Goal: Task Accomplishment & Management: Complete application form

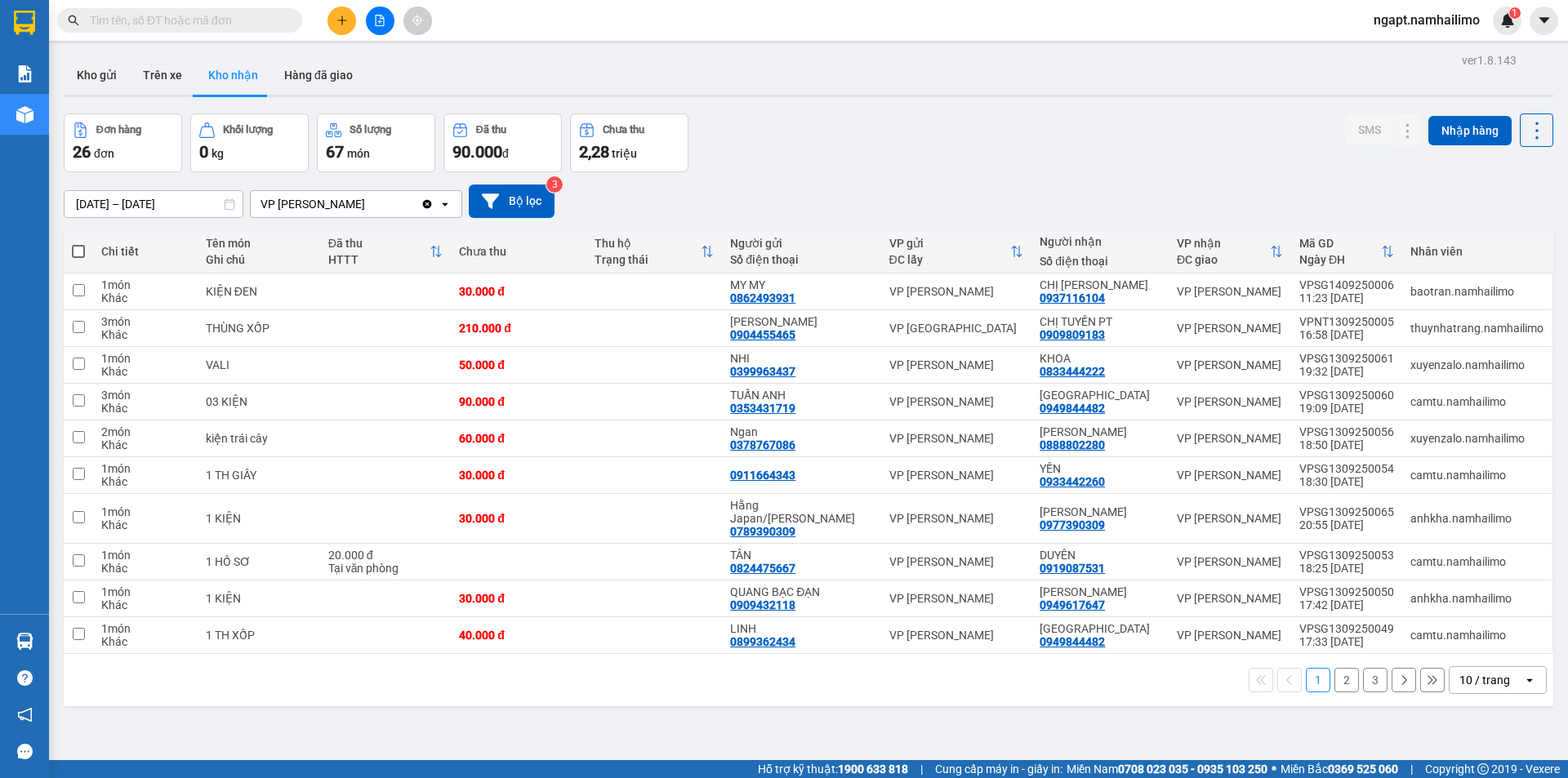
click at [208, 19] on input "text" at bounding box center [186, 20] width 193 height 18
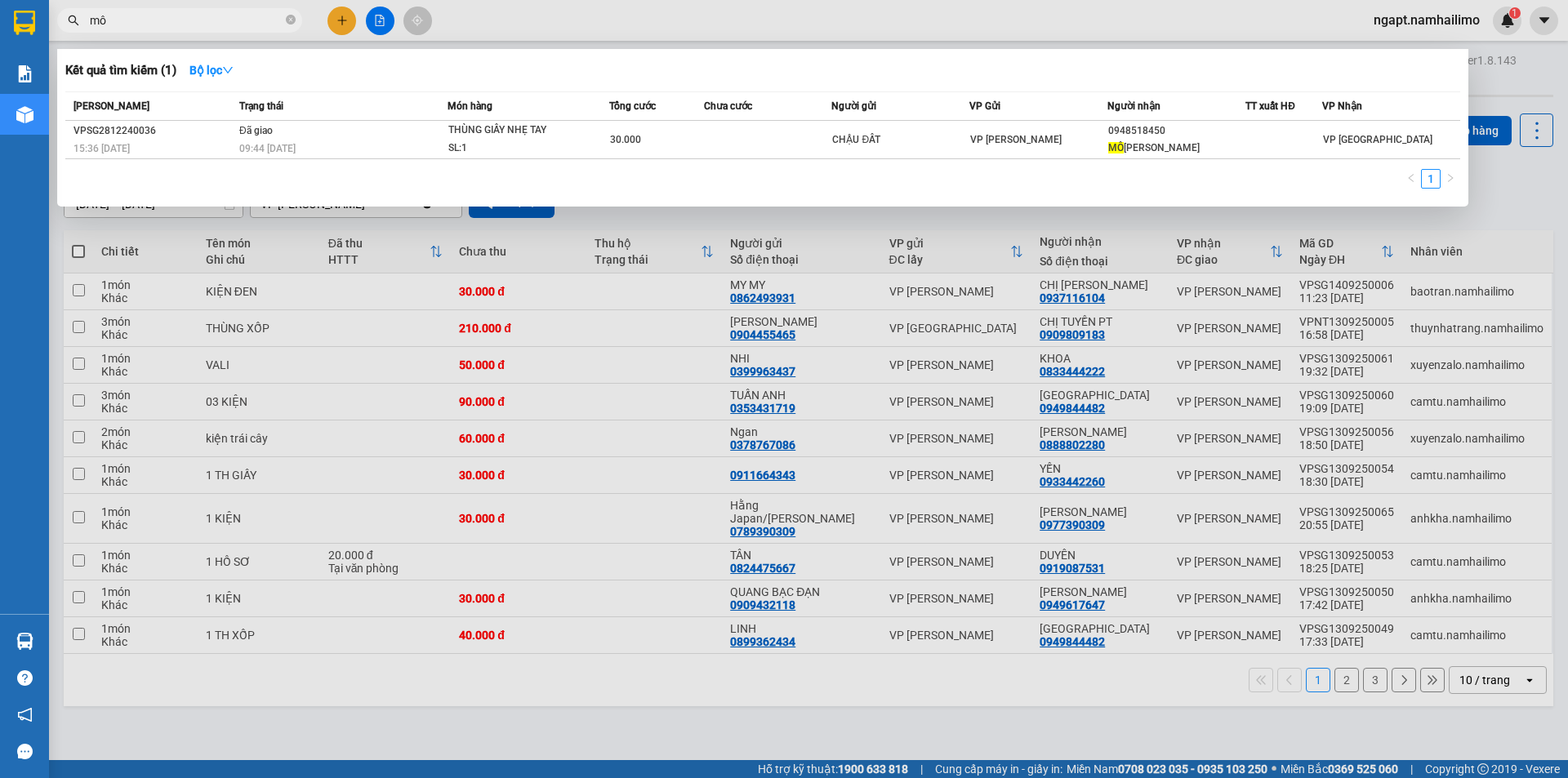
type input "m"
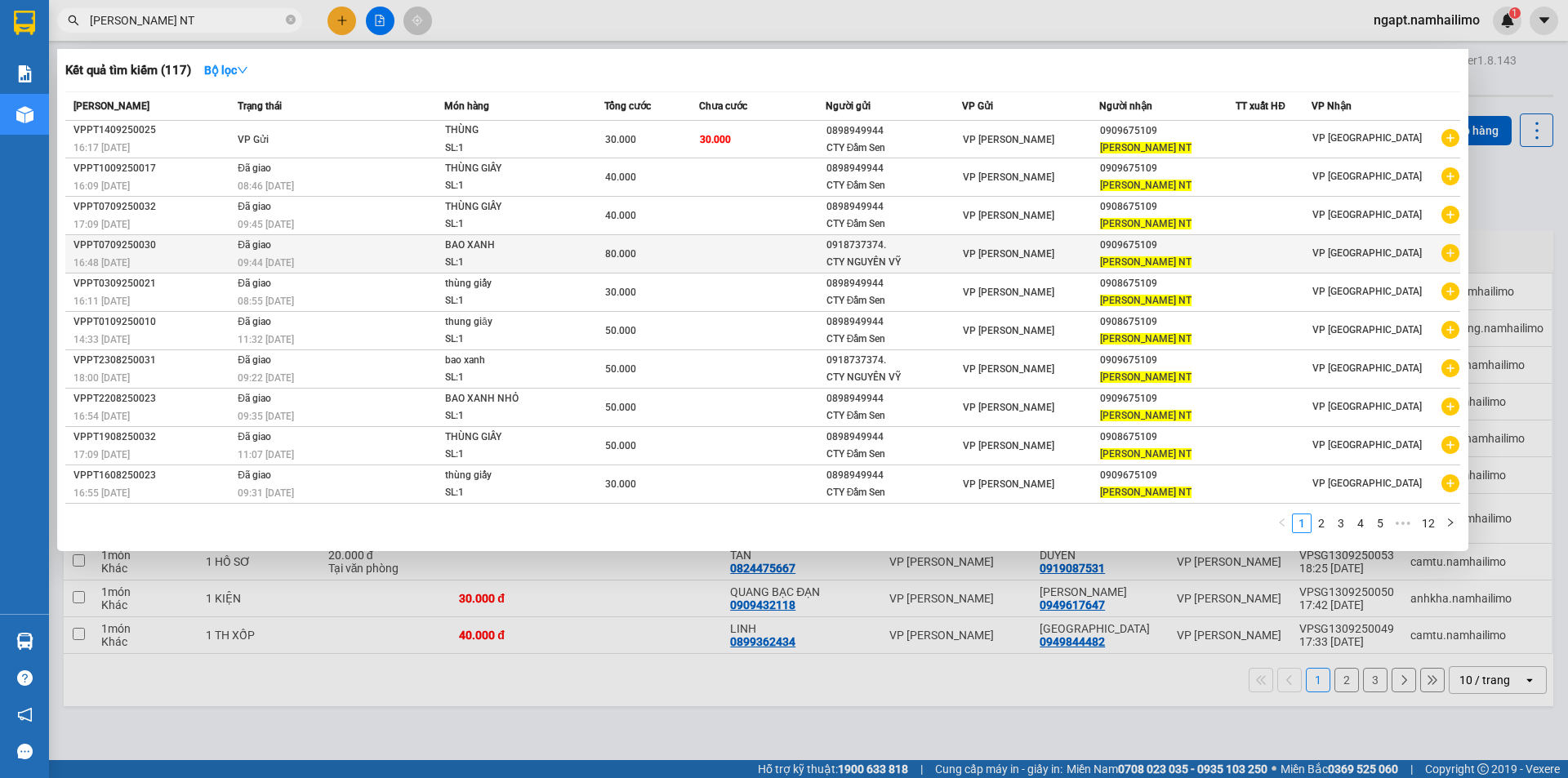
type input "[PERSON_NAME] NT"
click at [1454, 257] on icon "plus-circle" at bounding box center [1450, 253] width 18 height 18
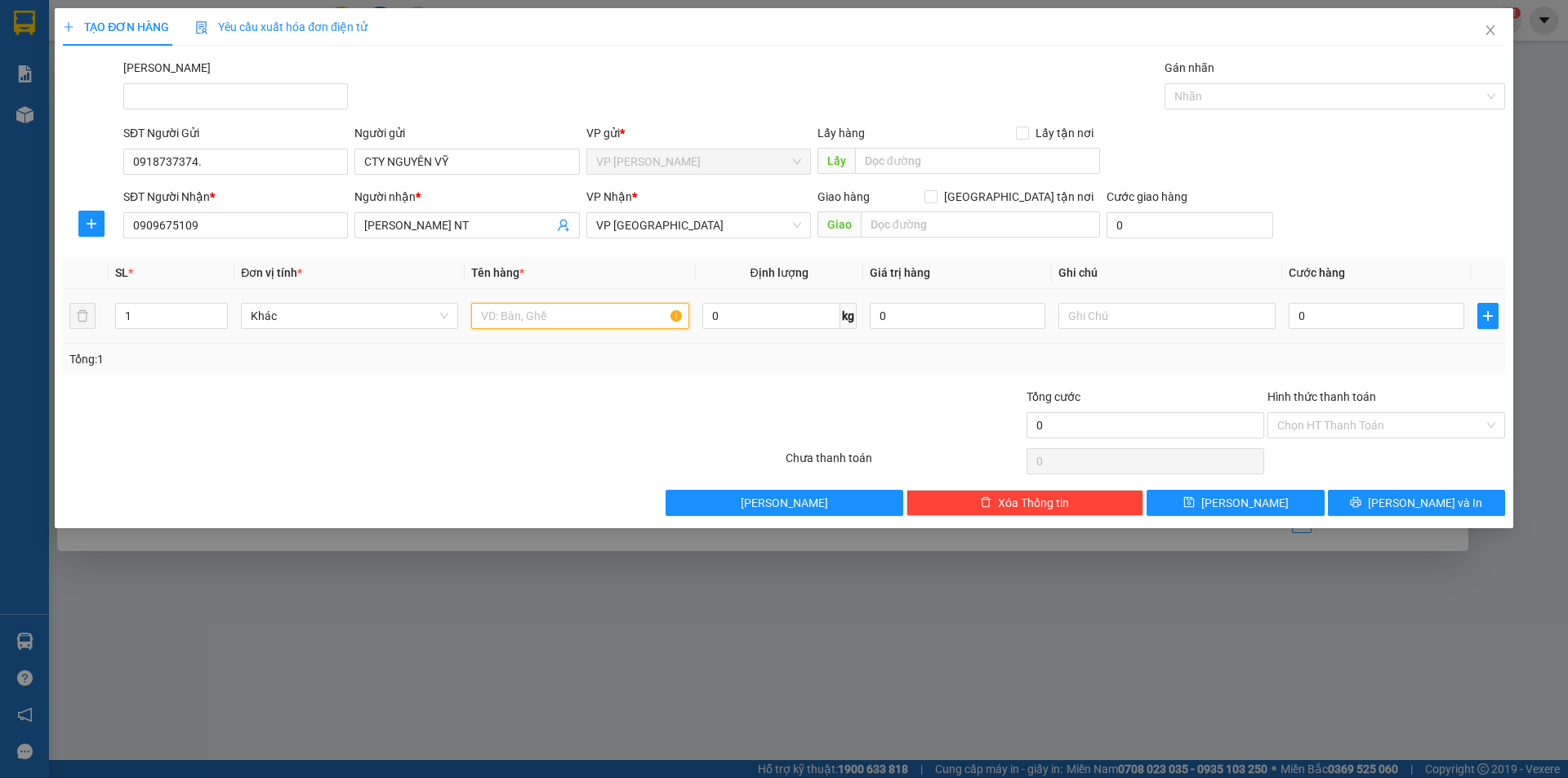
click at [556, 320] on input "text" at bounding box center [579, 316] width 217 height 26
type input "BAO XANH"
click at [1309, 311] on input "0" at bounding box center [1377, 316] width 176 height 26
type input "5"
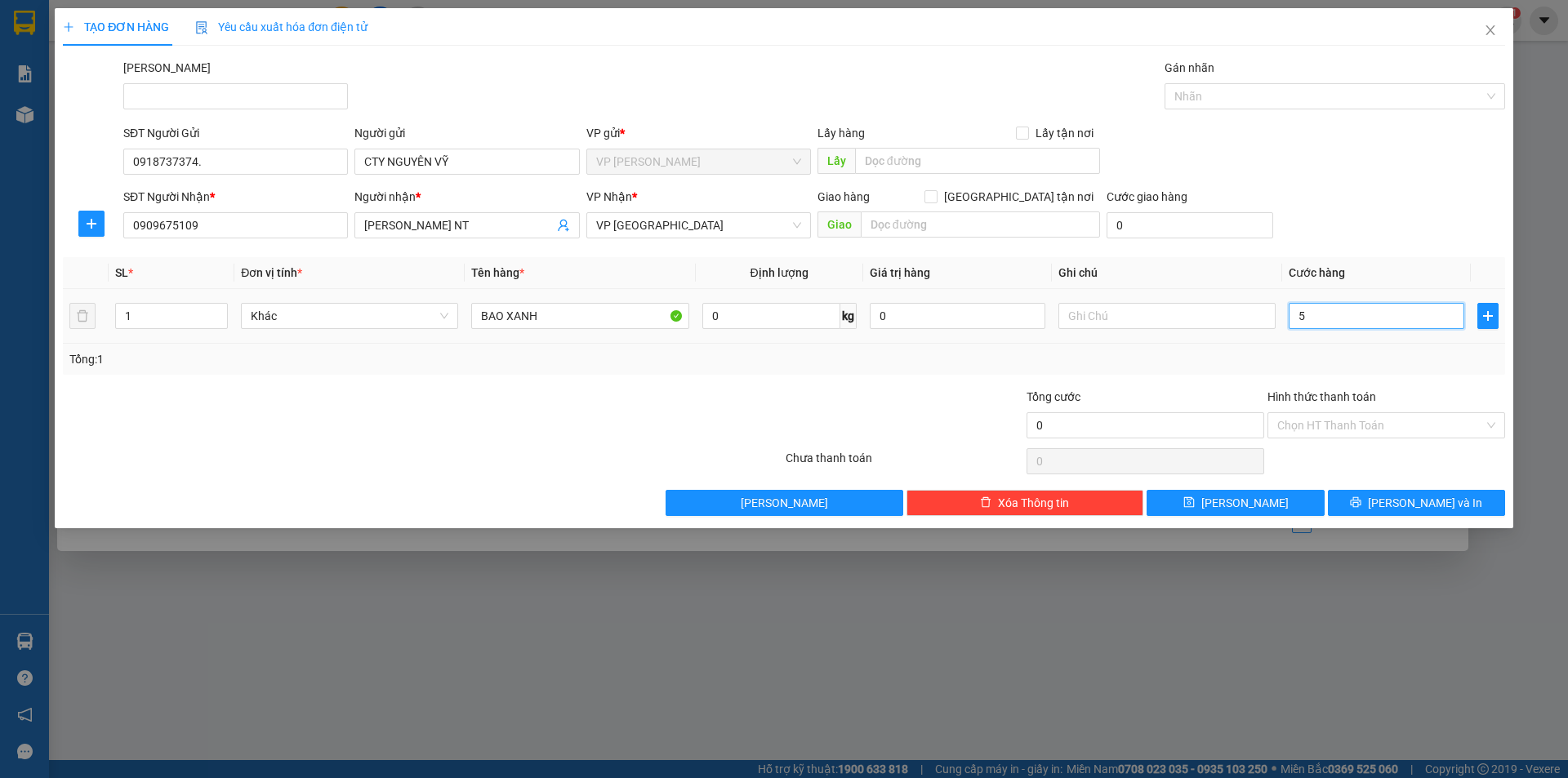
type input "5"
type input "50"
type input "50.000"
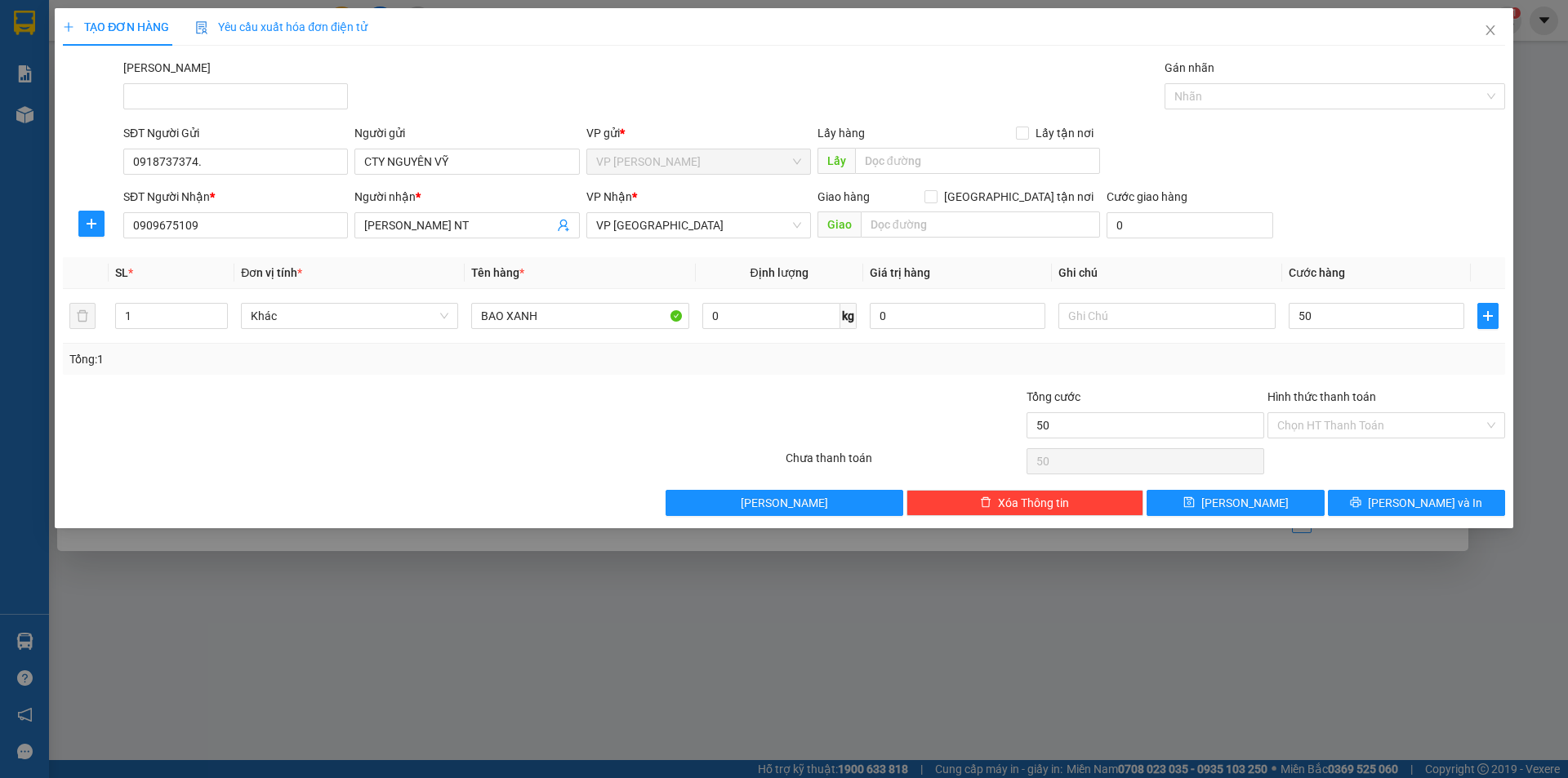
type input "50.000"
click at [880, 389] on div at bounding box center [904, 416] width 241 height 57
click at [1317, 423] on input "Hình thức thanh toán" at bounding box center [1380, 425] width 207 height 24
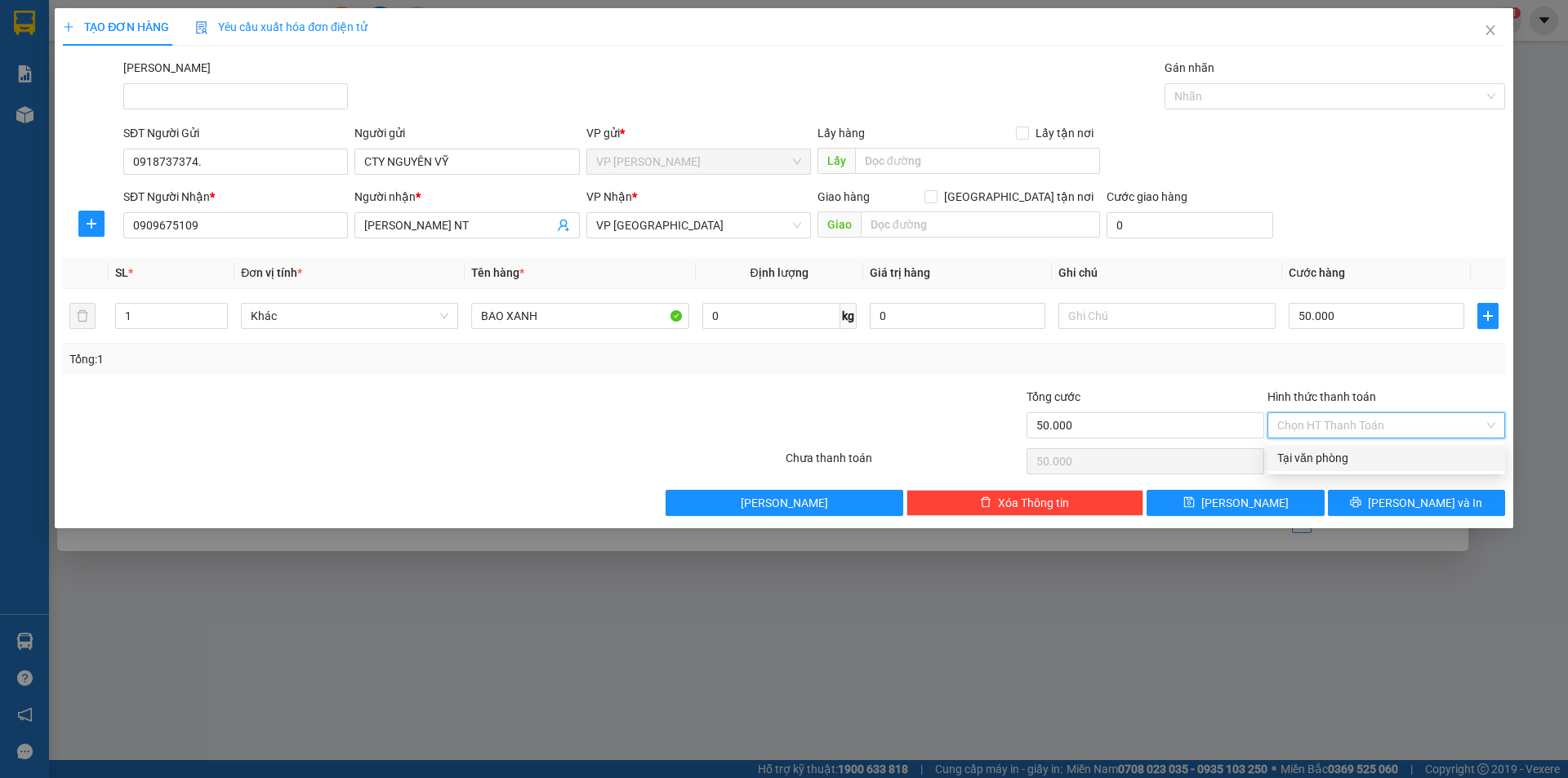
click at [1329, 464] on div "Tại văn phòng" at bounding box center [1385, 458] width 218 height 18
type input "0"
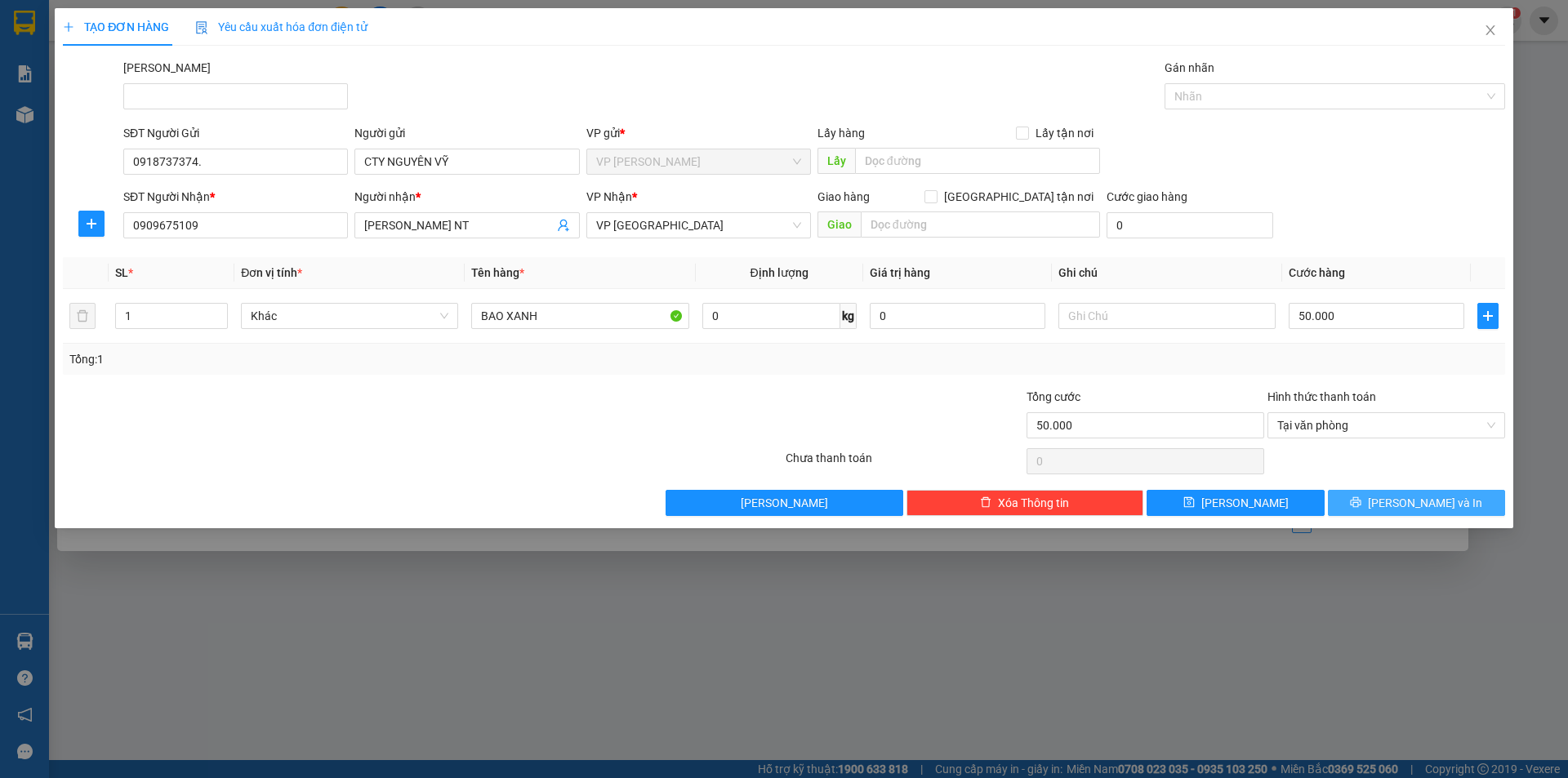
click at [1361, 497] on icon "printer" at bounding box center [1356, 503] width 10 height 10
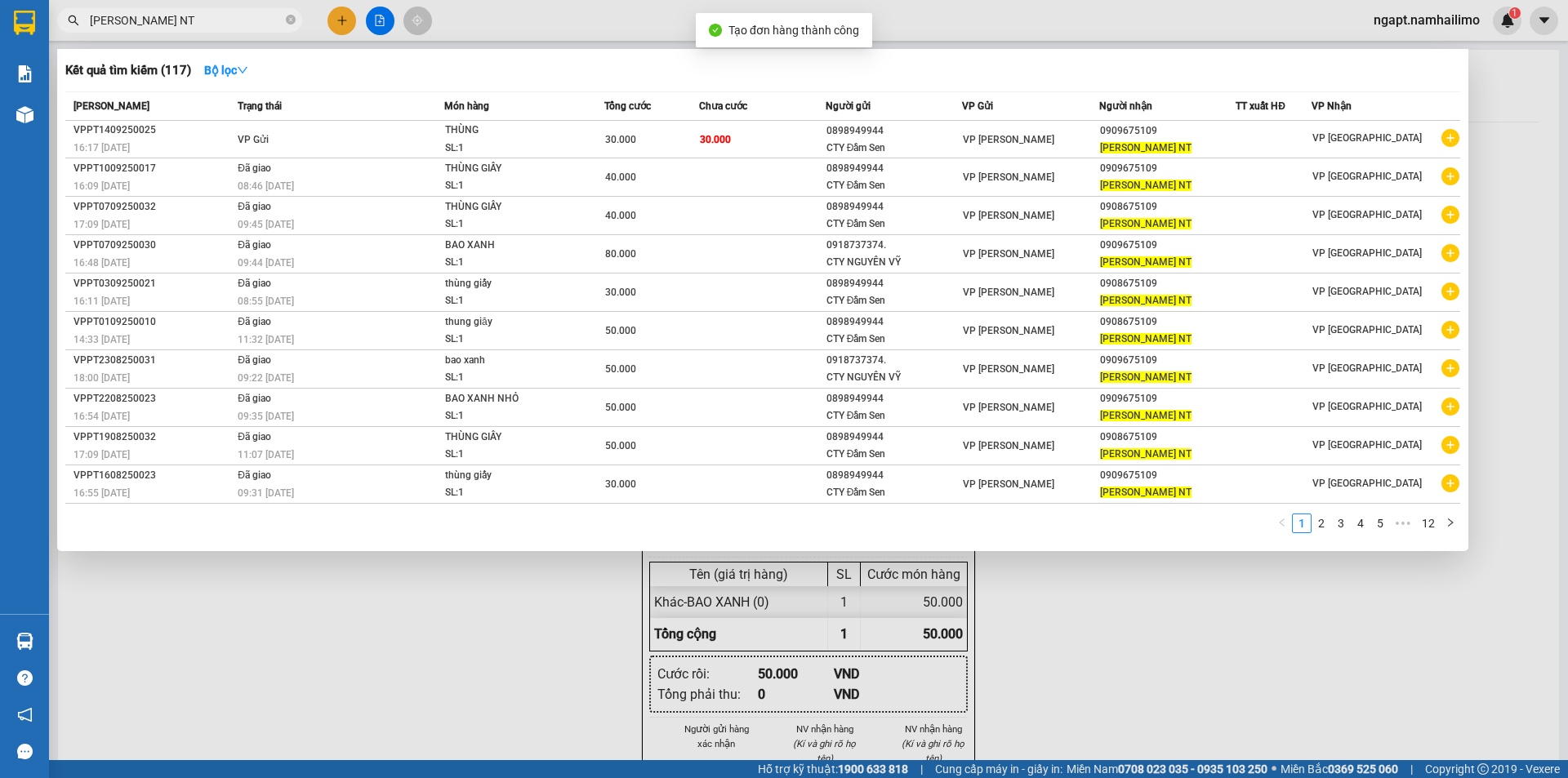
drag, startPoint x: 1125, startPoint y: 598, endPoint x: 1119, endPoint y: 572, distance: 26.7
click at [1125, 596] on div at bounding box center [784, 389] width 1568 height 778
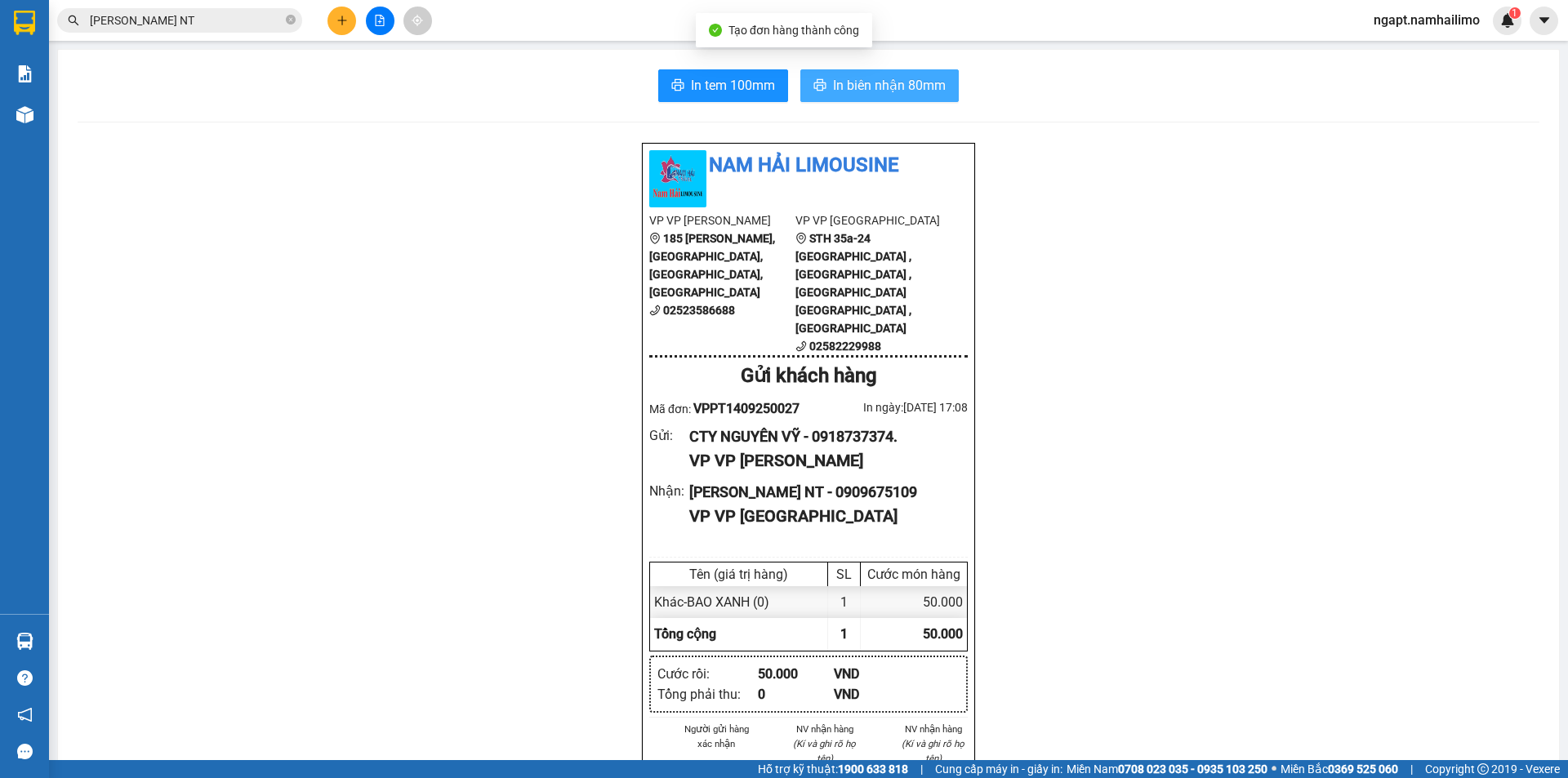
click at [868, 94] on span "In biên nhận 80mm" at bounding box center [889, 85] width 113 height 21
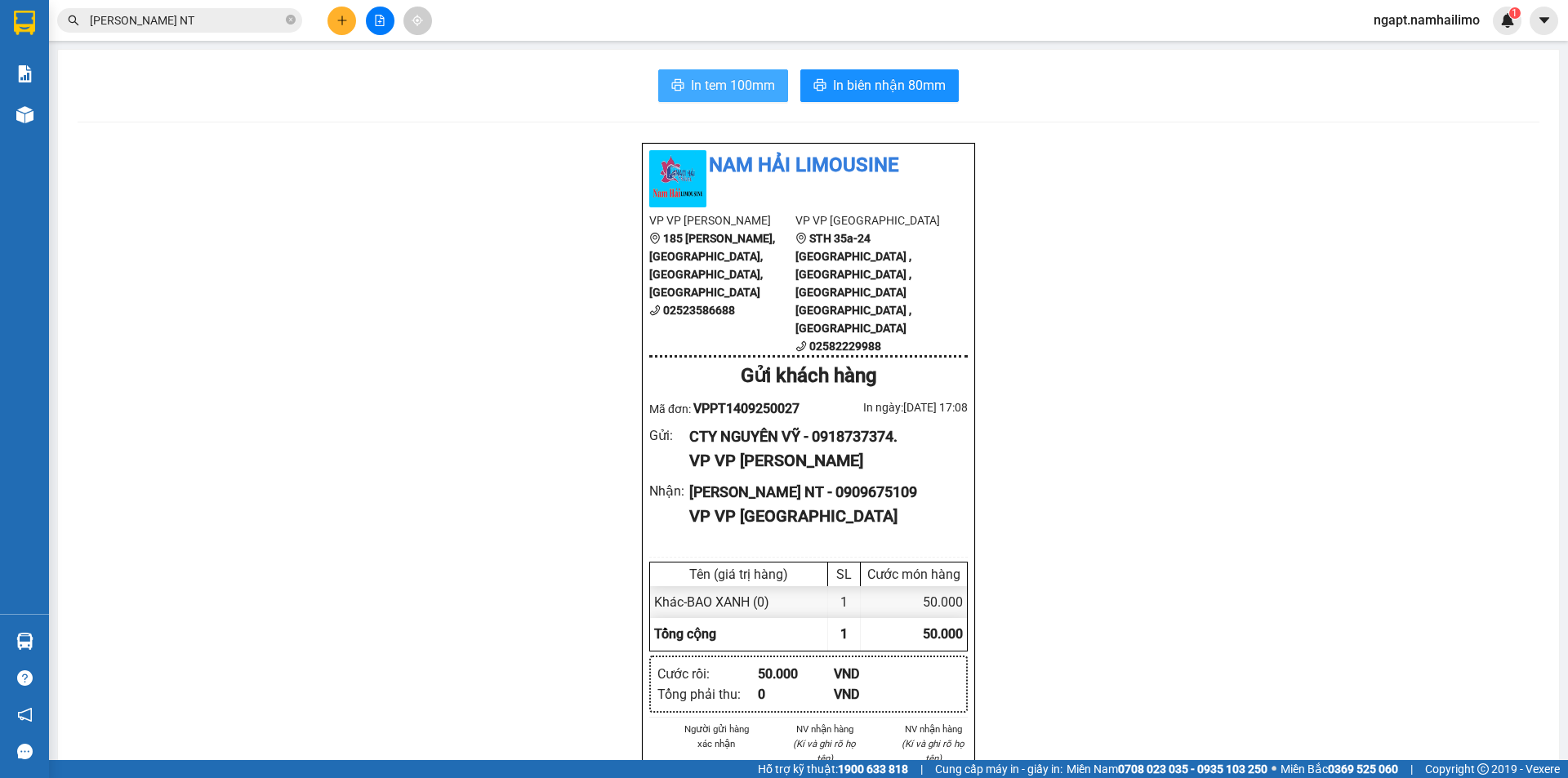
click at [740, 90] on span "In tem 100mm" at bounding box center [733, 85] width 84 height 21
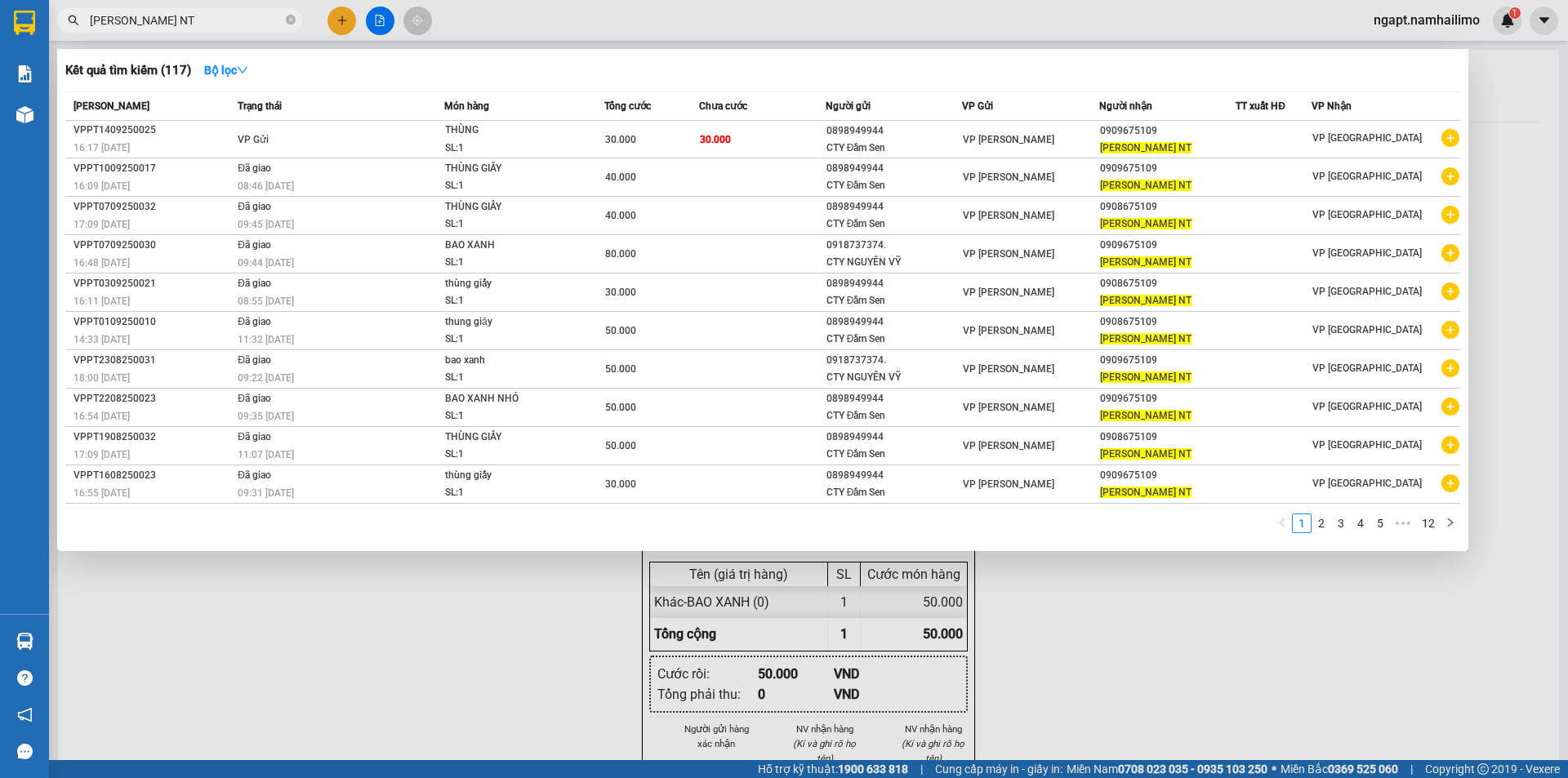
drag, startPoint x: 212, startPoint y: 22, endPoint x: 0, endPoint y: 8, distance: 212.5
click at [0, 8] on section "Kết quả tìm kiếm ( 117 ) Bộ lọc Mã ĐH Trạng thái Món hàng Tổng cước Chưa cước N…" at bounding box center [784, 389] width 1568 height 778
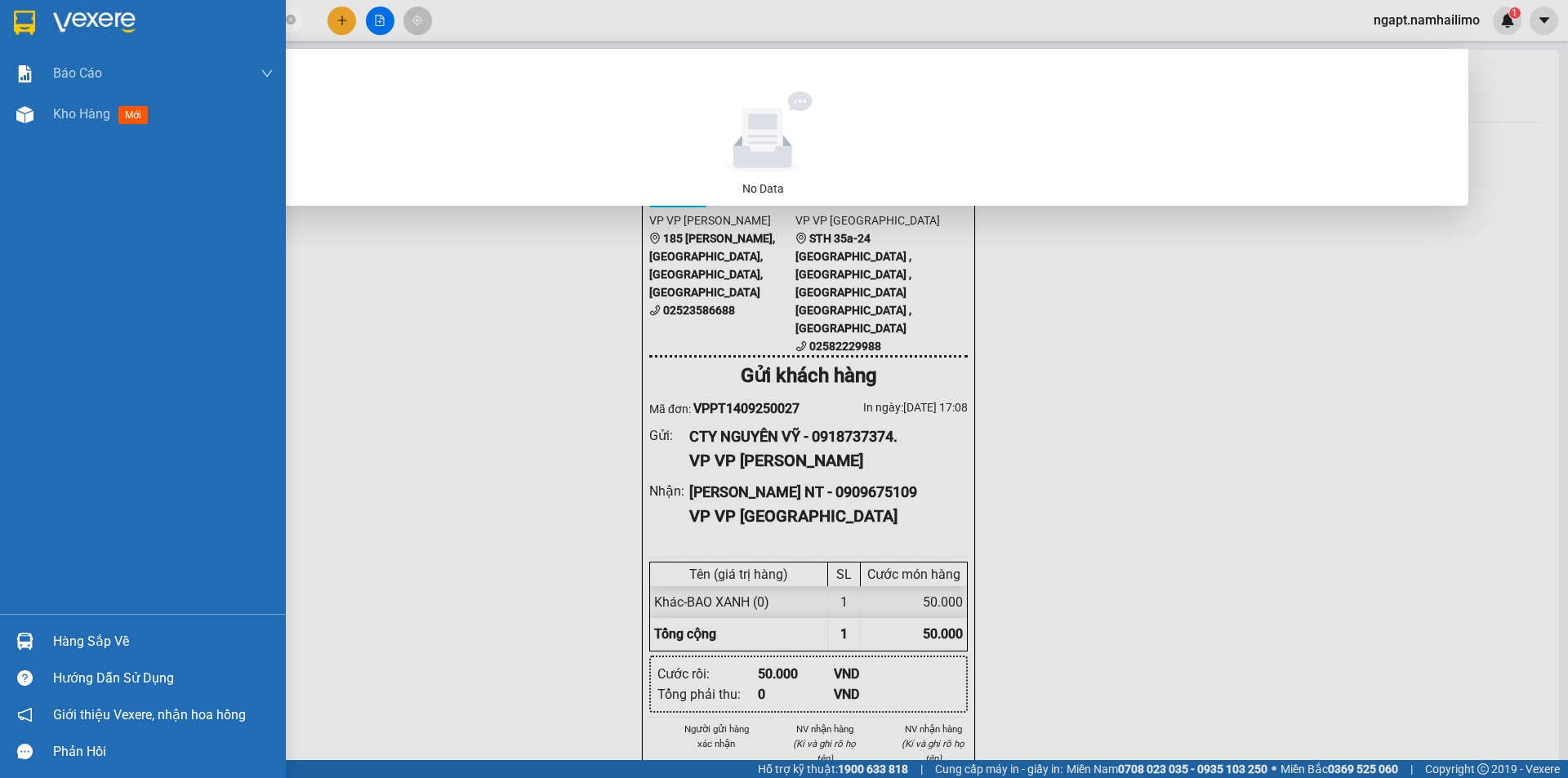
drag, startPoint x: 108, startPoint y: 18, endPoint x: 31, endPoint y: 10, distance: 77.4
click at [31, 11] on section "Kết quả tìm kiếm ( 0 ) Bộ lọc No Data PHI LONG NT ngapt.namhailimo 1 Báo cáo Bá…" at bounding box center [784, 389] width 1568 height 778
drag, startPoint x: 77, startPoint y: 17, endPoint x: 0, endPoint y: 48, distance: 83.0
click at [0, 48] on section "Kết quả tìm kiếm ( 0 ) Bộ lọc No Data LONG NT ngapt.namhailimo 1 Báo cáo Báo cá…" at bounding box center [784, 389] width 1568 height 778
drag, startPoint x: 46, startPoint y: 19, endPoint x: 0, endPoint y: 19, distance: 46.0
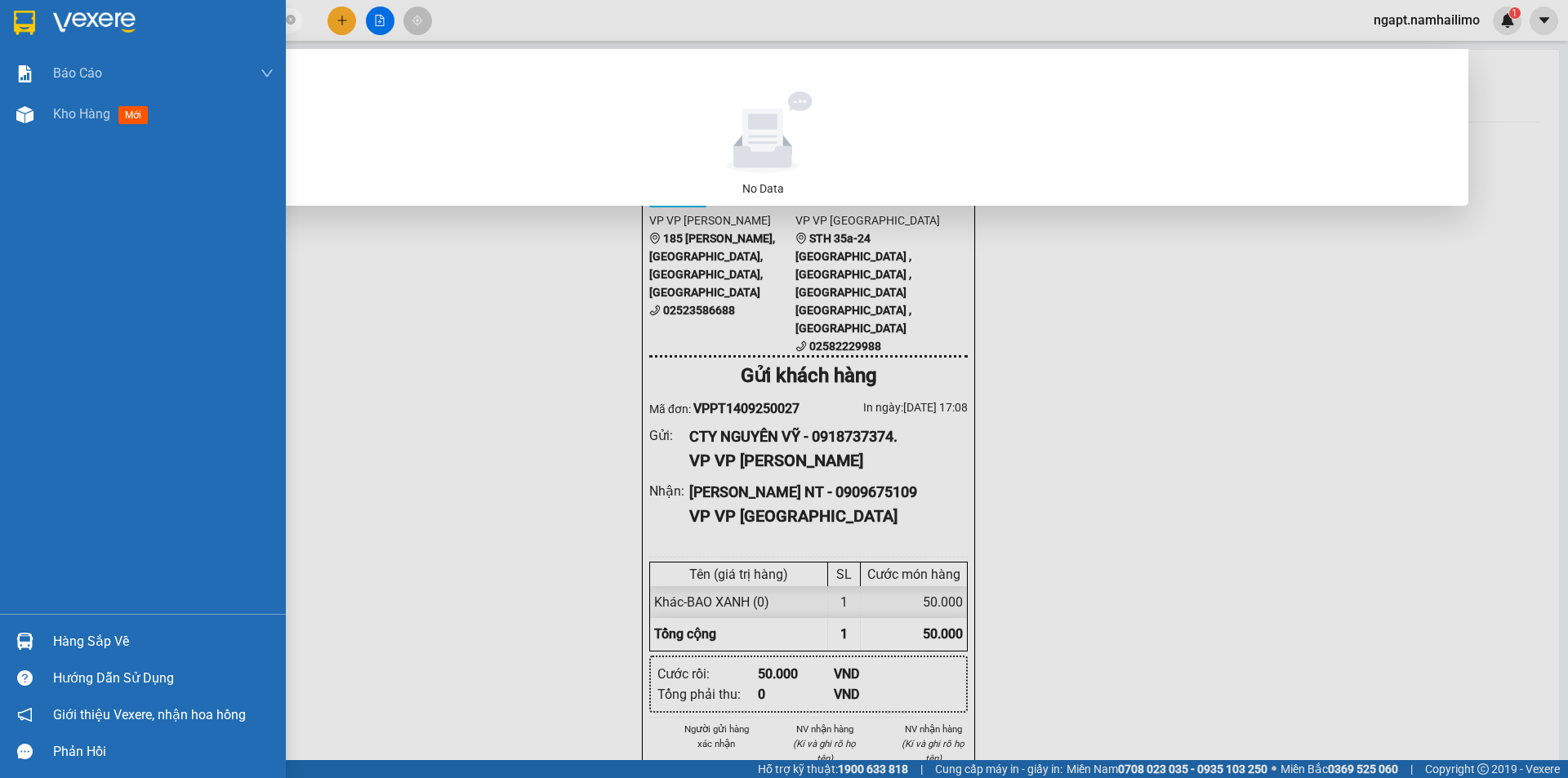
click at [0, 19] on section "Kết quả tìm kiếm ( 0 ) Bộ lọc No Data ANH LONH ngapt.namhailimo 1 Báo cáo Báo c…" at bounding box center [784, 389] width 1568 height 778
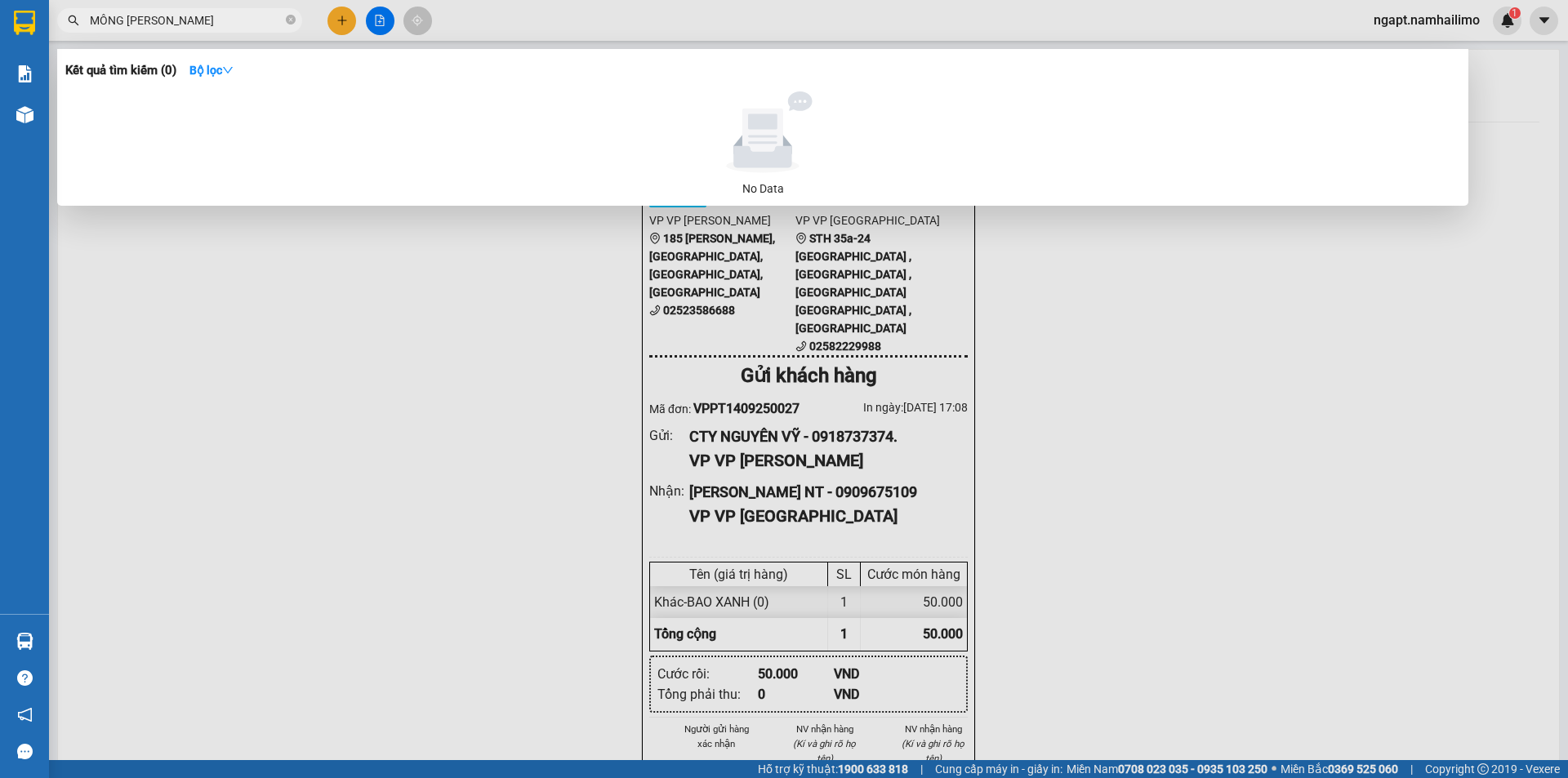
click at [210, 19] on input "MÔNG [PERSON_NAME]" at bounding box center [186, 20] width 193 height 18
click at [206, 24] on input "MÔNG [PERSON_NAME]" at bounding box center [186, 20] width 193 height 18
click at [139, 18] on input "MÔNG [PERSON_NAME]" at bounding box center [186, 20] width 193 height 18
type input "[PERSON_NAME] NT"
click at [239, 19] on input "[PERSON_NAME] NT" at bounding box center [186, 20] width 193 height 18
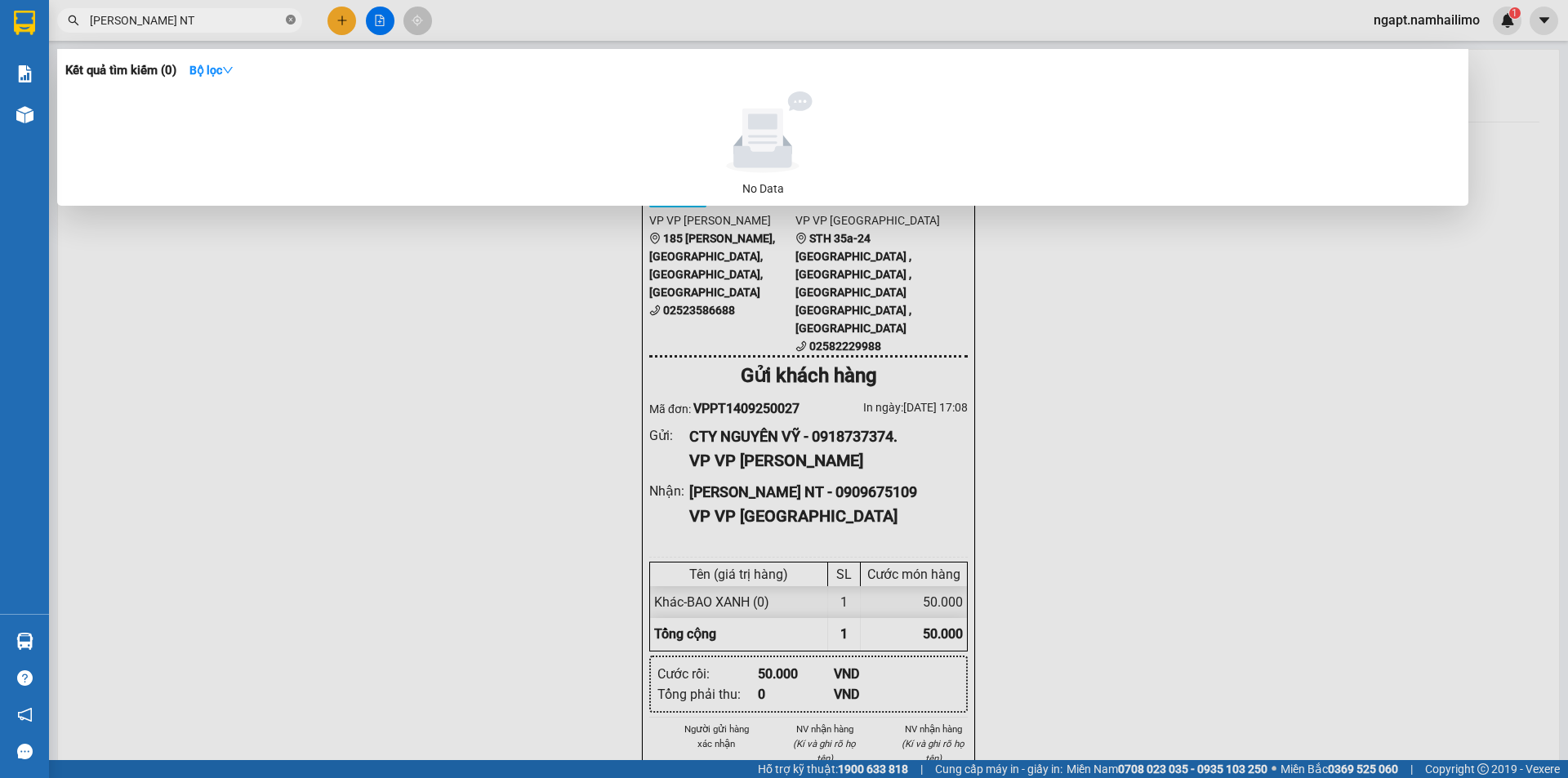
click at [289, 20] on icon "close-circle" at bounding box center [290, 19] width 9 height 9
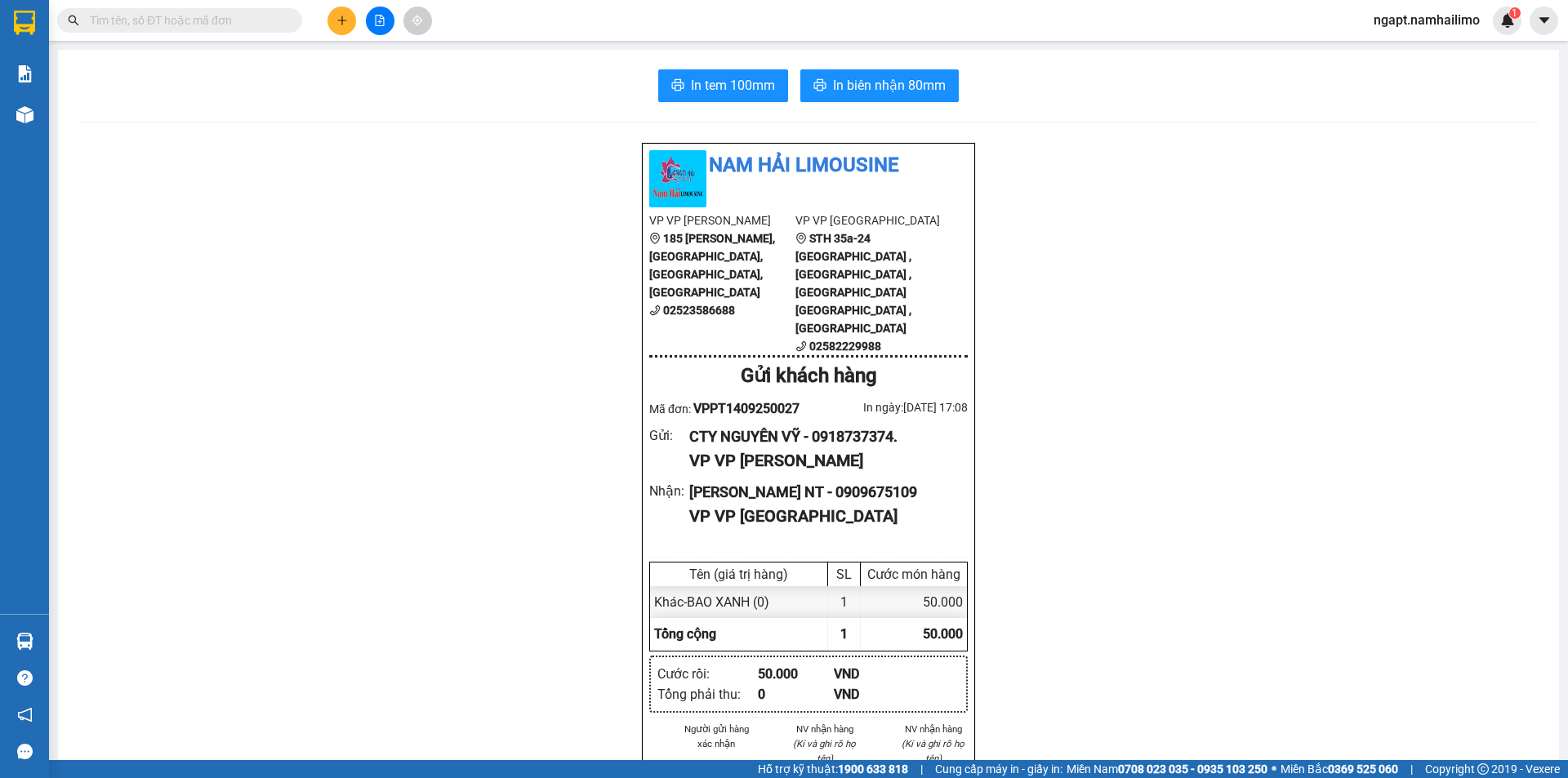
click at [226, 23] on input "text" at bounding box center [186, 20] width 193 height 18
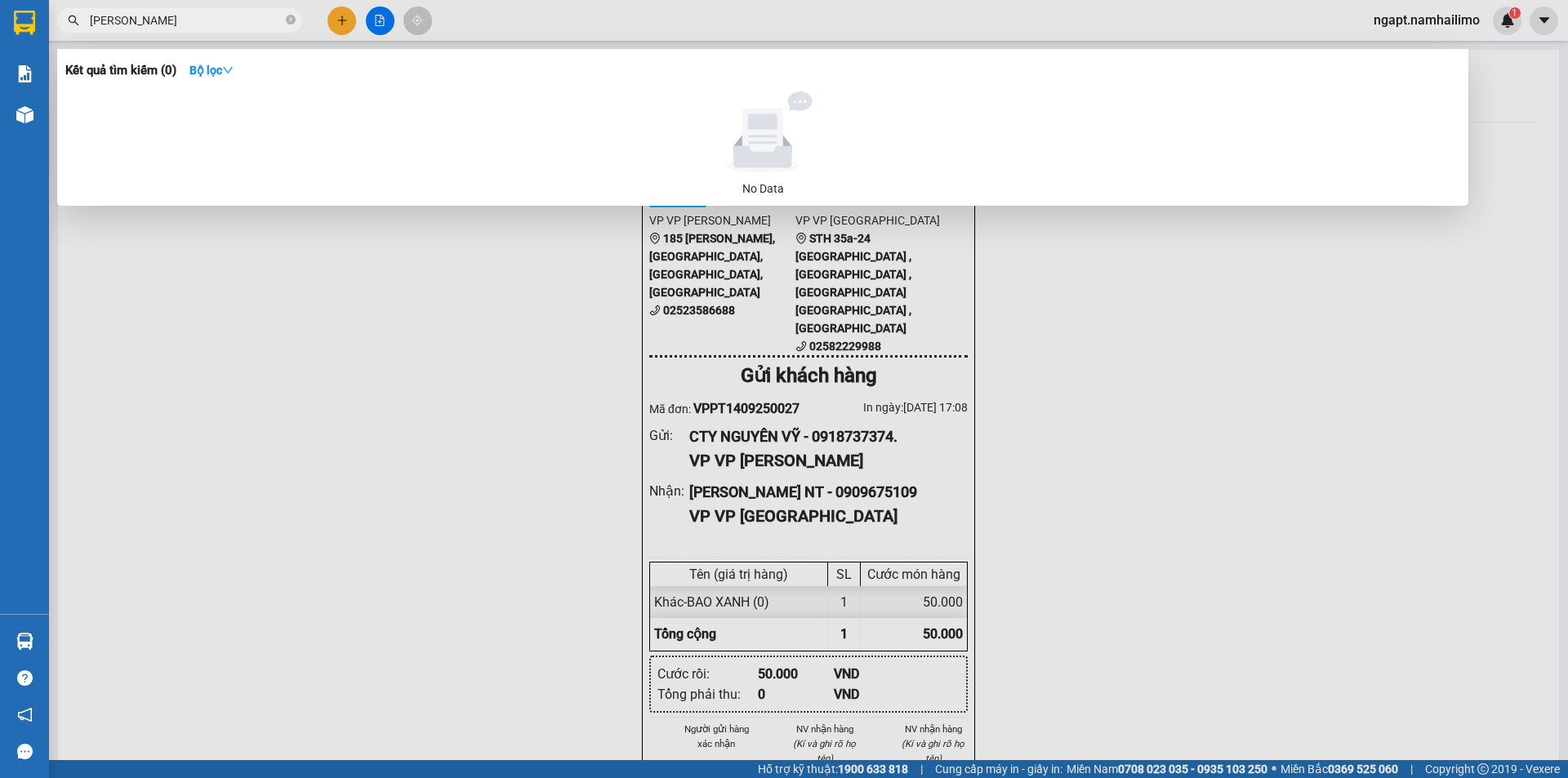
type input "[PERSON_NAME] NT"
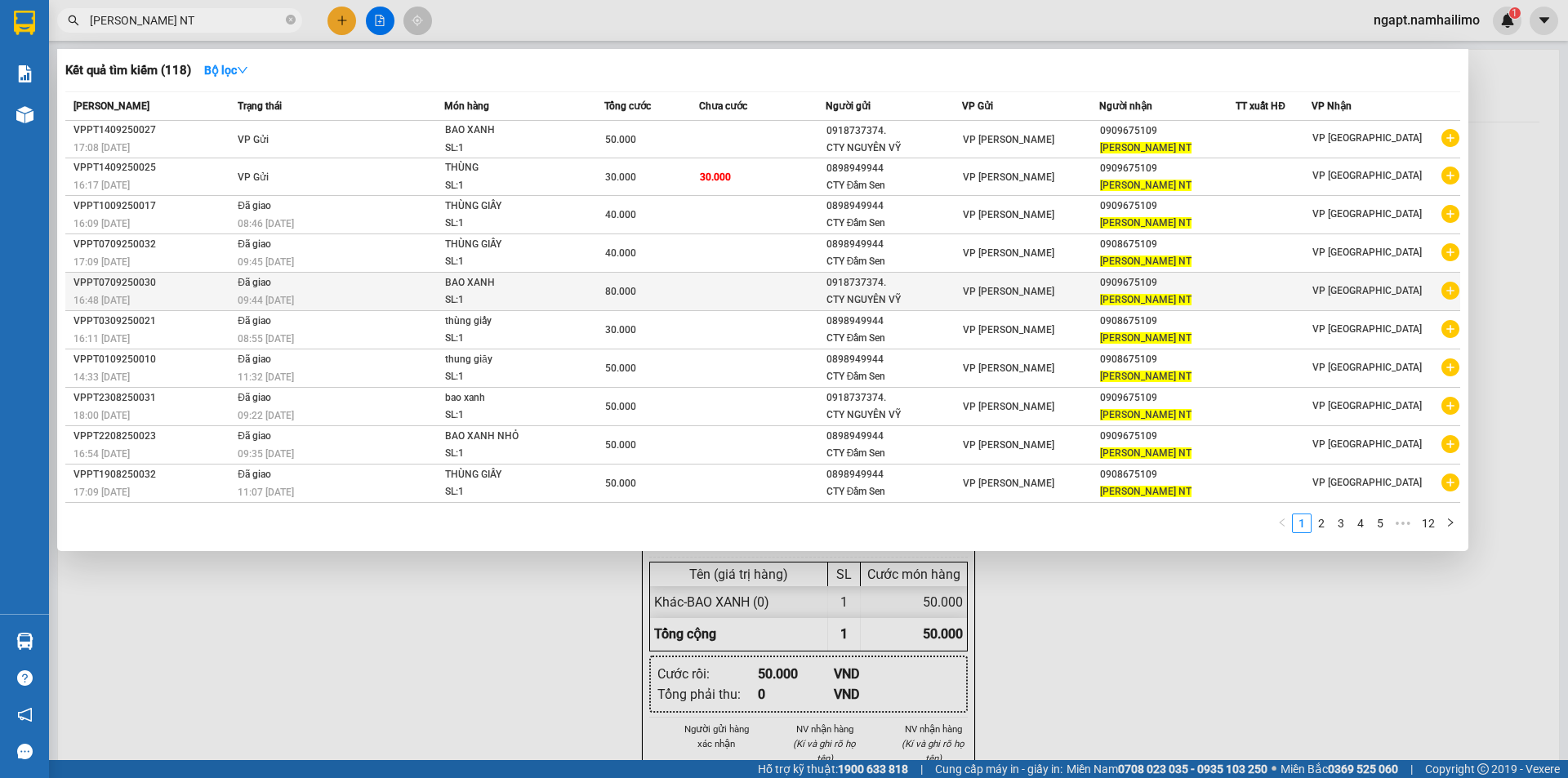
click at [1457, 295] on icon "plus-circle" at bounding box center [1450, 290] width 18 height 18
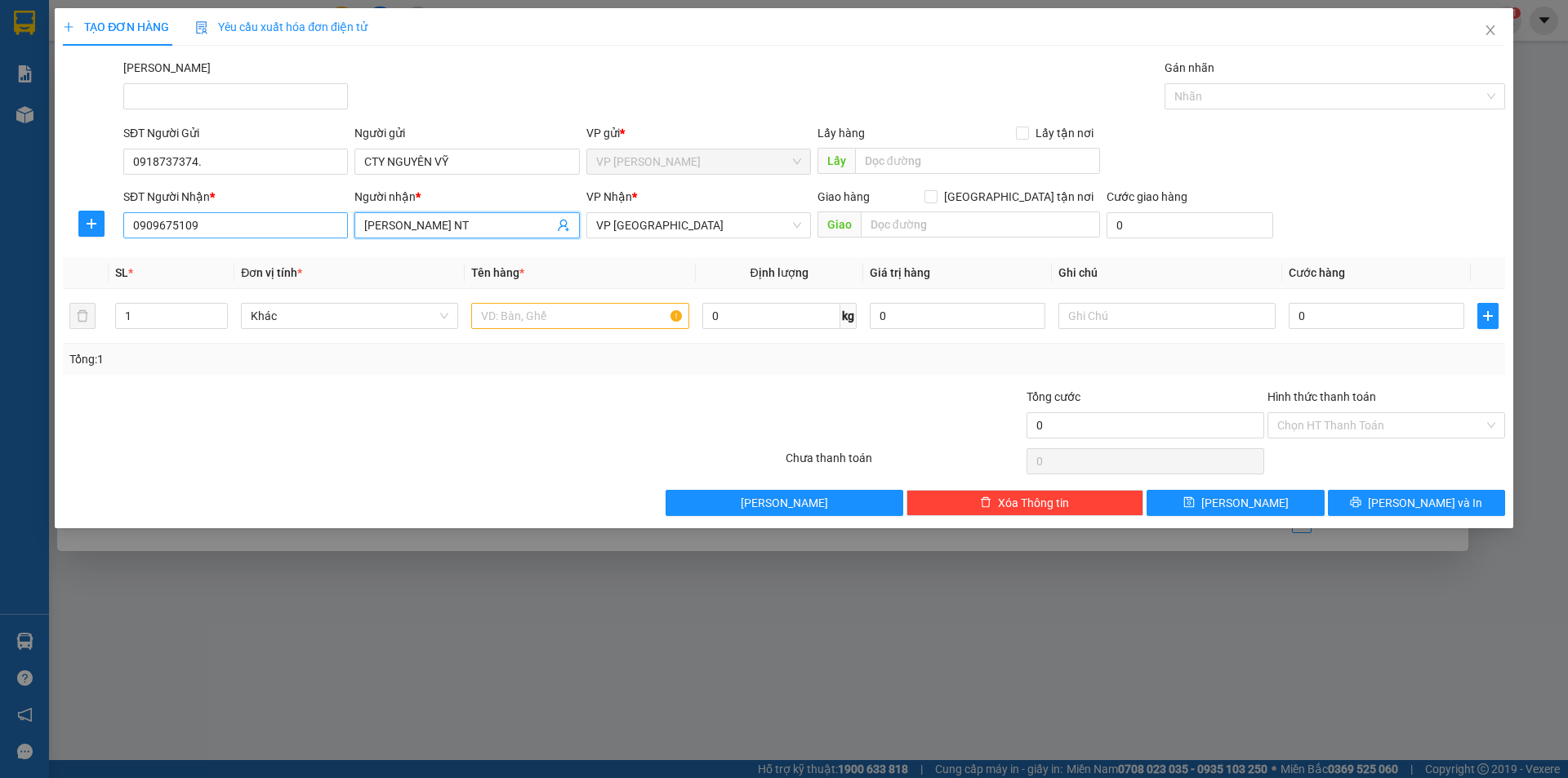
drag, startPoint x: 486, startPoint y: 222, endPoint x: 241, endPoint y: 214, distance: 245.1
click at [240, 214] on div "SĐT Người Nhận * 0909675109 Người nhận * [PERSON_NAME] NT VP Nhận * VP [GEOGRAP…" at bounding box center [814, 216] width 1388 height 57
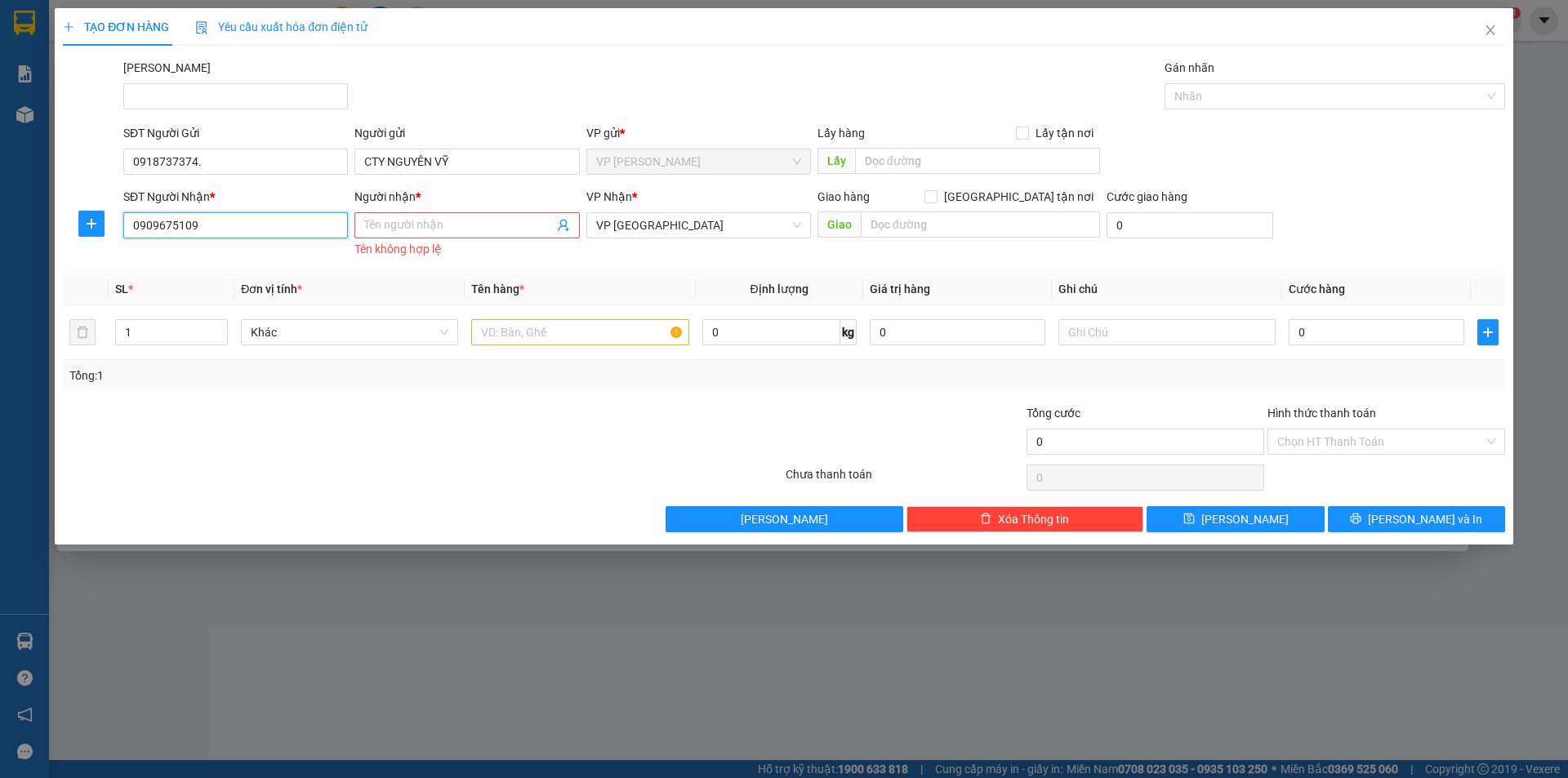
drag, startPoint x: 220, startPoint y: 215, endPoint x: 0, endPoint y: 218, distance: 220.0
click at [0, 218] on div "TẠO ĐƠN HÀNG Yêu cầu xuất hóa đơn điện tử Transit Pickup Surcharge Ids Transit …" at bounding box center [784, 389] width 1568 height 778
drag, startPoint x: 207, startPoint y: 260, endPoint x: 293, endPoint y: 256, distance: 86.1
click at [207, 259] on div "0384447868 - PHI LONG" at bounding box center [236, 257] width 205 height 18
type input "0384447868"
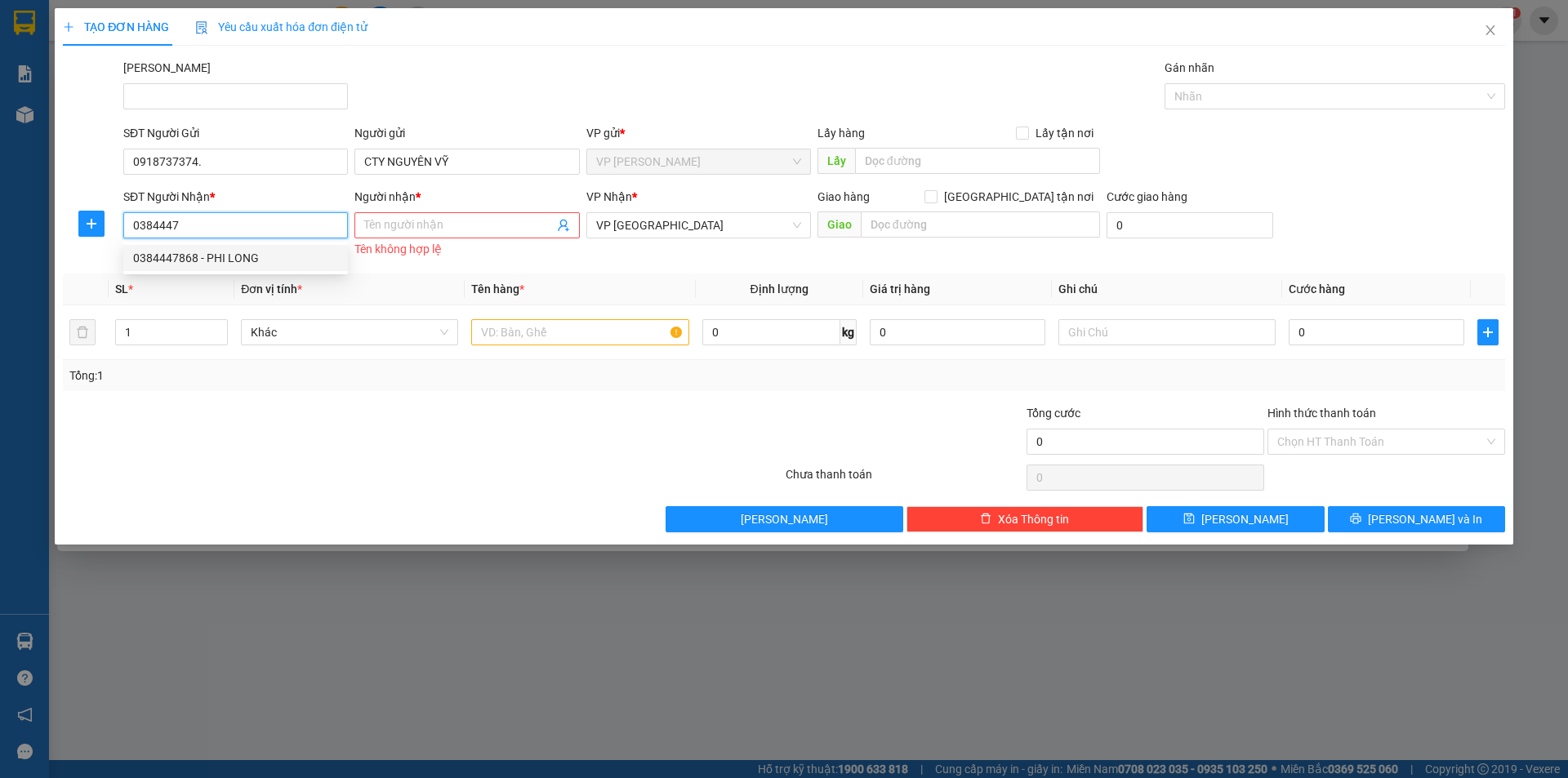
type input "PHI LONG"
type input "70.000"
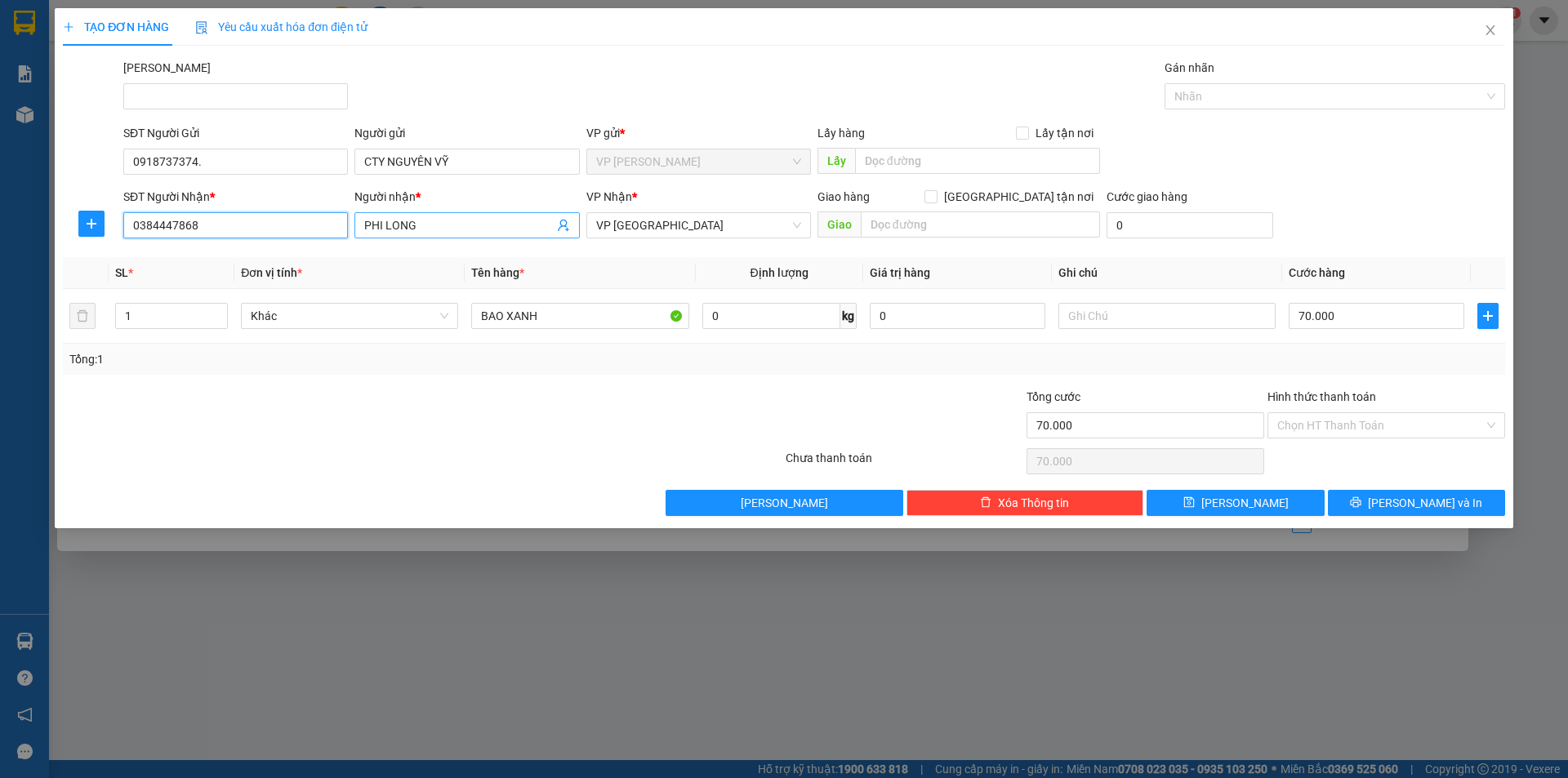
type input "0384447868"
click at [442, 230] on input "PHI LONG" at bounding box center [458, 225] width 189 height 18
type input "PHI LONG NT"
click at [1367, 318] on input "70.000" at bounding box center [1377, 316] width 176 height 26
type input "6"
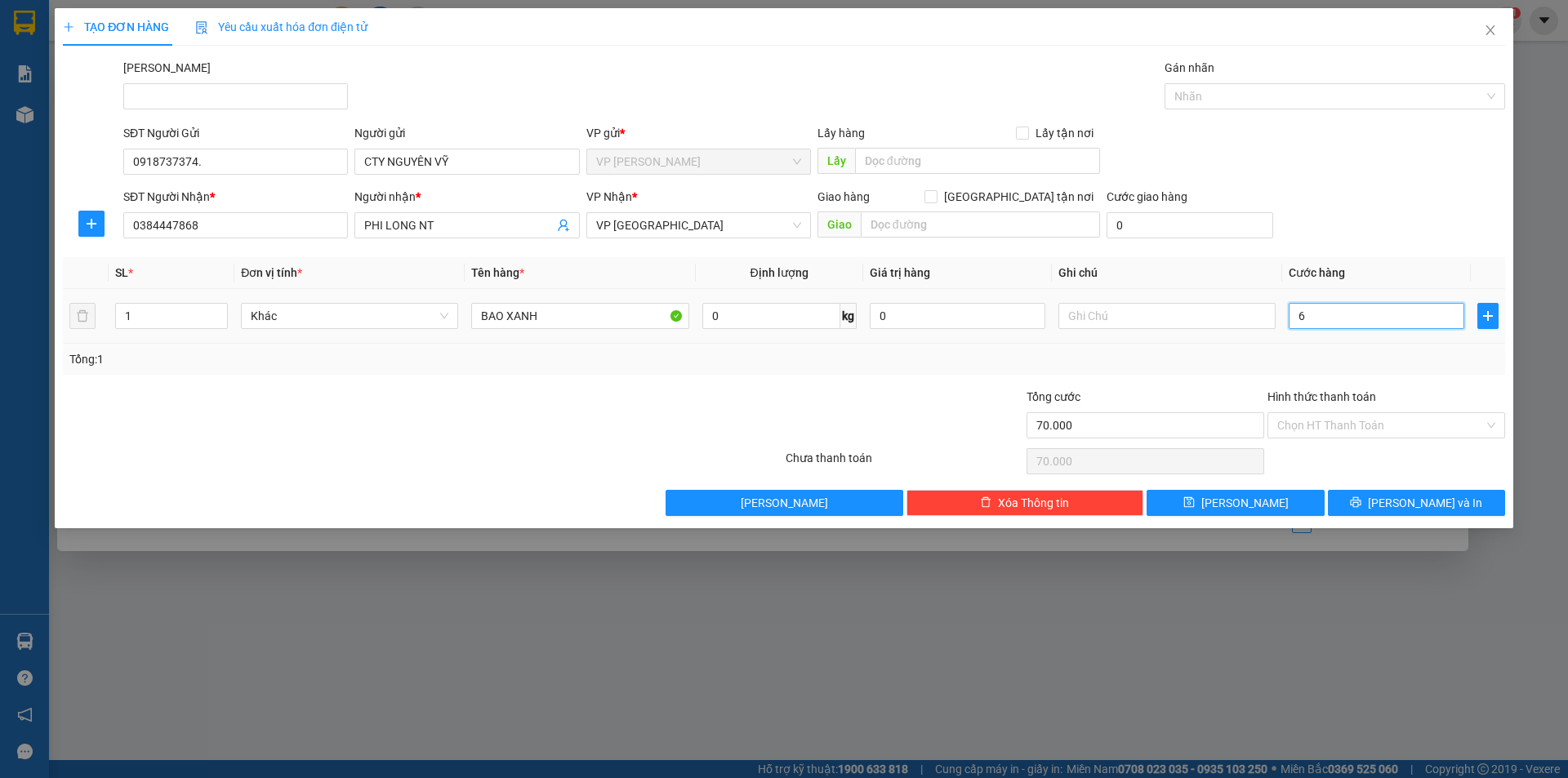
type input "6"
type input "60"
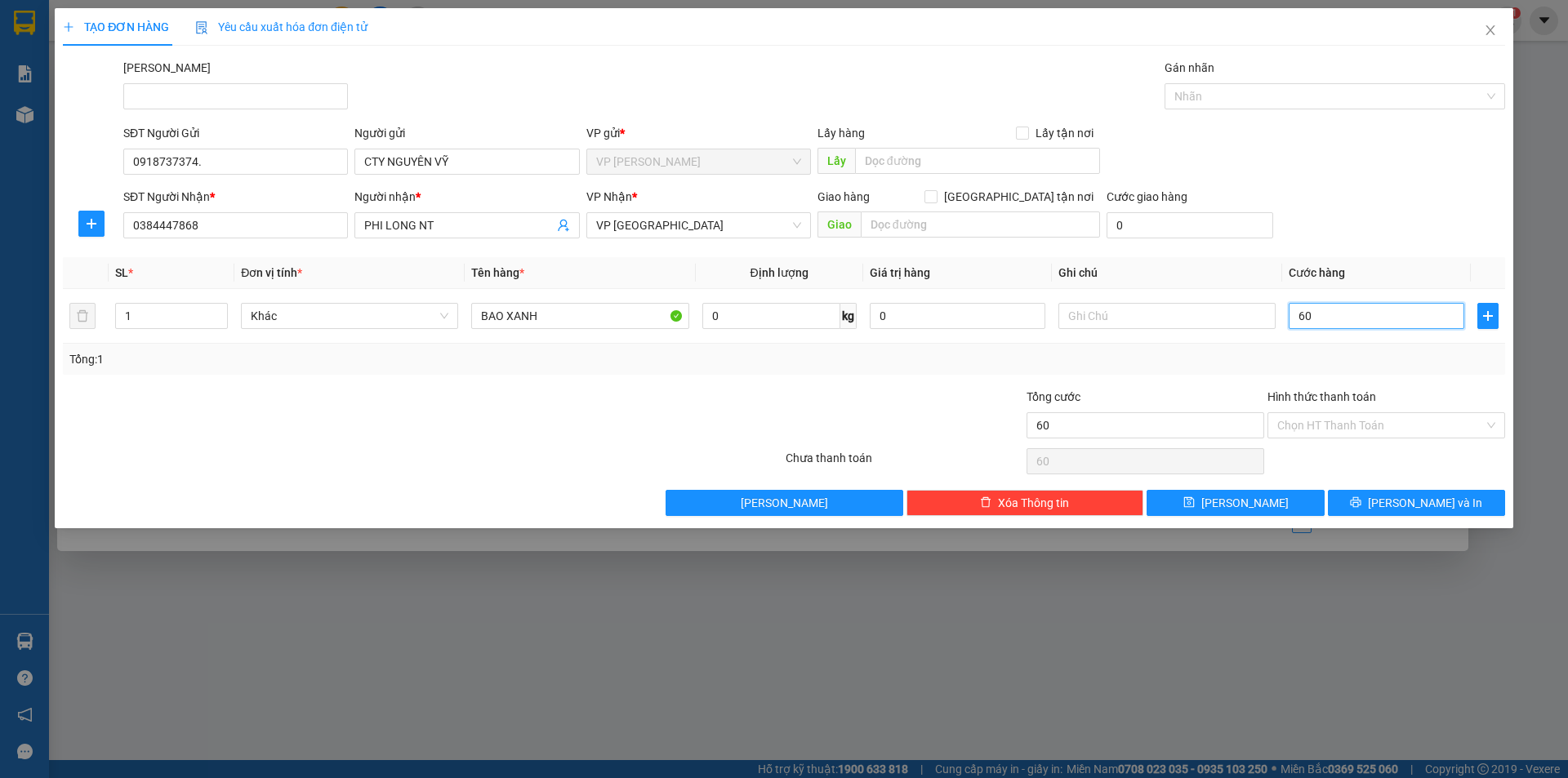
type input "60"
click at [885, 392] on div at bounding box center [904, 416] width 241 height 57
type input "60.000"
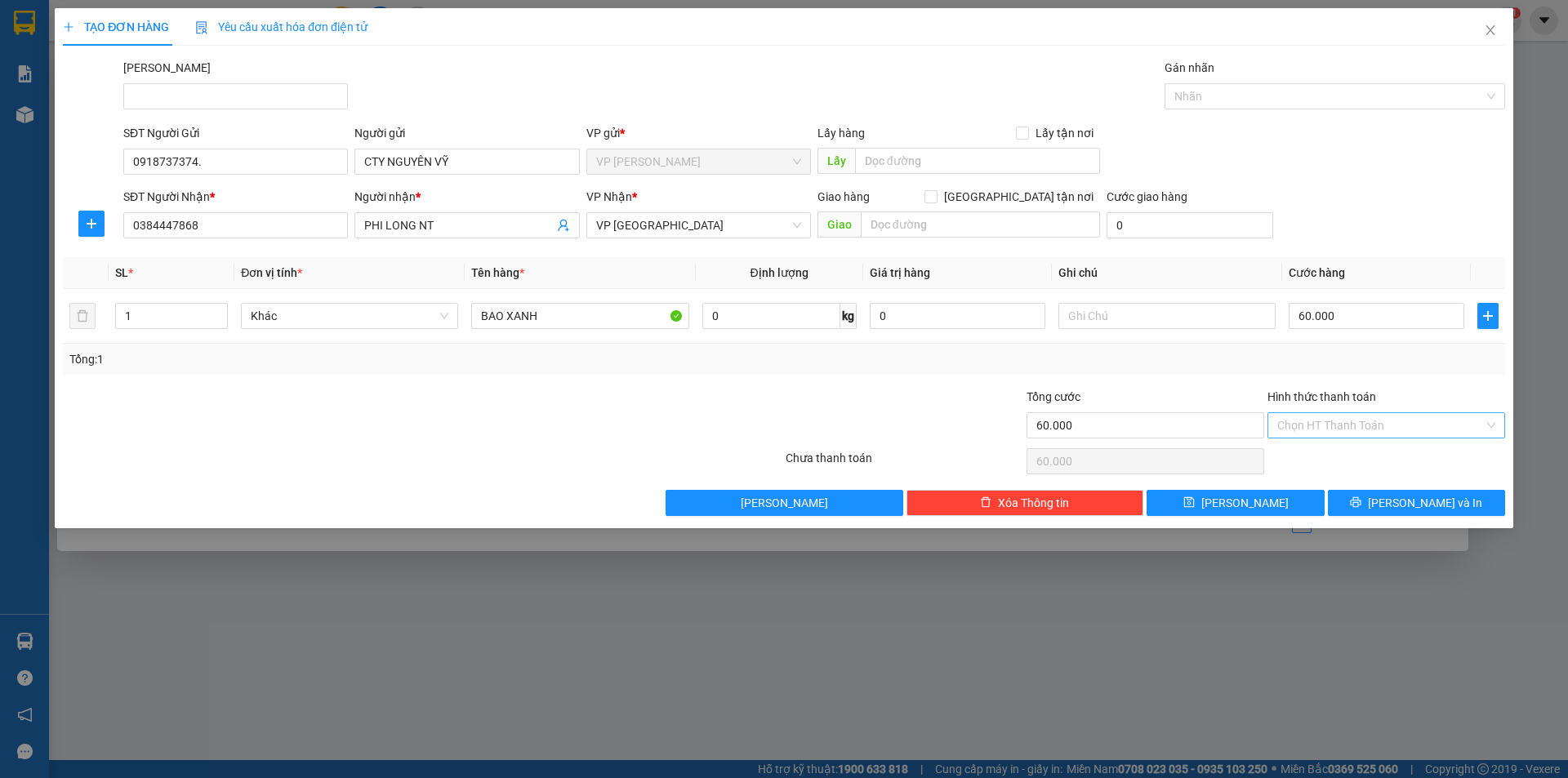
click at [1421, 428] on input "Hình thức thanh toán" at bounding box center [1380, 425] width 207 height 24
click at [1414, 463] on div "Tại văn phòng" at bounding box center [1385, 458] width 218 height 18
click at [1407, 498] on span "[PERSON_NAME] và In" at bounding box center [1425, 503] width 115 height 18
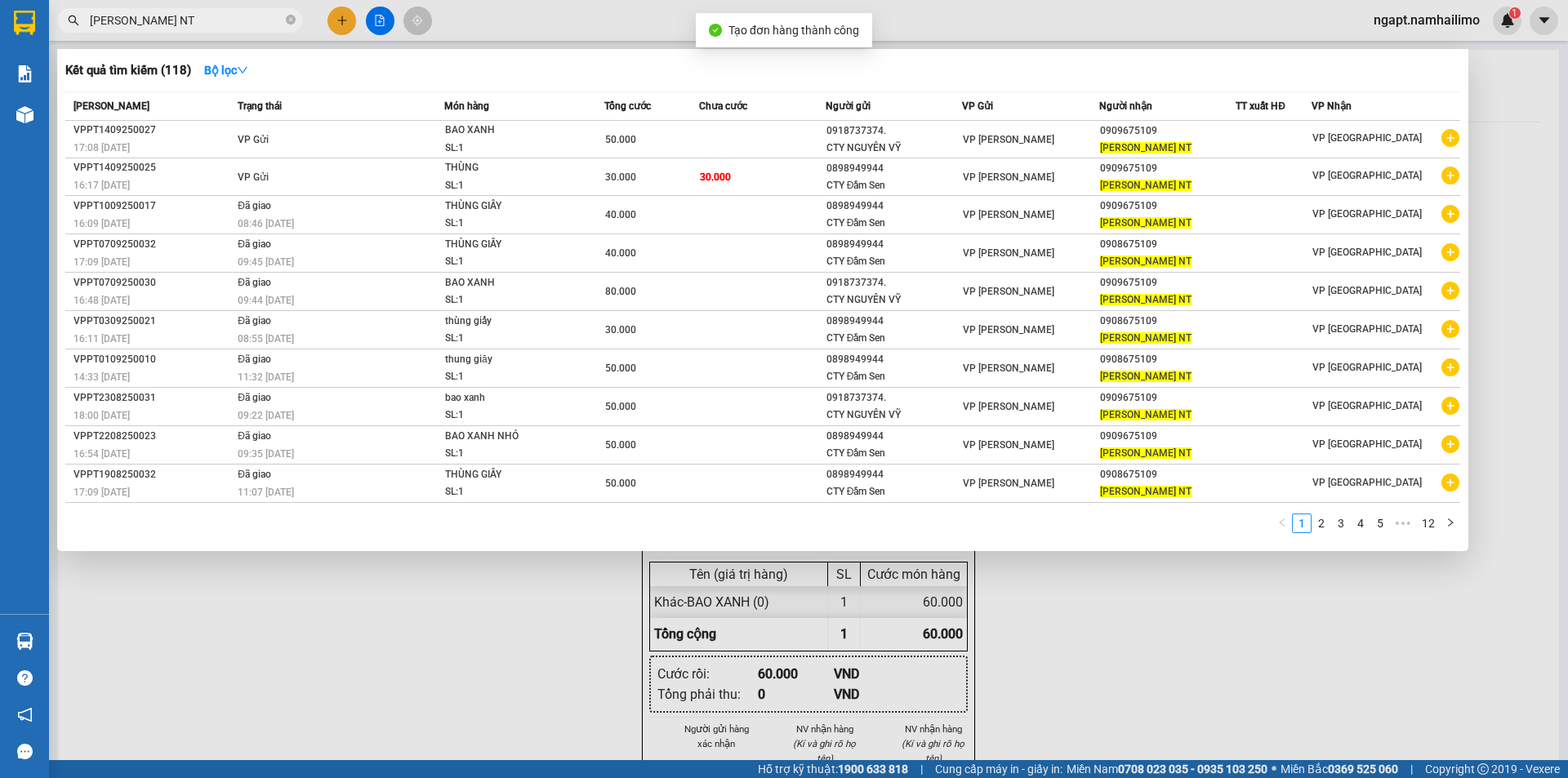
click at [1041, 601] on div at bounding box center [784, 389] width 1568 height 778
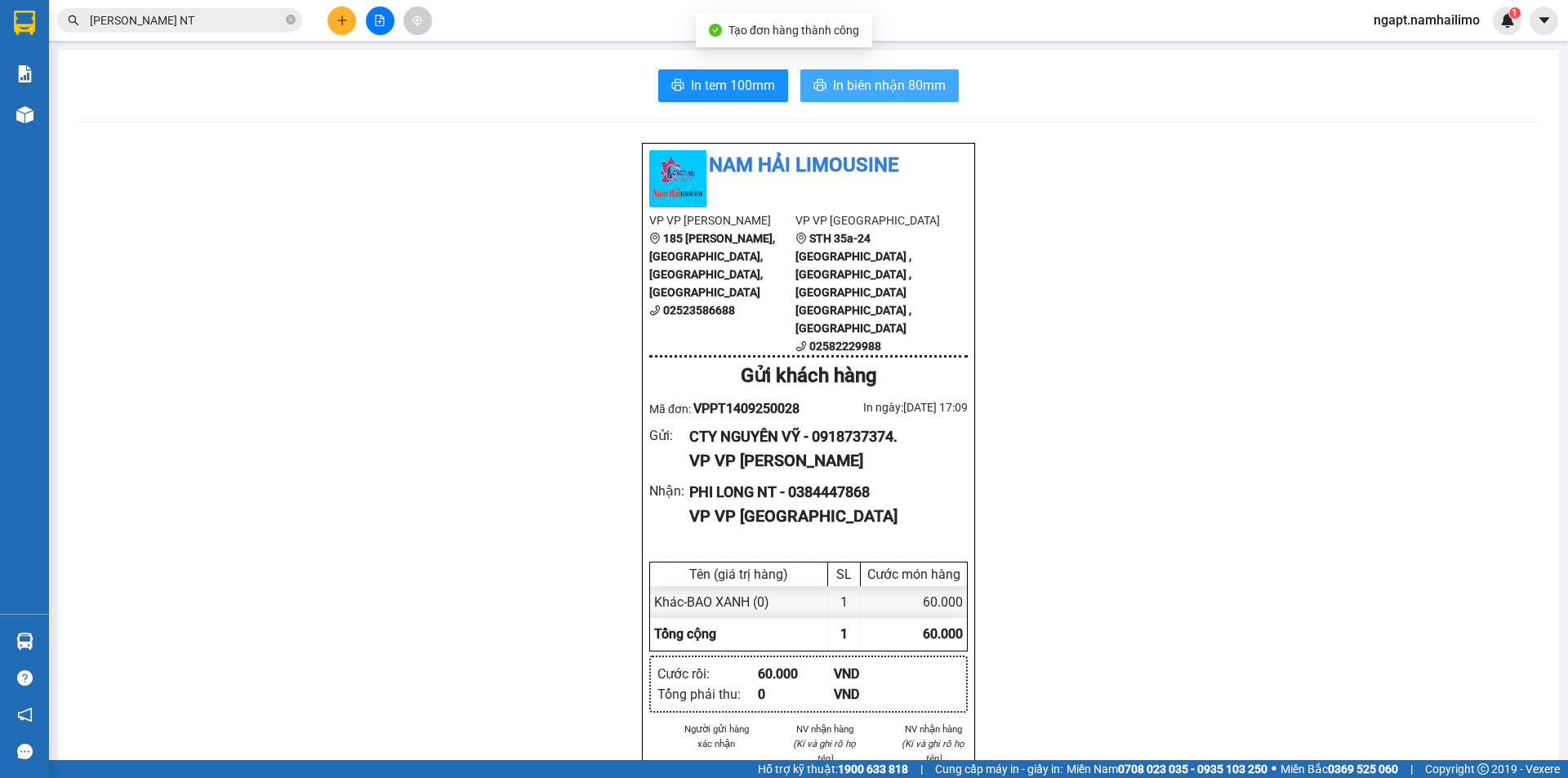
click at [910, 100] on button "In biên nhận 80mm" at bounding box center [879, 86] width 158 height 33
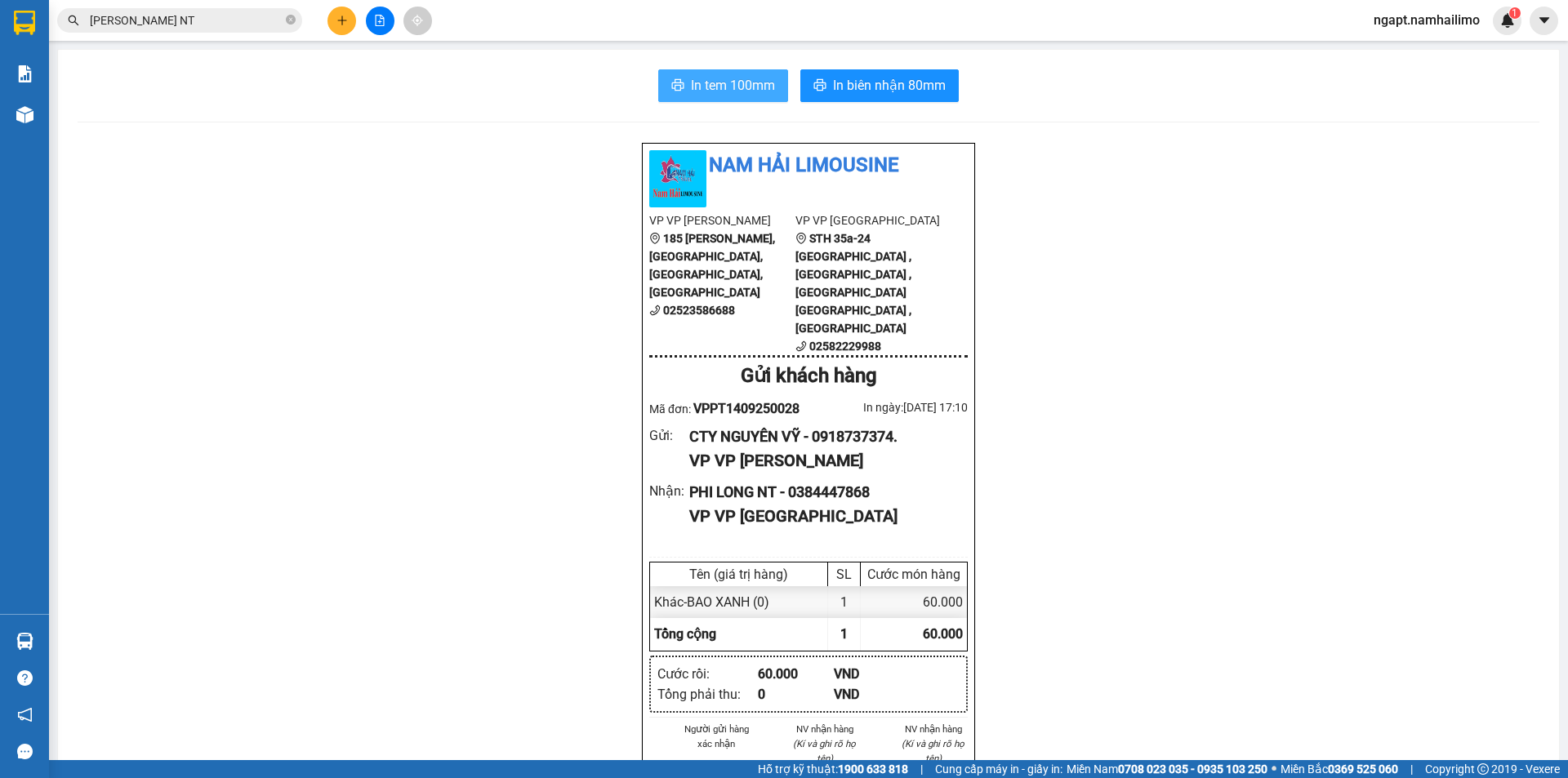
click at [691, 92] on span "In tem 100mm" at bounding box center [733, 85] width 84 height 21
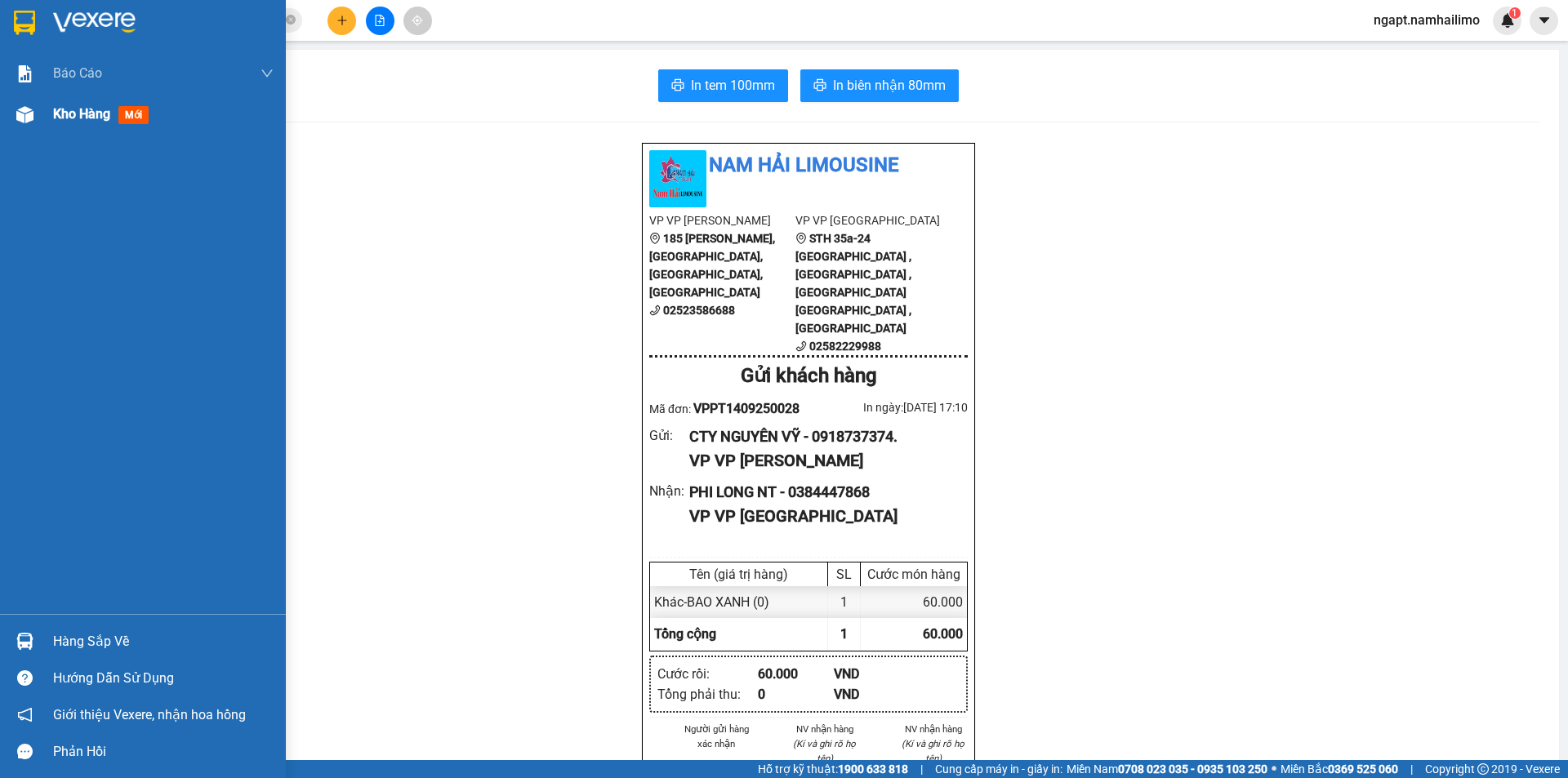
click at [79, 111] on span "Kho hàng" at bounding box center [82, 114] width 57 height 15
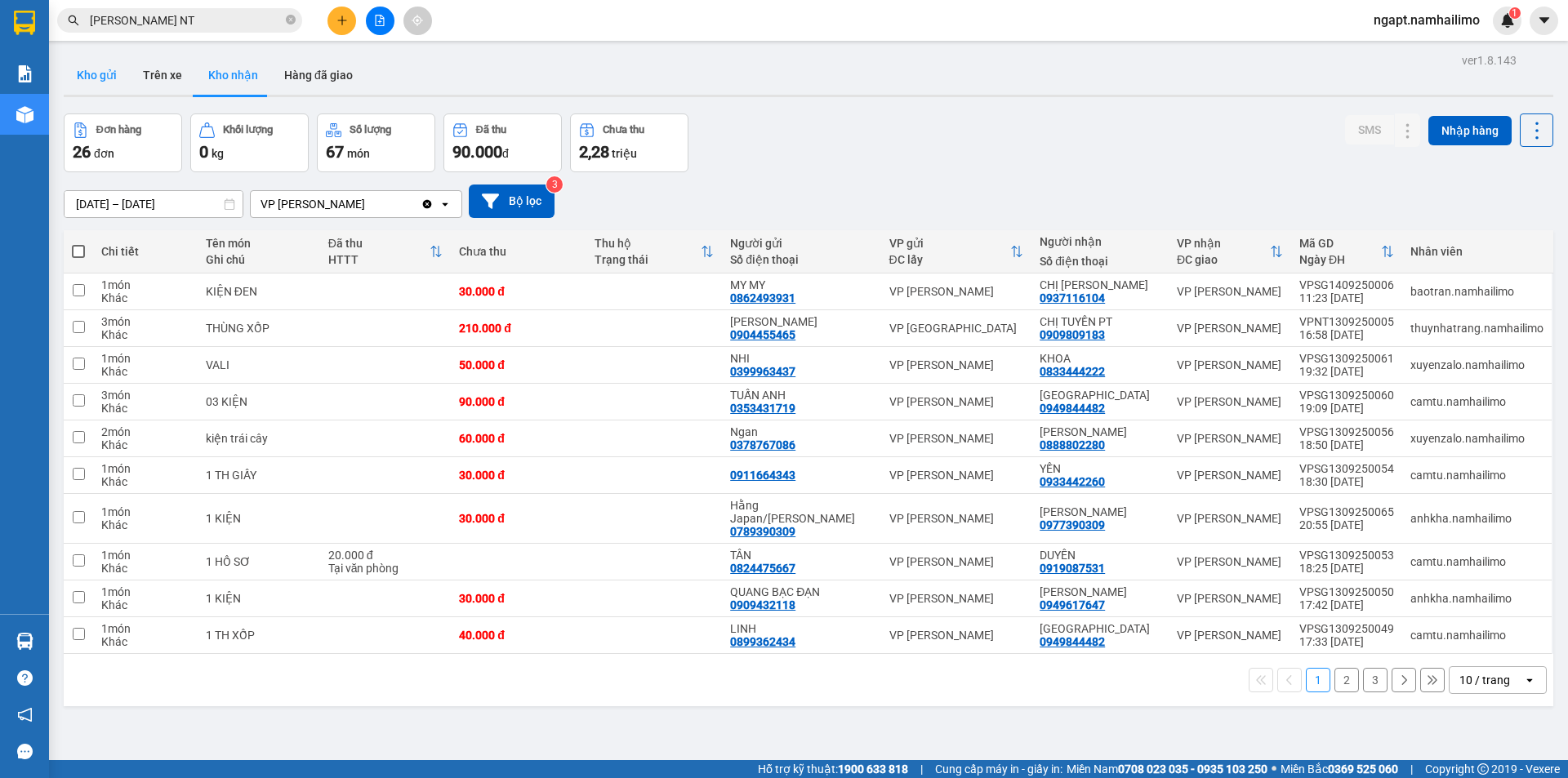
click at [105, 73] on button "Kho gửi" at bounding box center [96, 75] width 66 height 40
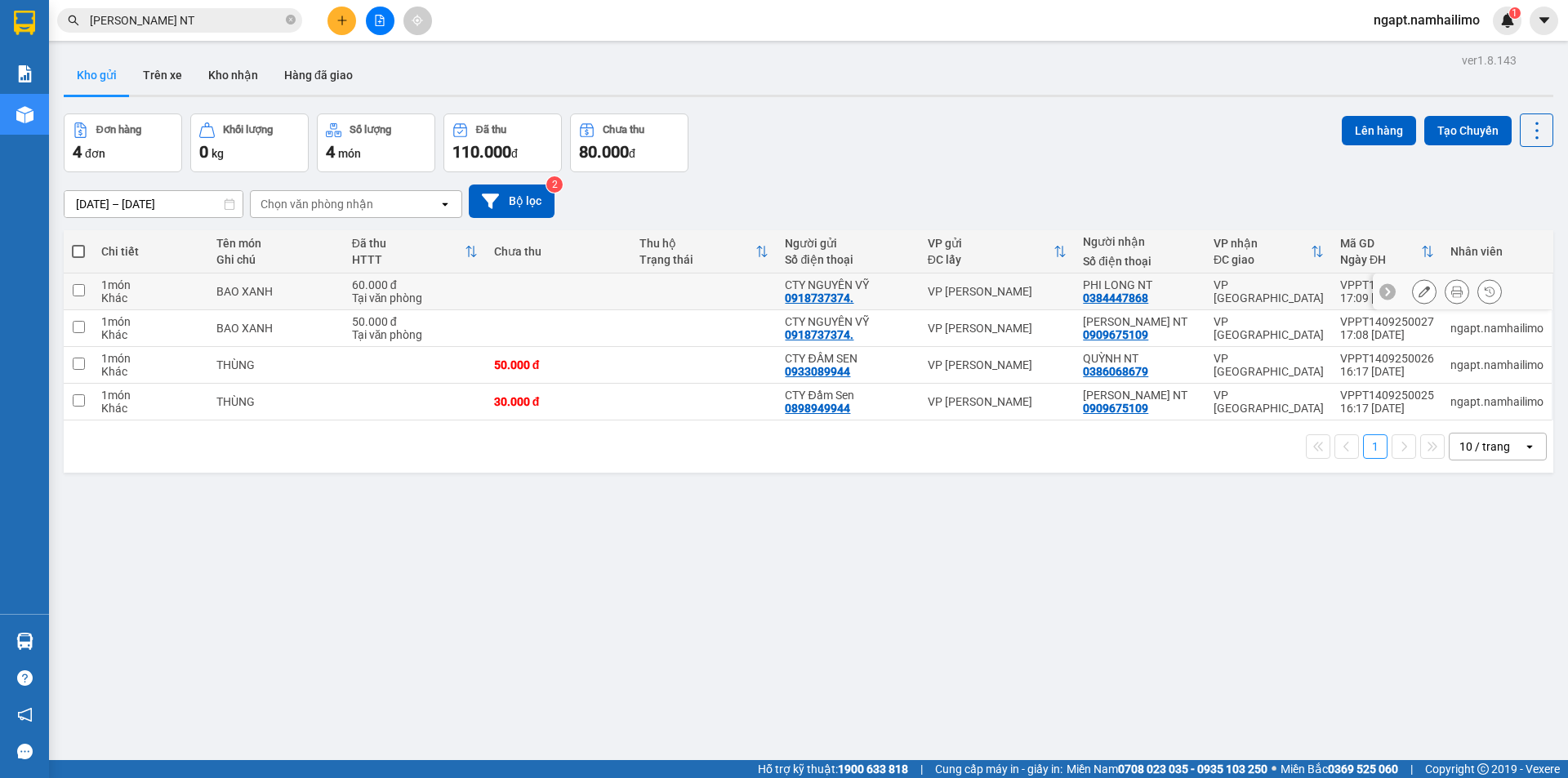
click at [1446, 293] on button at bounding box center [1457, 291] width 23 height 28
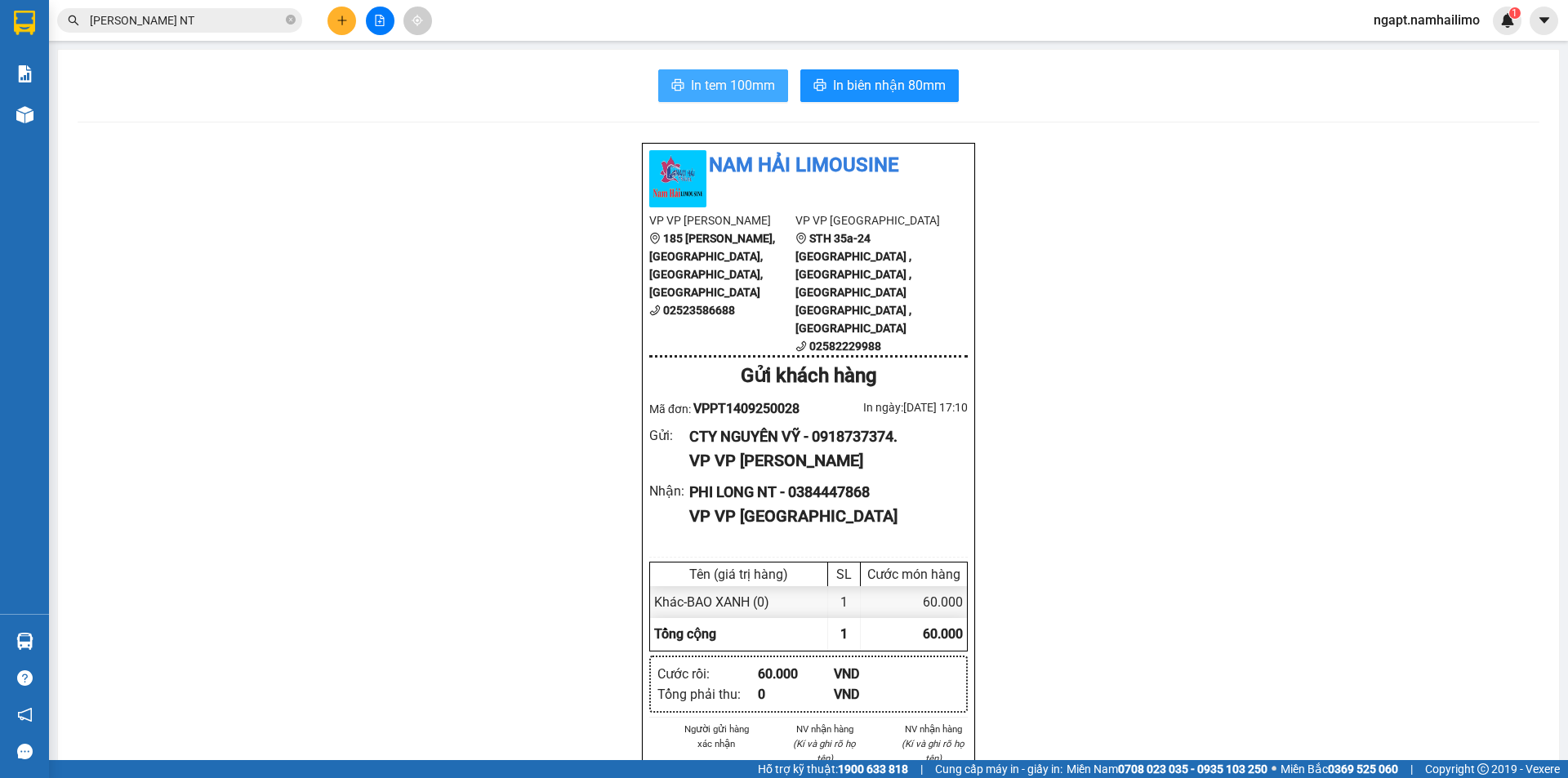
click at [723, 82] on span "In tem 100mm" at bounding box center [733, 85] width 84 height 21
click at [754, 82] on span "In tem 100mm" at bounding box center [733, 85] width 84 height 21
click at [220, 17] on input "[PERSON_NAME] NT" at bounding box center [186, 20] width 193 height 18
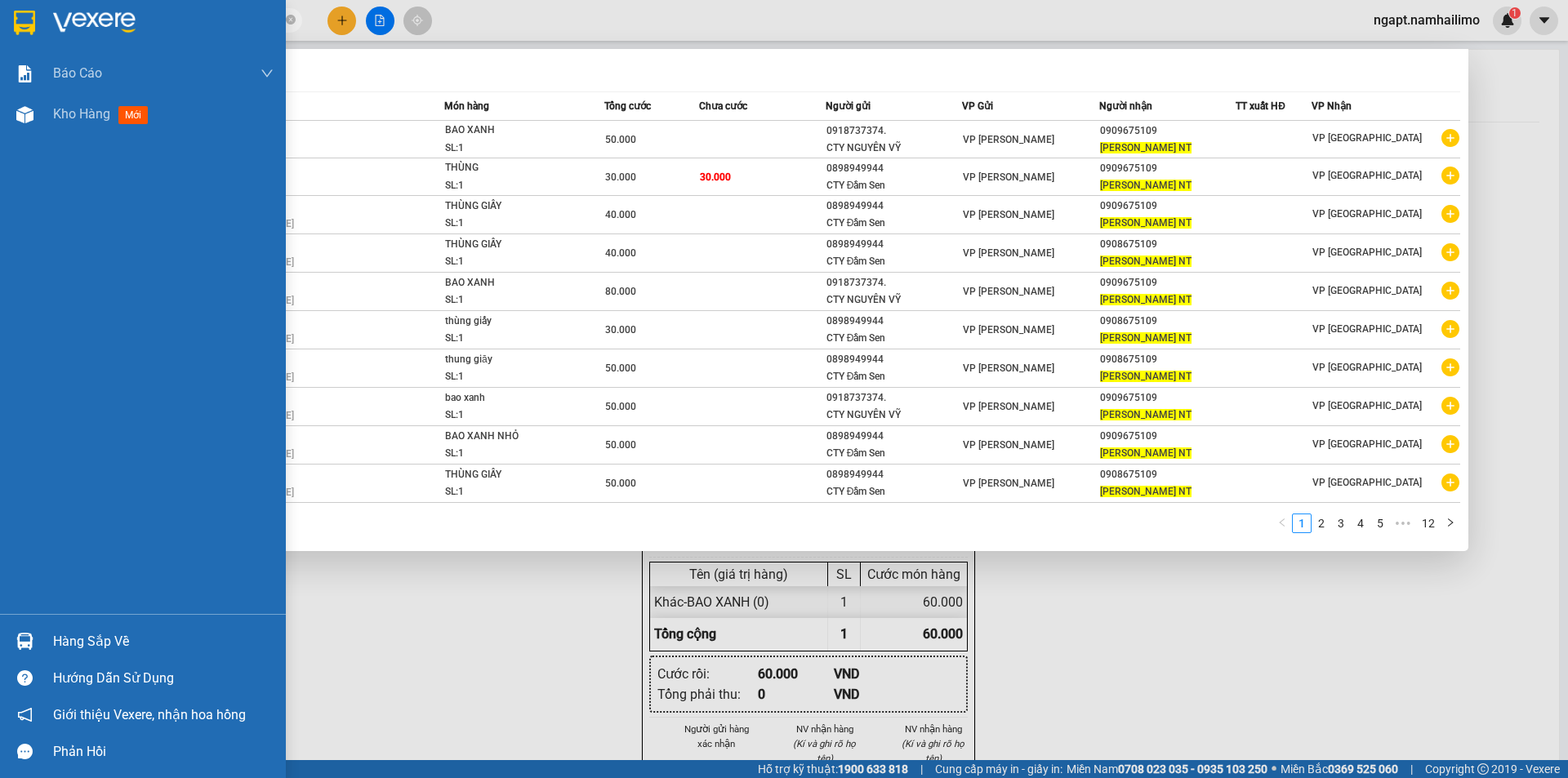
drag, startPoint x: 195, startPoint y: 23, endPoint x: 0, endPoint y: 17, distance: 195.1
click at [0, 17] on section "Kết quả tìm kiếm ( 118 ) Bộ lọc Mã ĐH Trạng thái Món hàng Tổng cước Chưa cước N…" at bounding box center [784, 389] width 1568 height 778
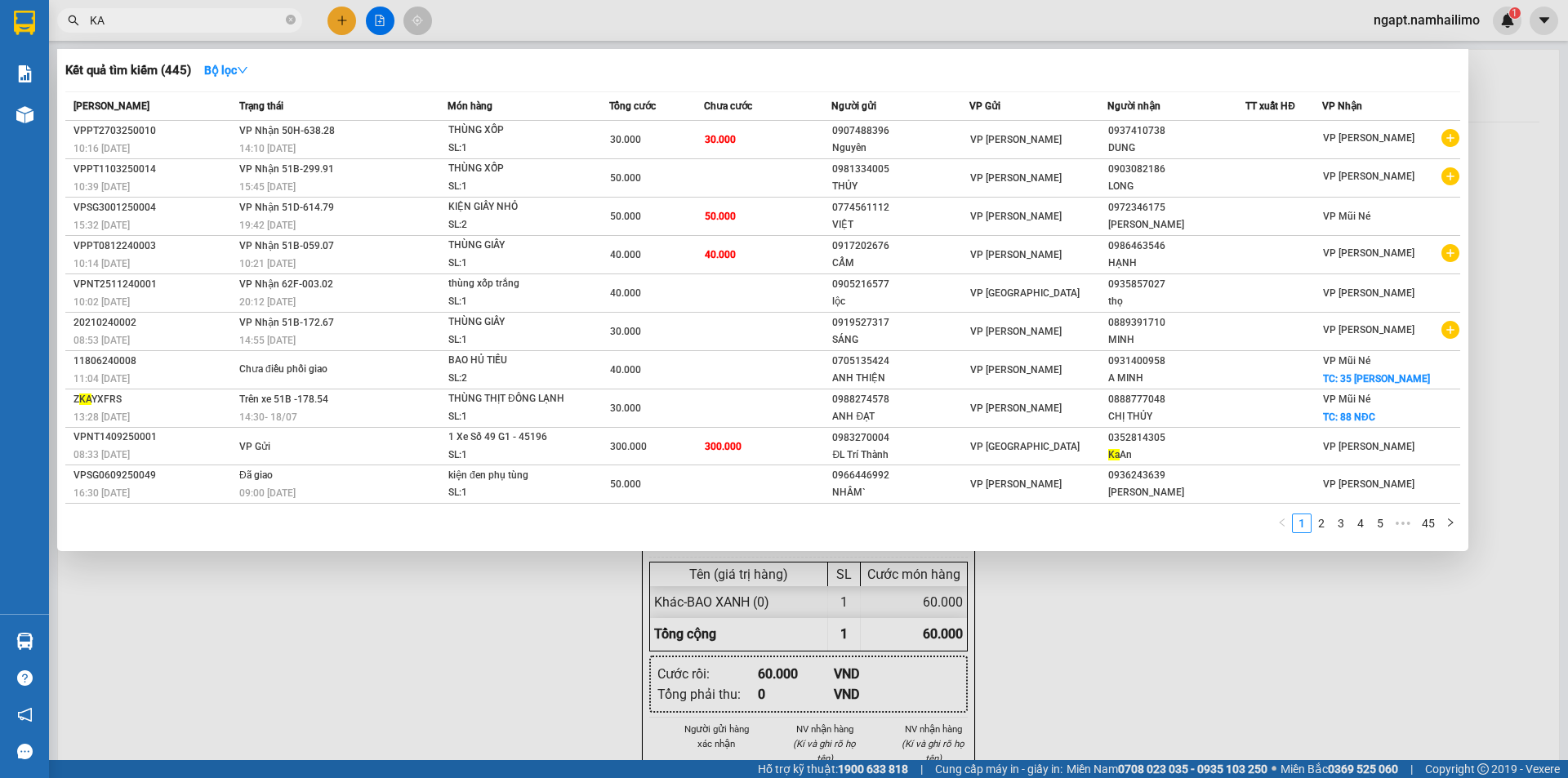
drag, startPoint x: 133, startPoint y: 12, endPoint x: 0, endPoint y: 14, distance: 133.0
click at [0, 14] on section "Kết quả tìm kiếm ( 445 ) Bộ lọc Mã ĐH Trạng thái Món hàng Tổng cước Chưa cước N…" at bounding box center [784, 389] width 1568 height 778
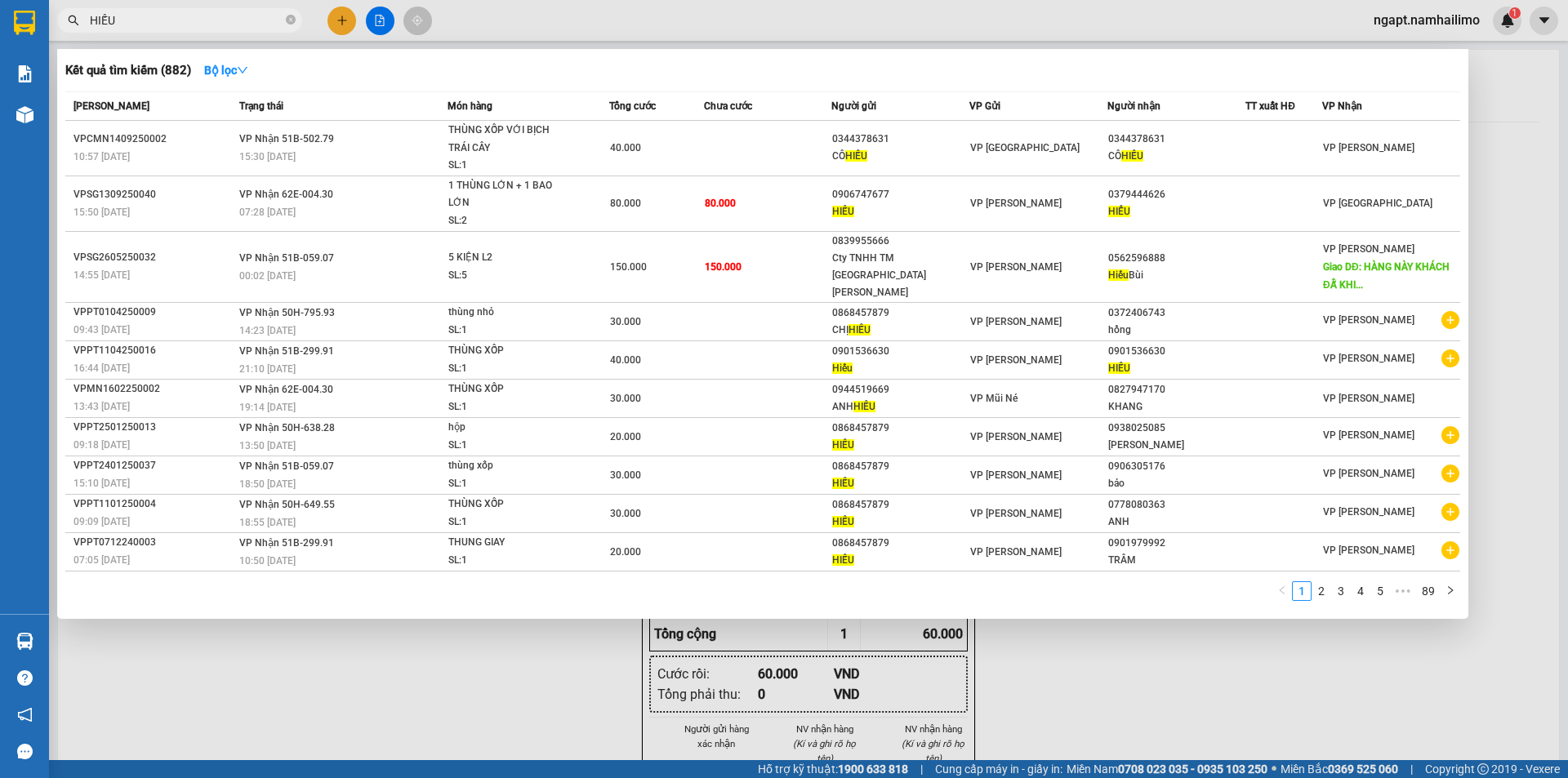
drag, startPoint x: 138, startPoint y: 24, endPoint x: 0, endPoint y: 6, distance: 139.2
click at [0, 6] on section "Kết quả tìm kiếm ( 882 ) Bộ lọc Mã ĐH Trạng thái Món hàng Tổng cước Chưa cước N…" at bounding box center [784, 389] width 1568 height 778
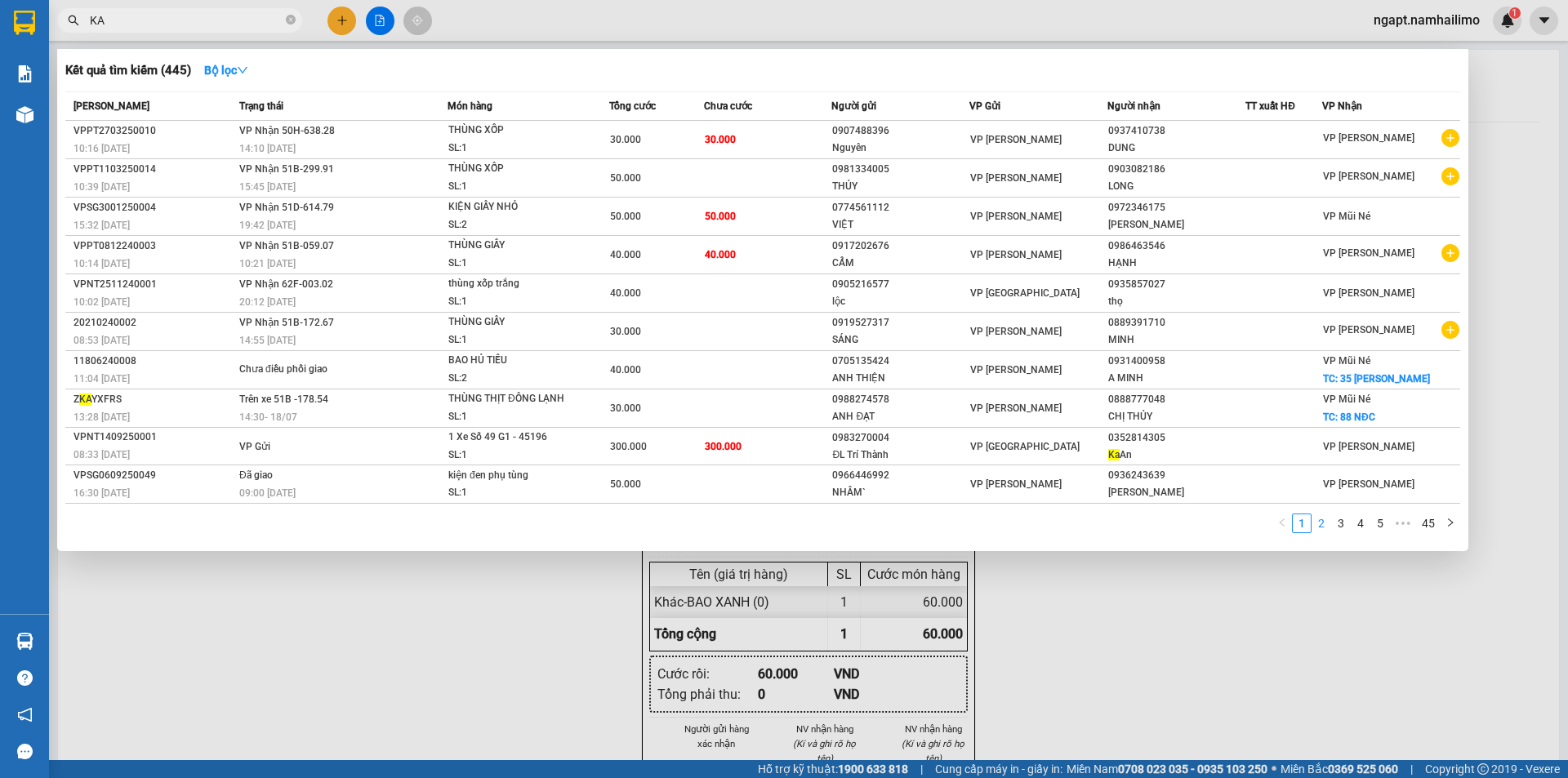
type input "KA"
click at [1318, 531] on link "2" at bounding box center [1321, 523] width 18 height 18
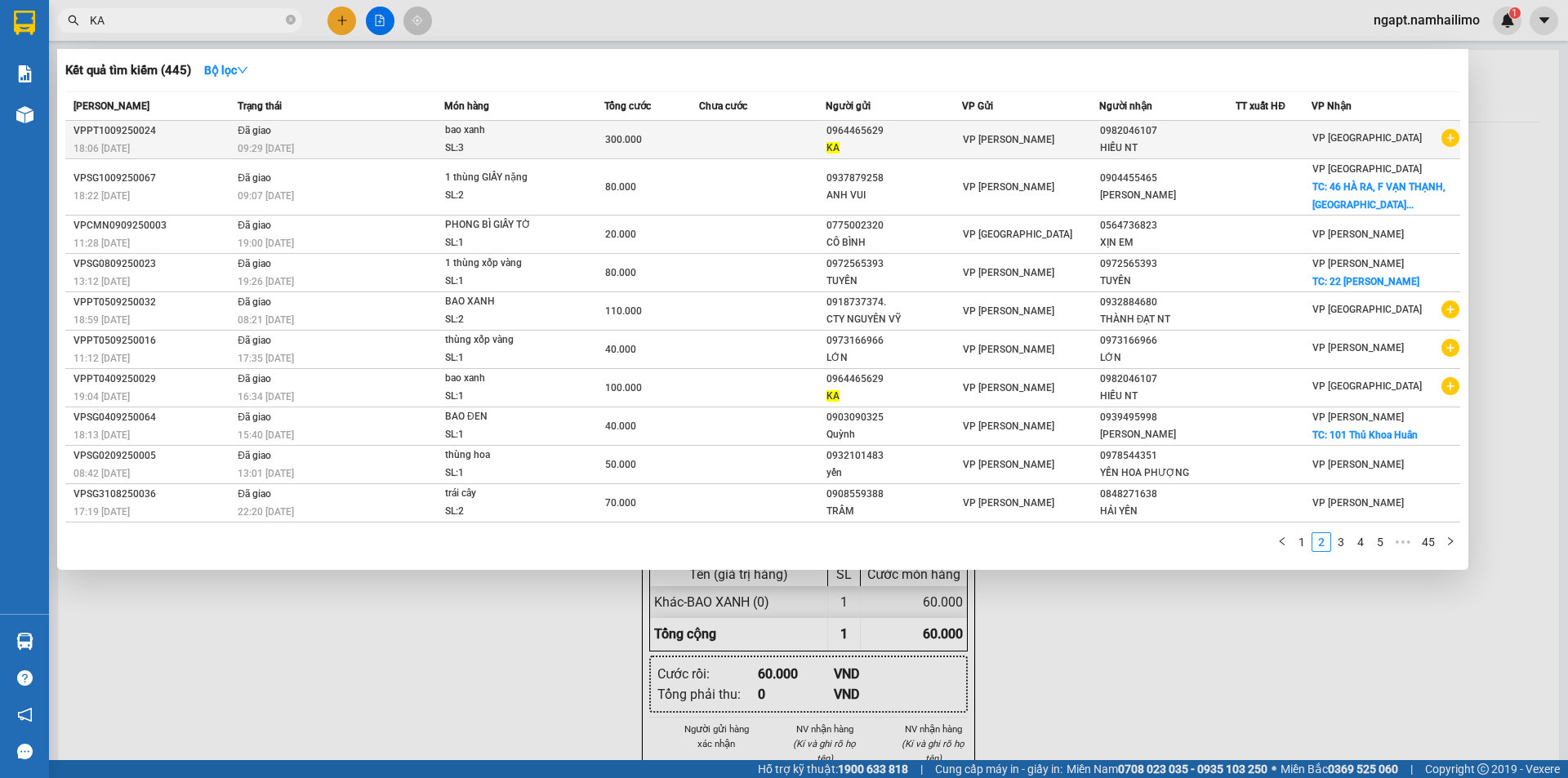
click at [1447, 139] on icon "plus-circle" at bounding box center [1450, 138] width 18 height 18
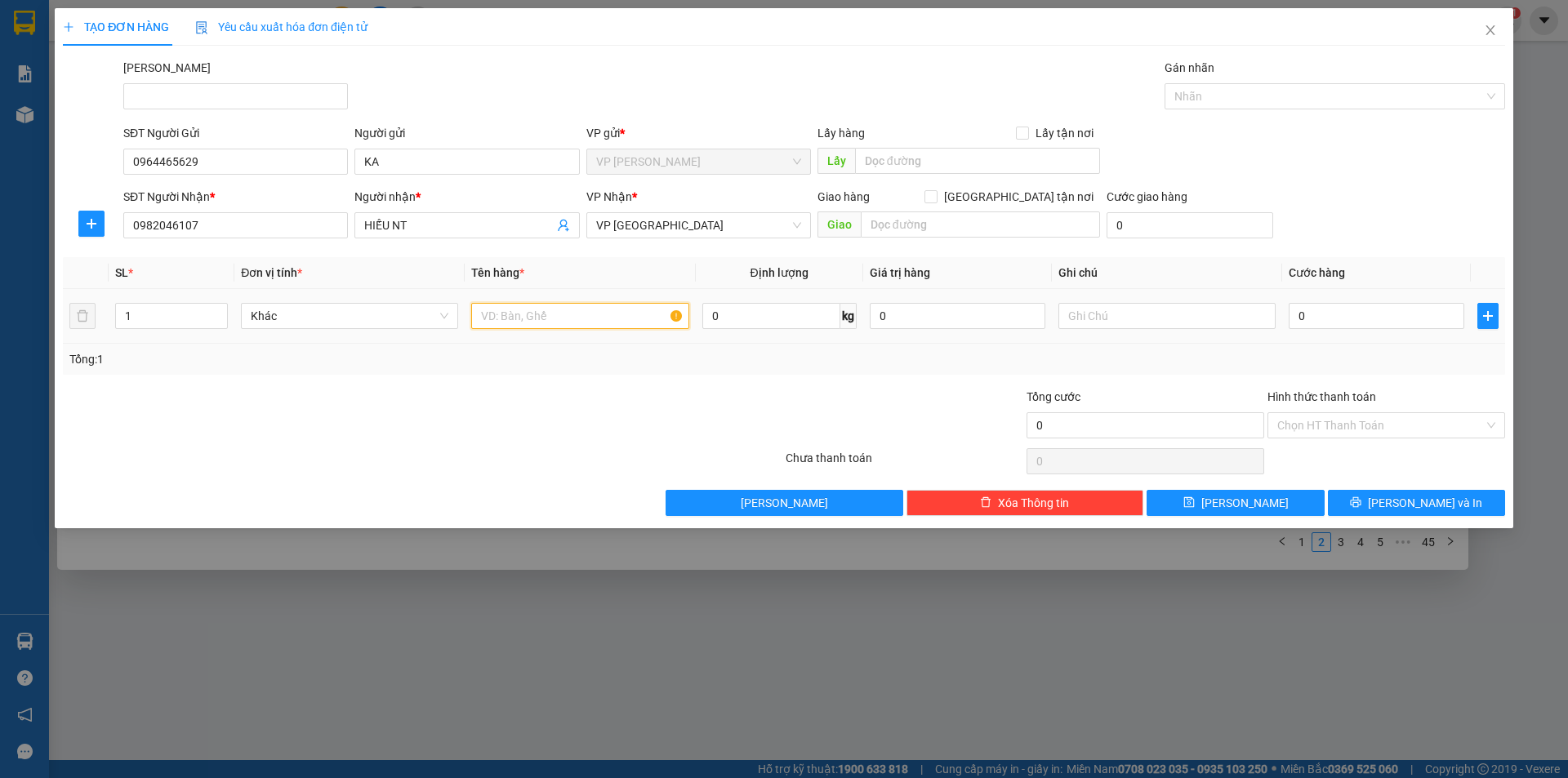
click at [521, 320] on input "text" at bounding box center [579, 316] width 217 height 26
type input "THÙNG"
click at [1391, 323] on input "0" at bounding box center [1377, 316] width 176 height 26
type input "5"
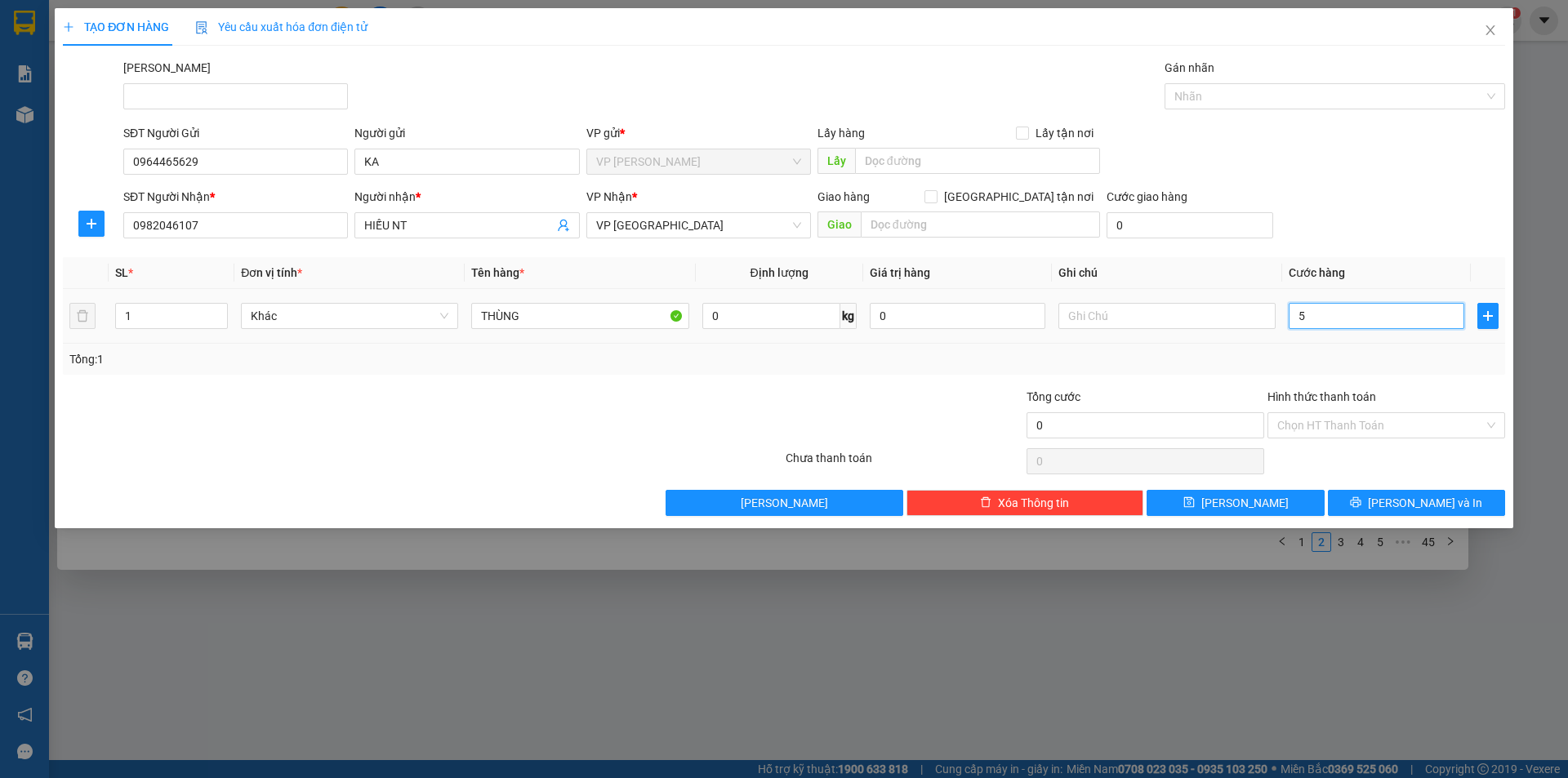
type input "5"
type input "50"
click at [1354, 420] on input "Hình thức thanh toán" at bounding box center [1380, 425] width 207 height 24
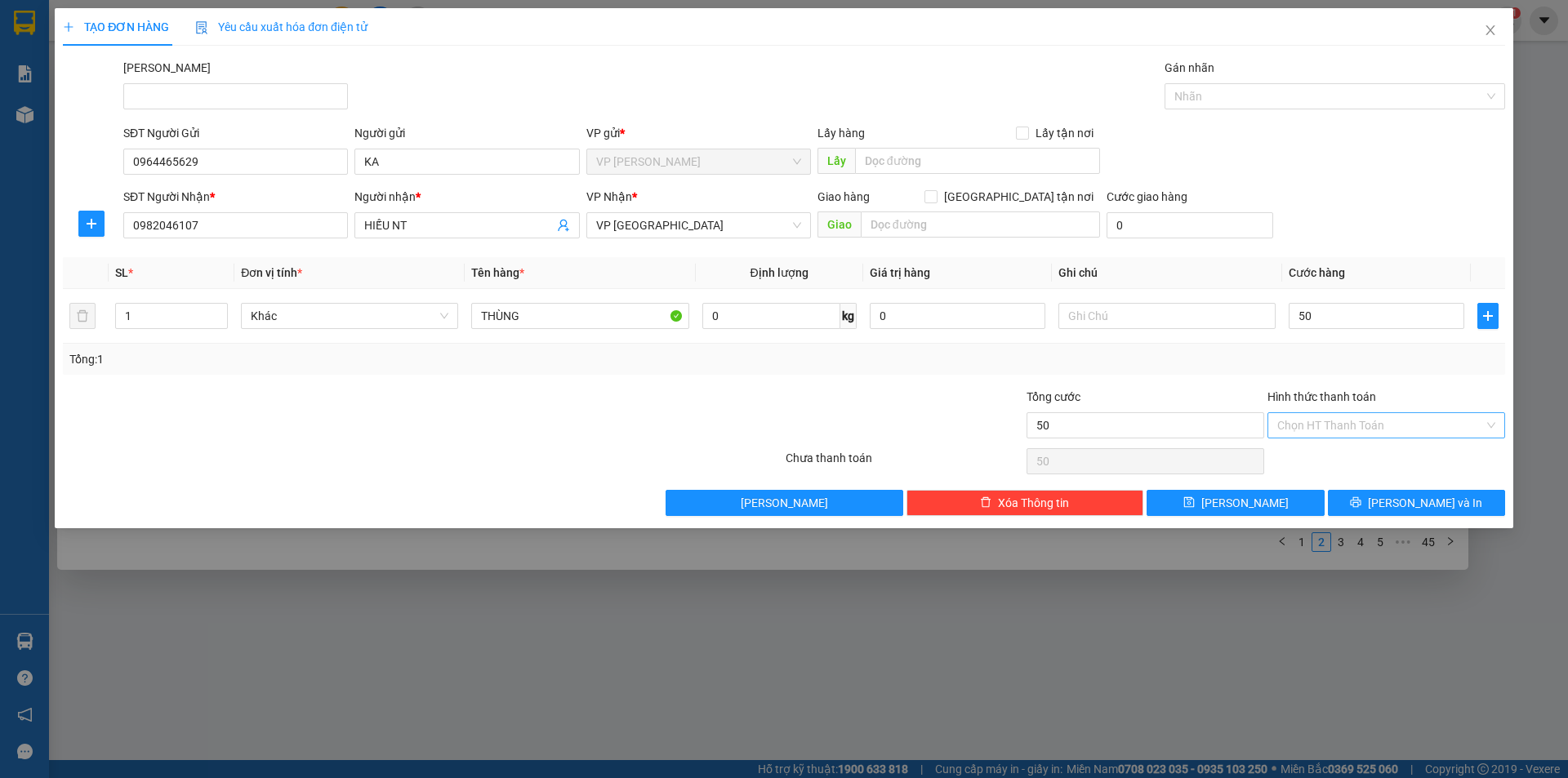
type input "50.000"
click at [1364, 456] on div "Tại văn phòng" at bounding box center [1385, 458] width 218 height 18
click at [1424, 508] on span "[PERSON_NAME] và In" at bounding box center [1425, 503] width 115 height 18
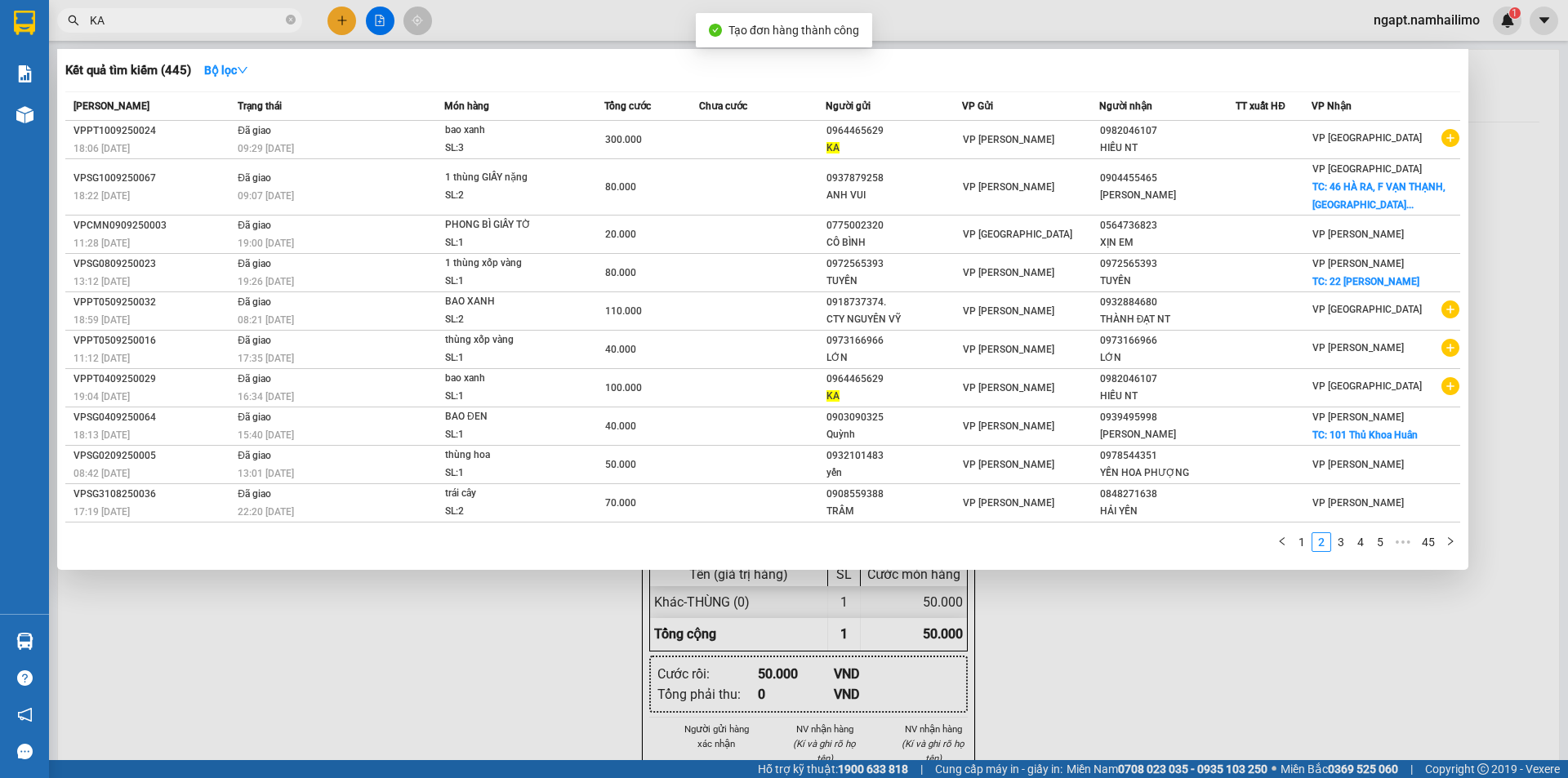
drag, startPoint x: 1209, startPoint y: 687, endPoint x: 1162, endPoint y: 479, distance: 213.2
click at [1209, 686] on div at bounding box center [784, 389] width 1568 height 778
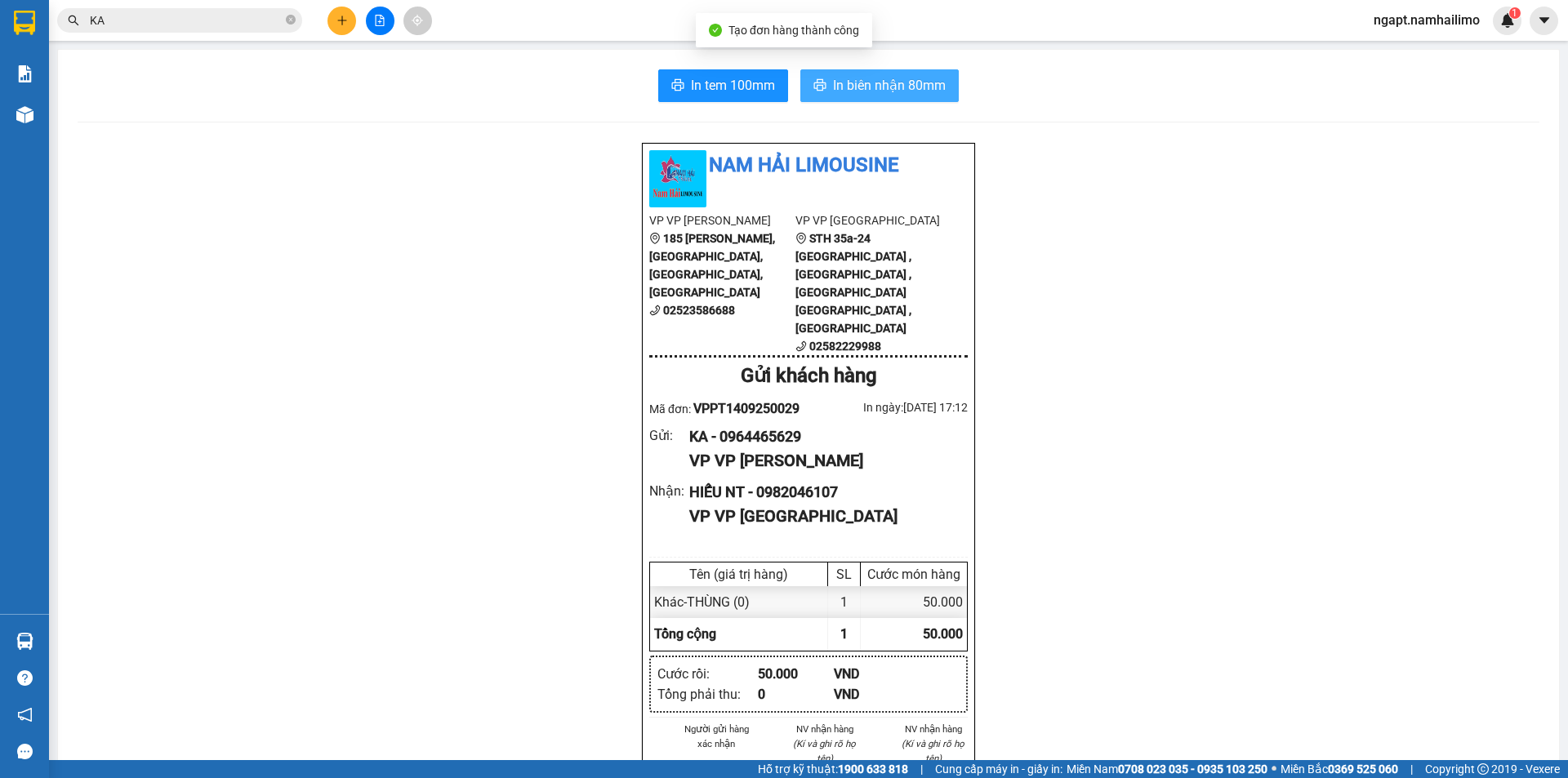
click at [879, 82] on span "In biên nhận 80mm" at bounding box center [889, 85] width 113 height 21
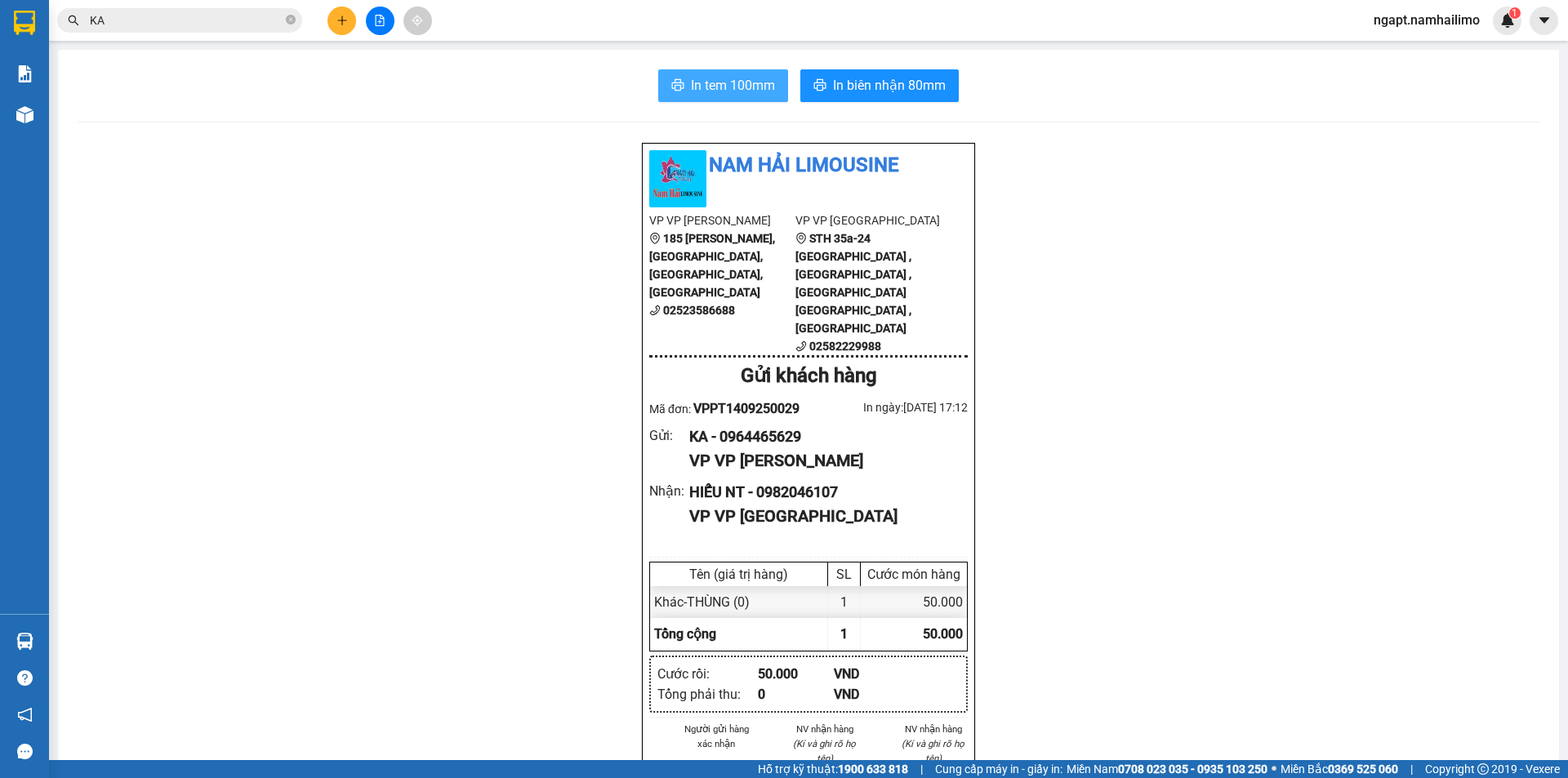
click at [714, 71] on button "In tem 100mm" at bounding box center [722, 86] width 130 height 33
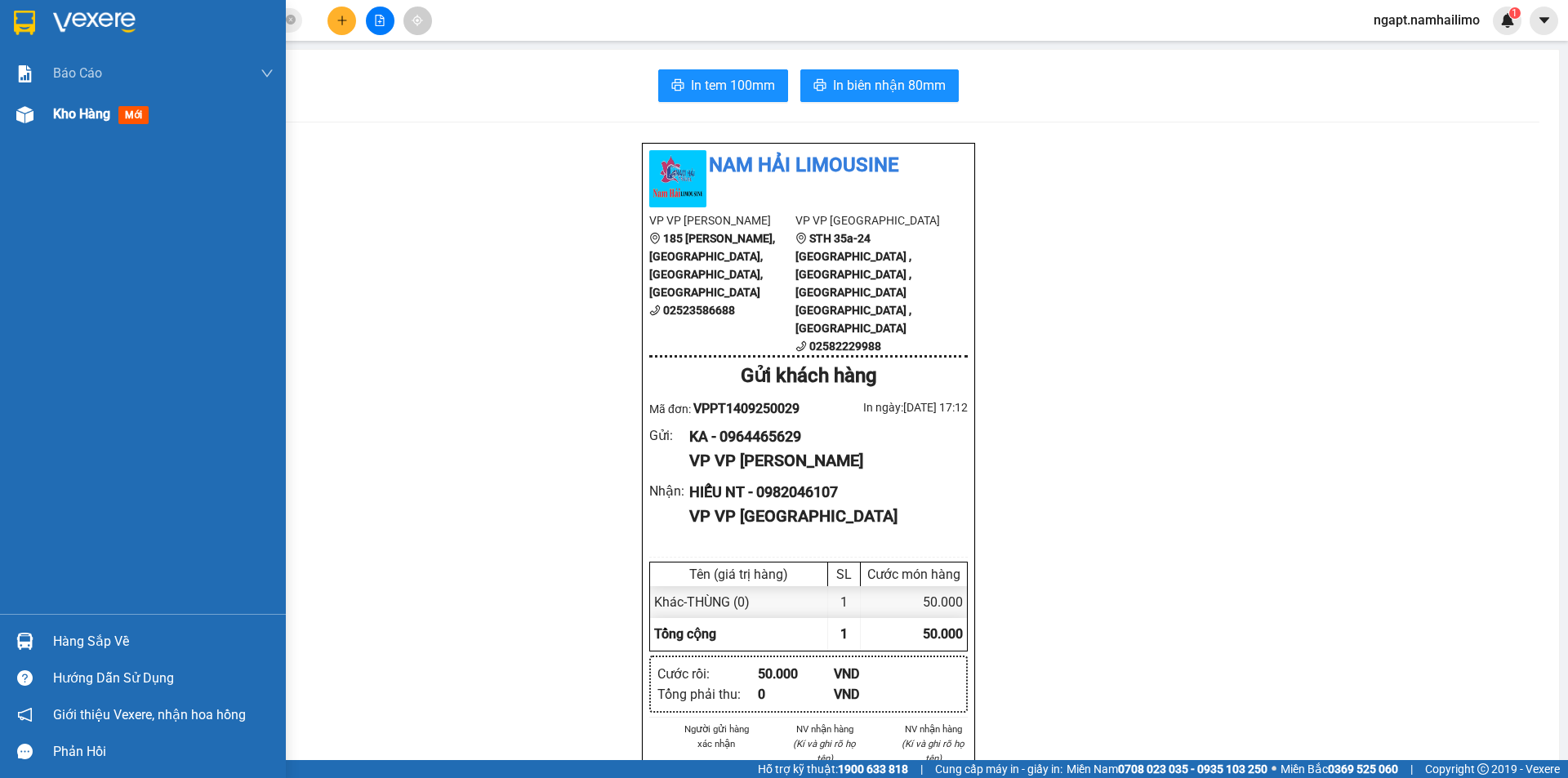
click at [53, 107] on div "Kho hàng mới" at bounding box center [143, 114] width 286 height 40
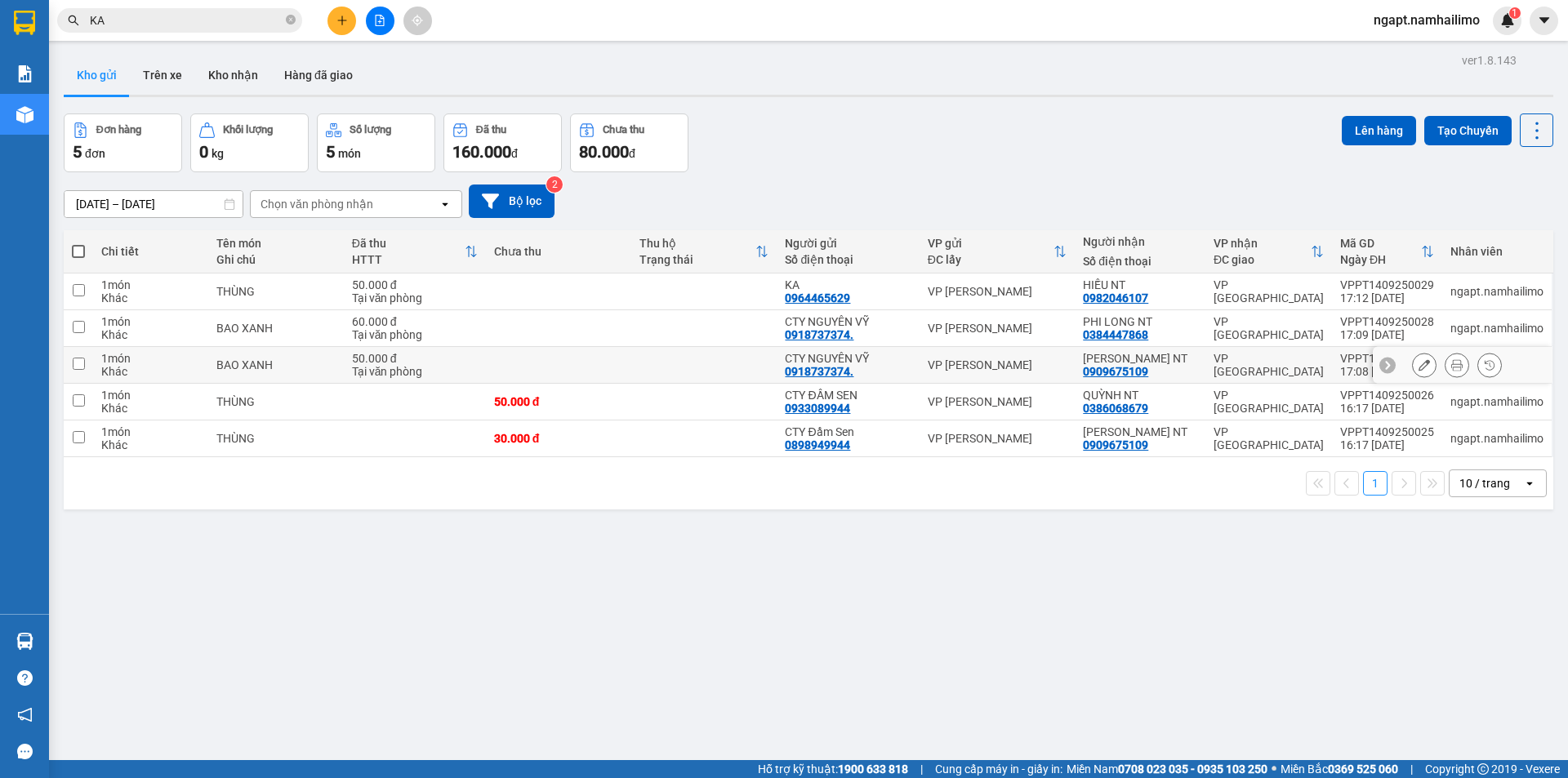
click at [1451, 371] on icon at bounding box center [1456, 364] width 11 height 11
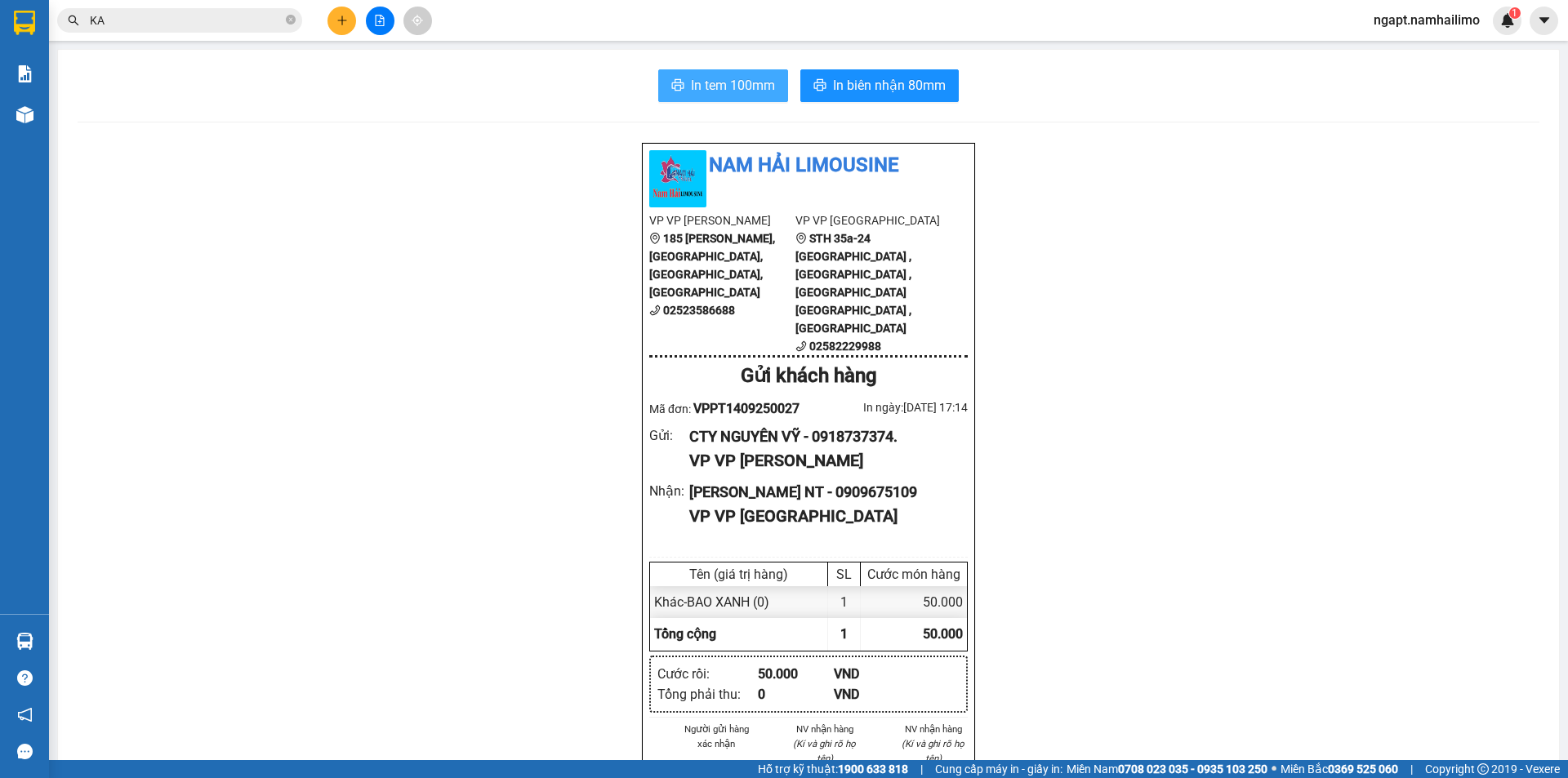
click at [681, 77] on button "In tem 100mm" at bounding box center [722, 86] width 130 height 33
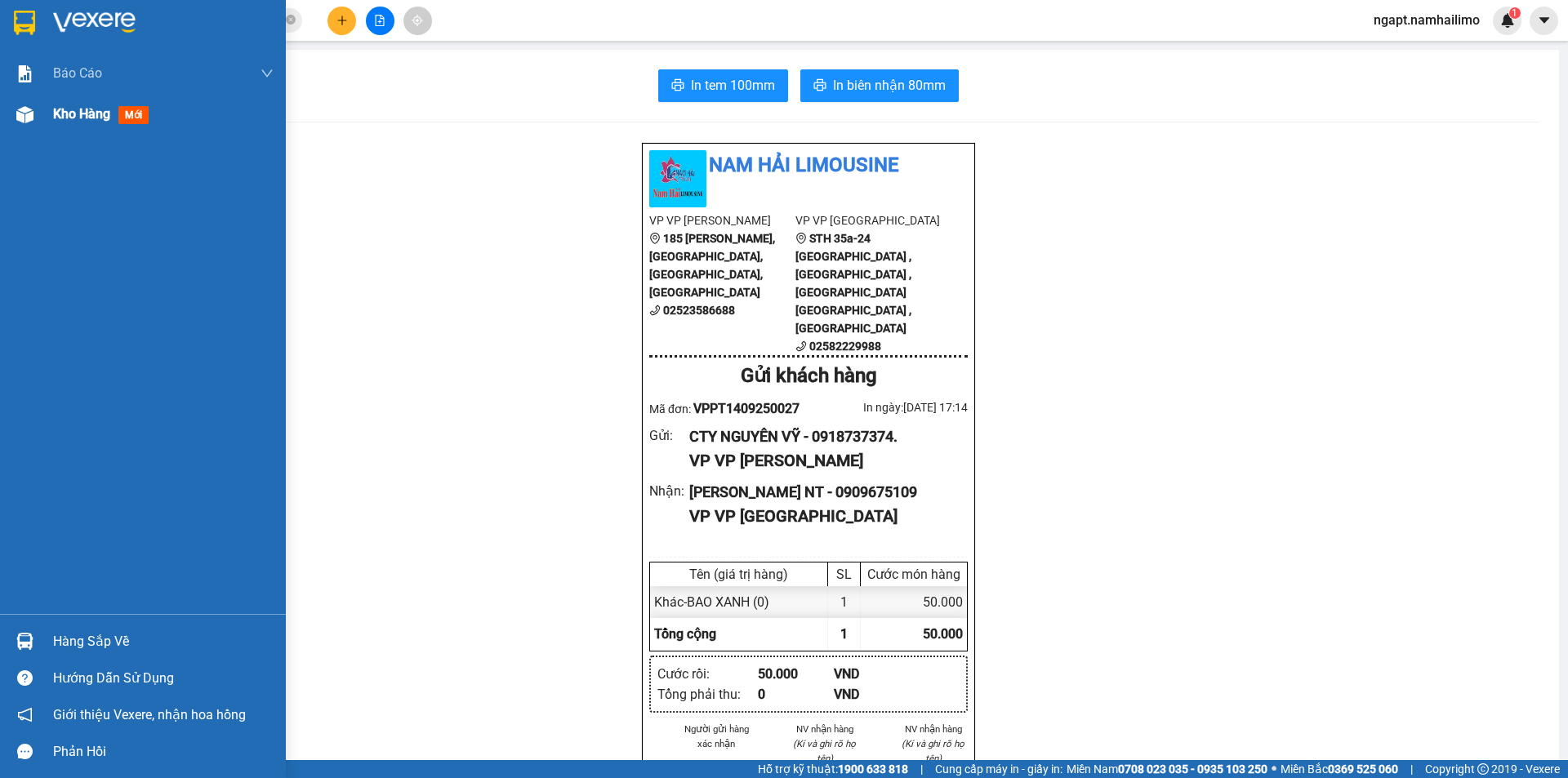
click at [58, 112] on span "Kho hàng" at bounding box center [82, 114] width 57 height 15
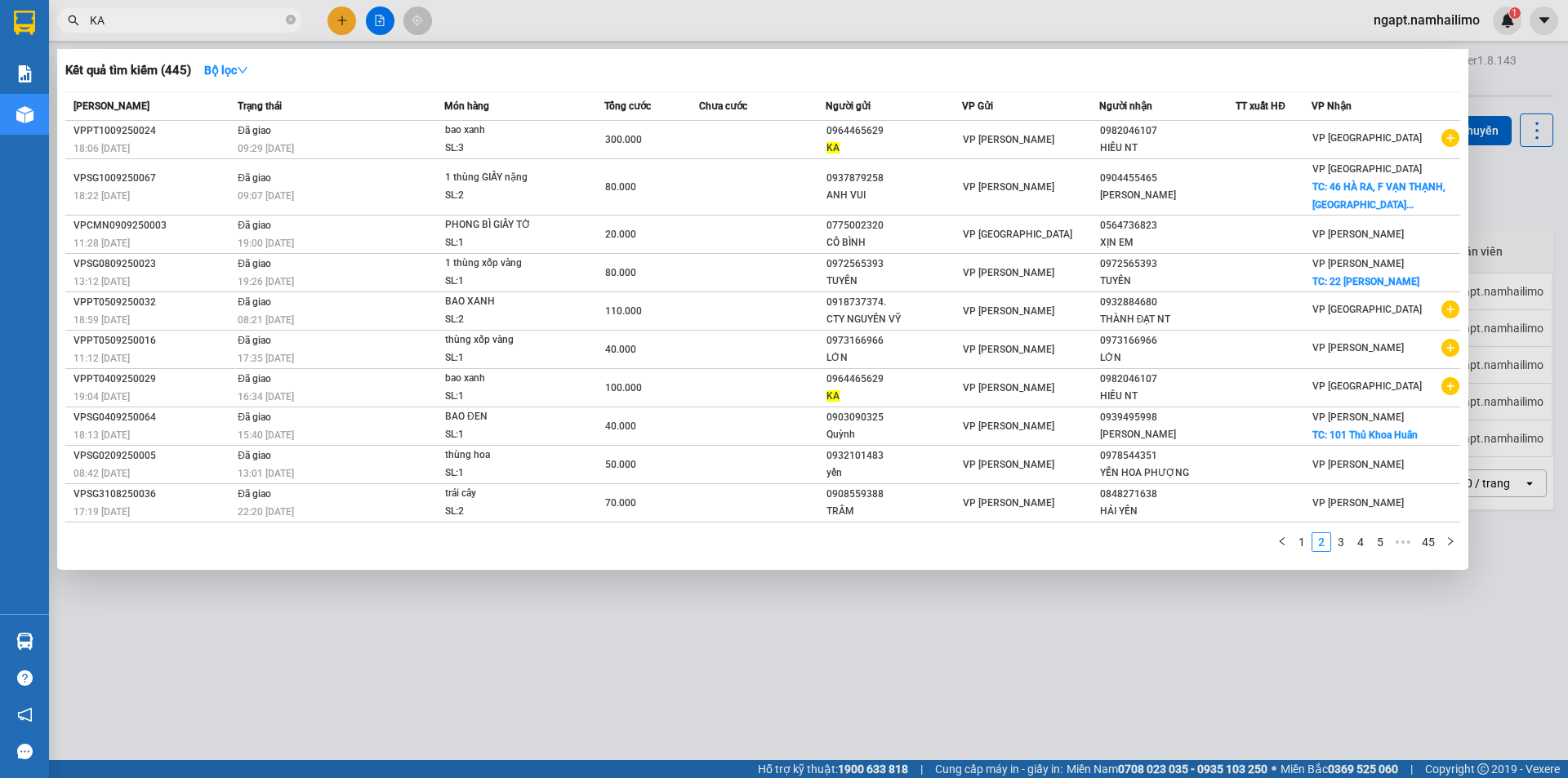
click at [172, 24] on input "KA" at bounding box center [186, 20] width 193 height 18
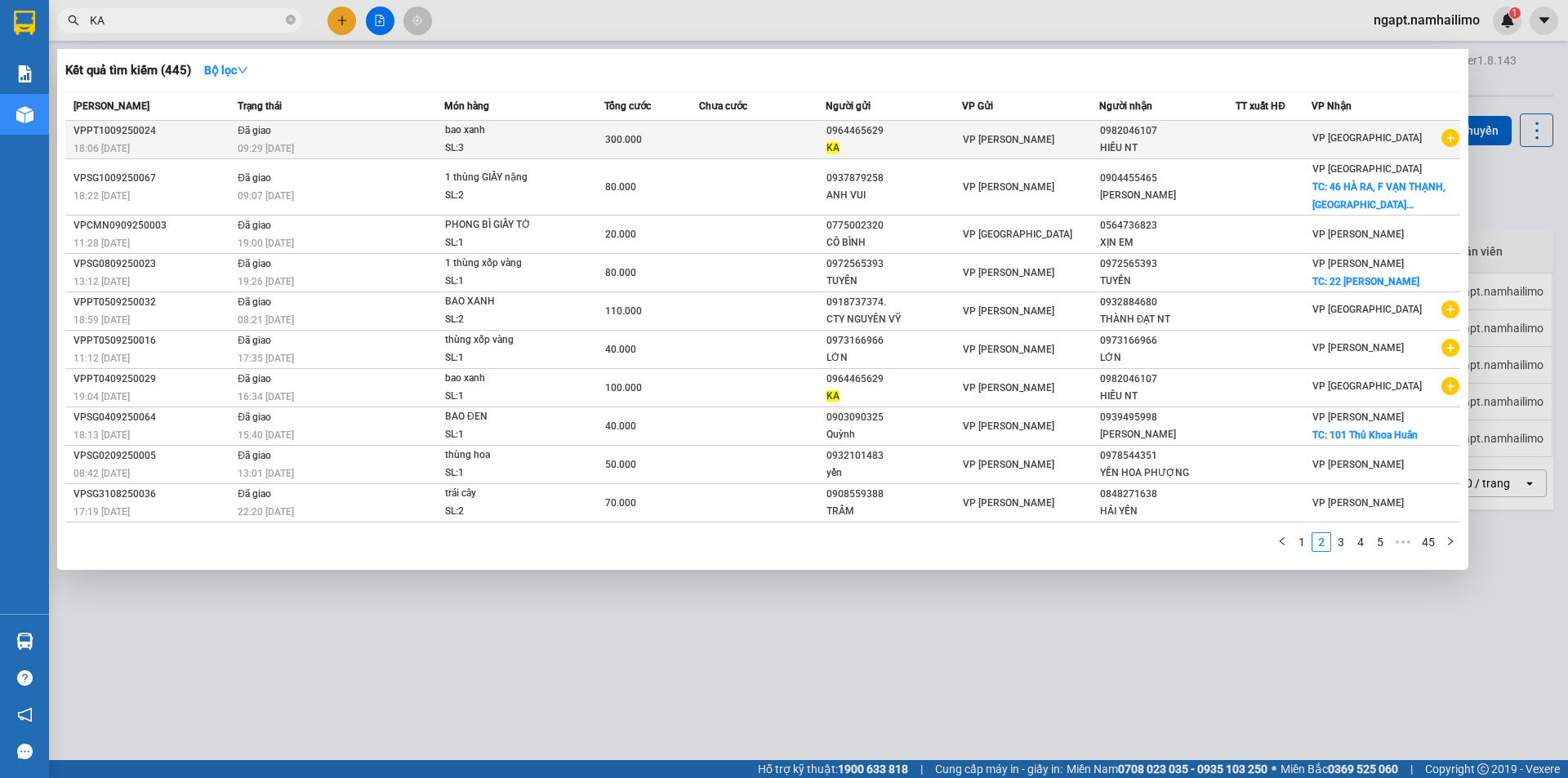
click at [1449, 139] on icon "plus-circle" at bounding box center [1450, 138] width 18 height 18
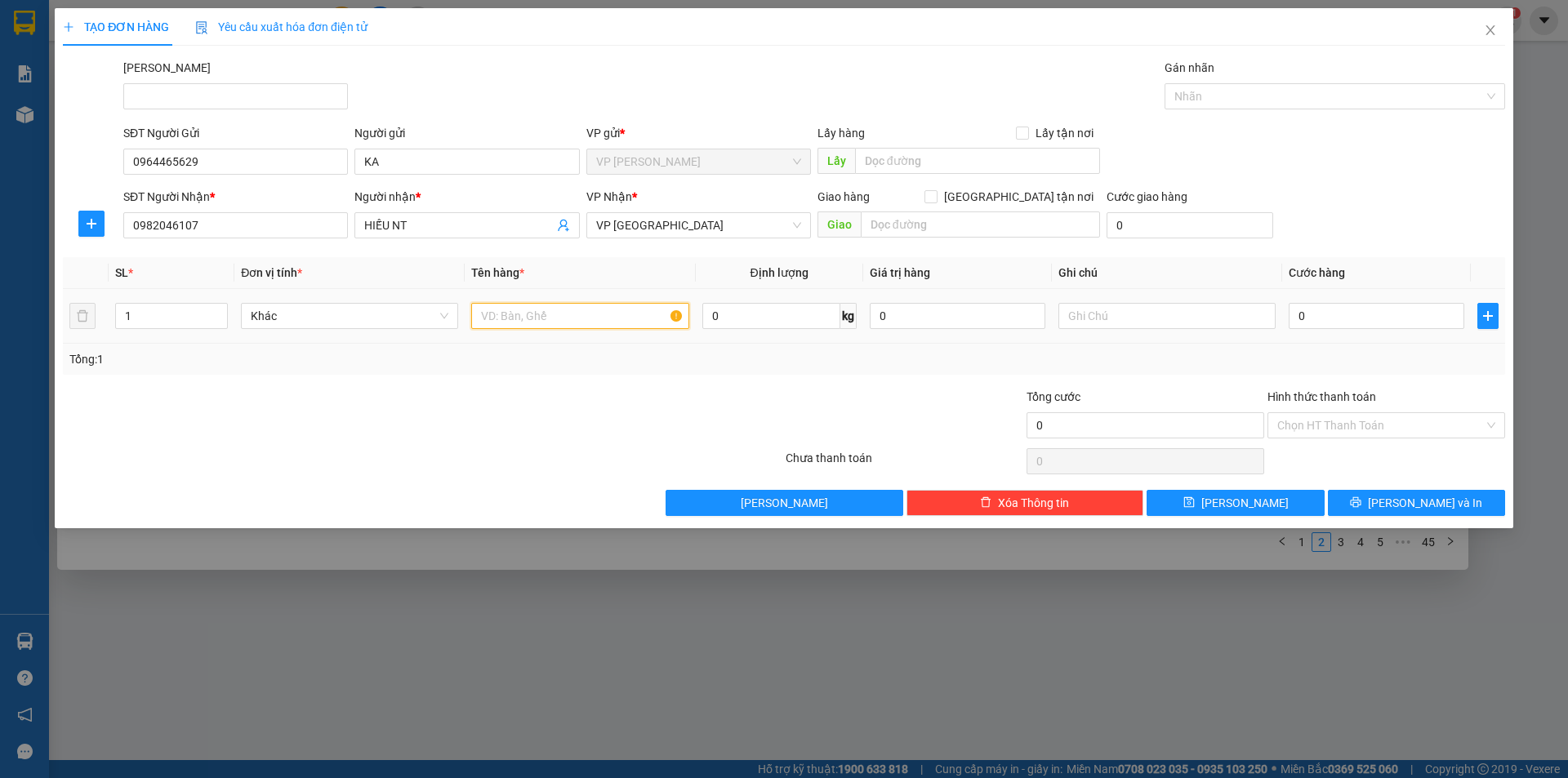
click at [579, 323] on input "text" at bounding box center [579, 316] width 217 height 26
type input "THÙNG"
click at [1336, 321] on input "0" at bounding box center [1377, 316] width 176 height 26
drag, startPoint x: 1334, startPoint y: 363, endPoint x: 1329, endPoint y: 379, distance: 16.8
click at [1333, 363] on div "Tổng: 1" at bounding box center [784, 359] width 1429 height 18
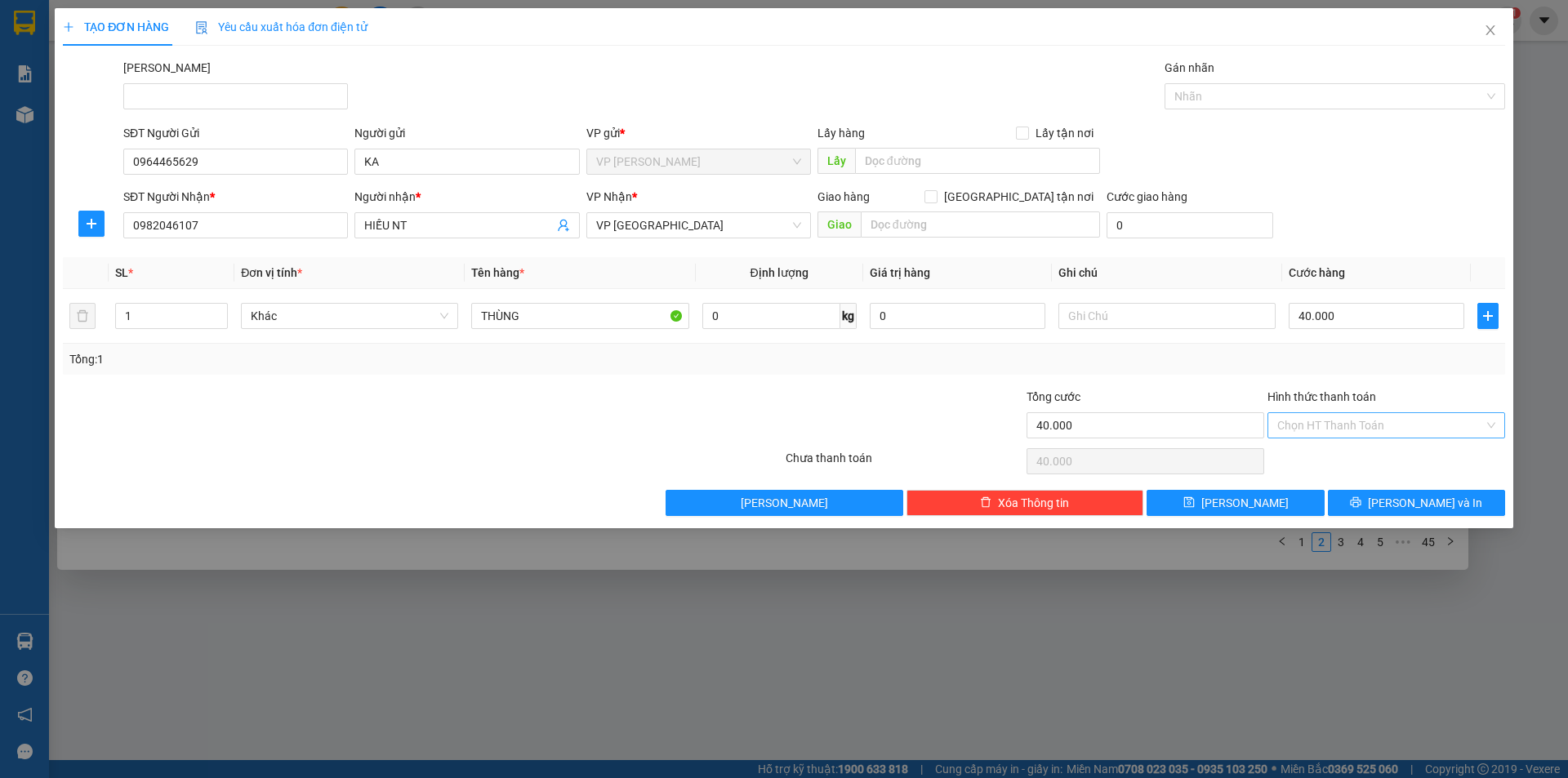
click at [1356, 420] on input "Hình thức thanh toán" at bounding box center [1380, 425] width 207 height 24
click at [1355, 463] on div "Tại văn phòng" at bounding box center [1385, 458] width 218 height 18
click at [1440, 509] on span "[PERSON_NAME] và In" at bounding box center [1425, 503] width 115 height 18
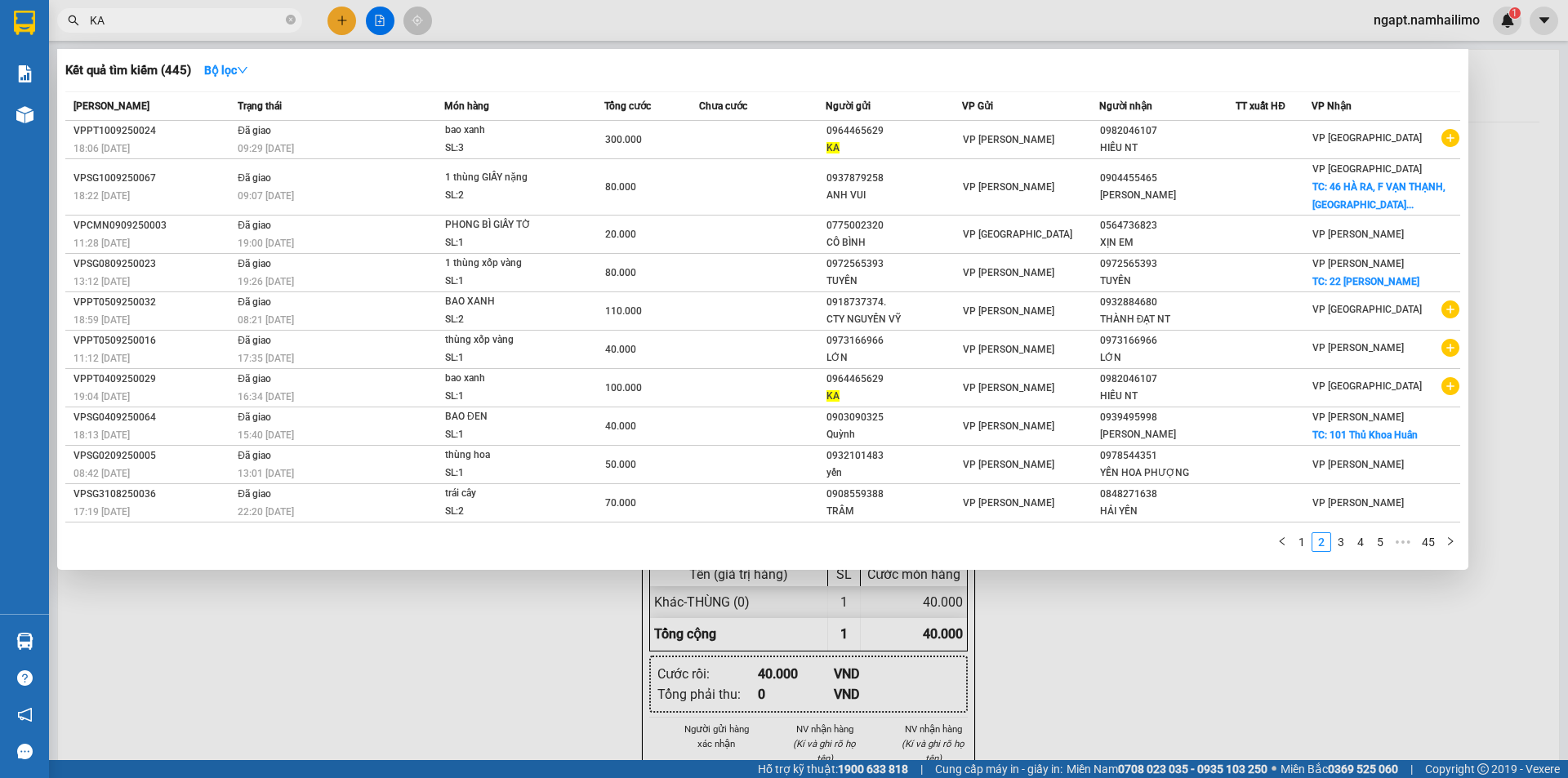
click at [1109, 639] on div at bounding box center [784, 389] width 1568 height 778
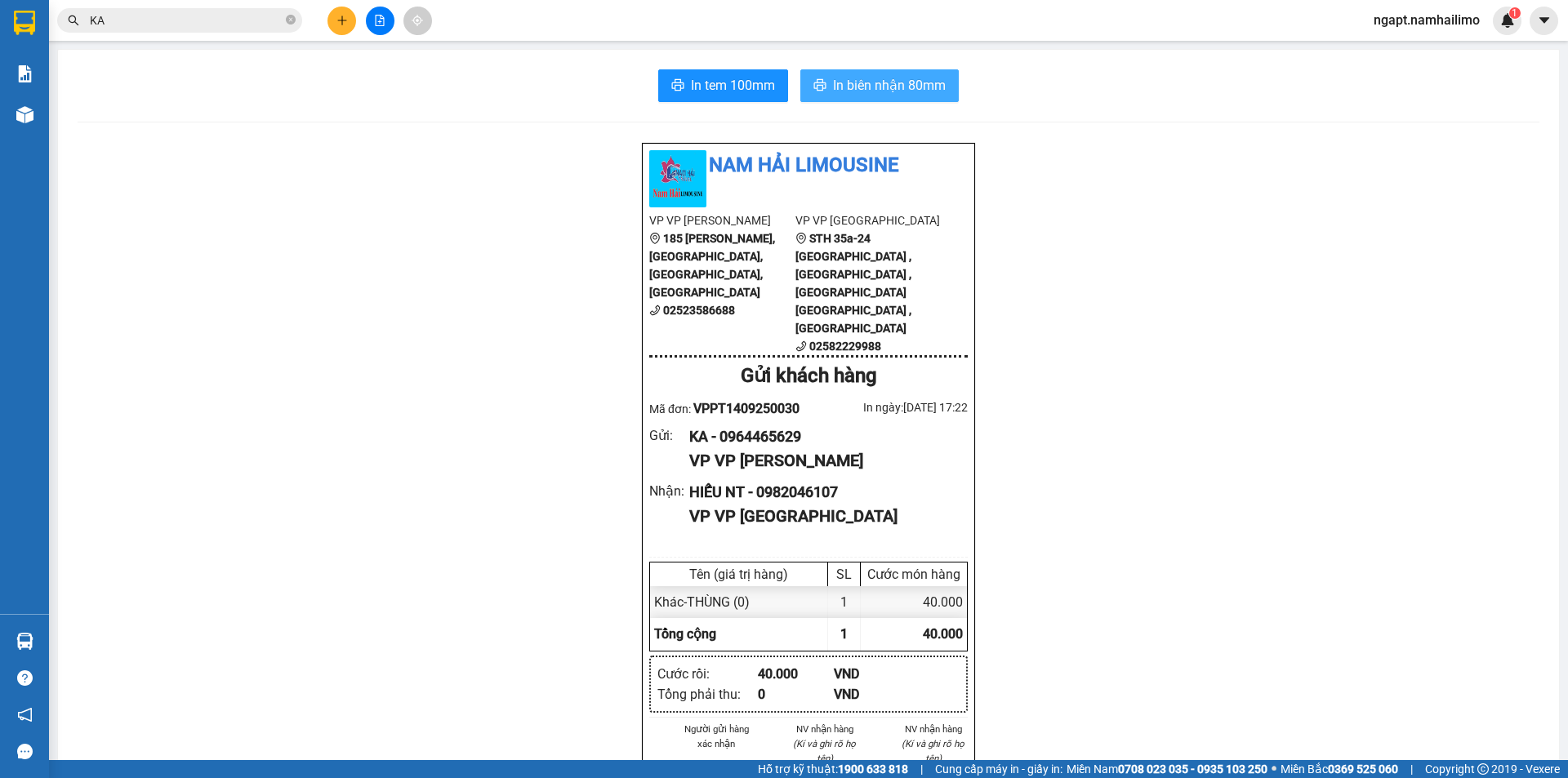
click at [892, 83] on span "In biên nhận 80mm" at bounding box center [889, 85] width 113 height 21
click at [735, 76] on span "In tem 100mm" at bounding box center [733, 85] width 84 height 21
click at [374, 26] on button at bounding box center [380, 21] width 28 height 28
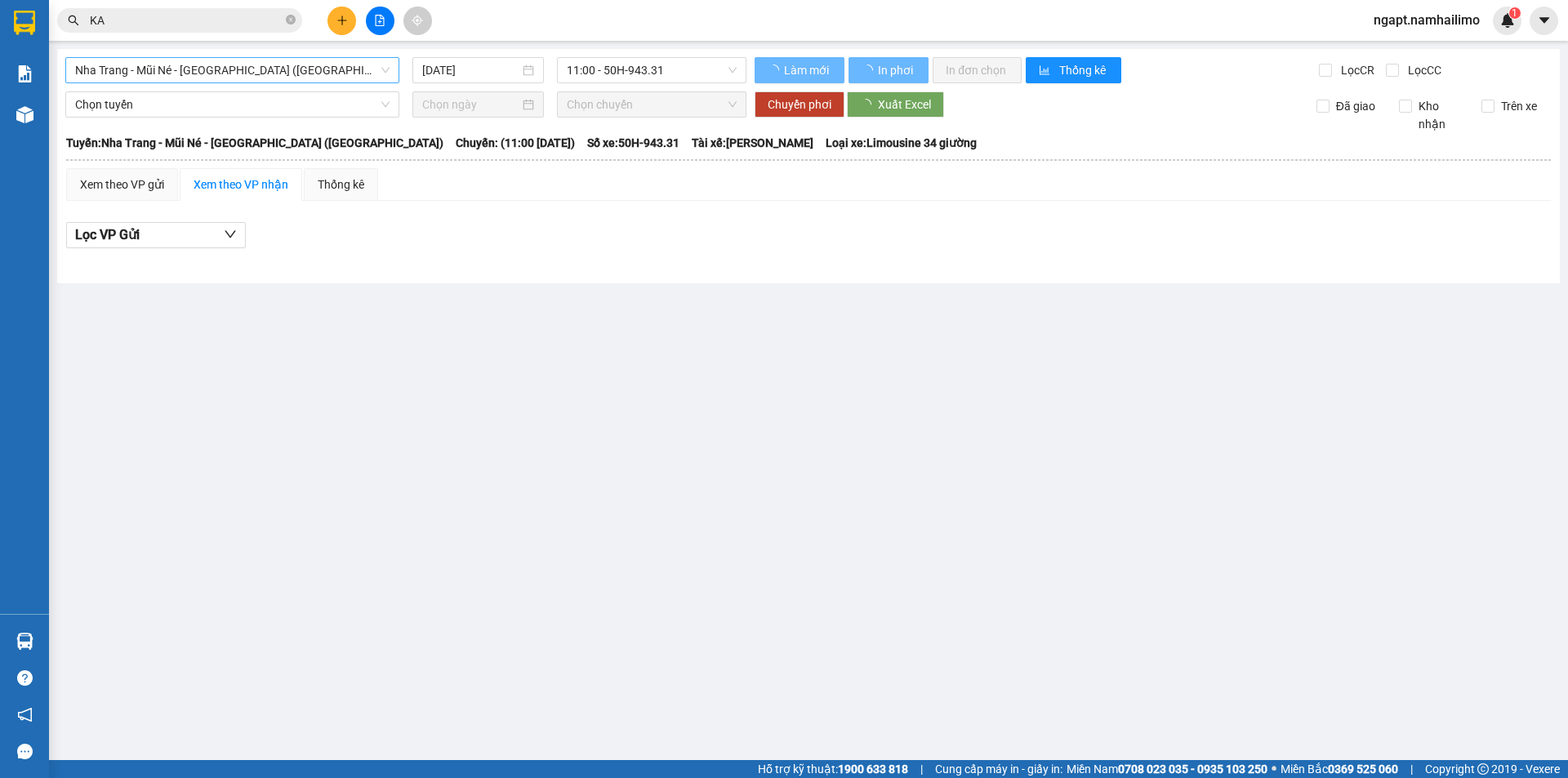
click at [301, 67] on span "Nha Trang - Mũi Né - [GEOGRAPHIC_DATA] ([GEOGRAPHIC_DATA])" at bounding box center [232, 70] width 314 height 24
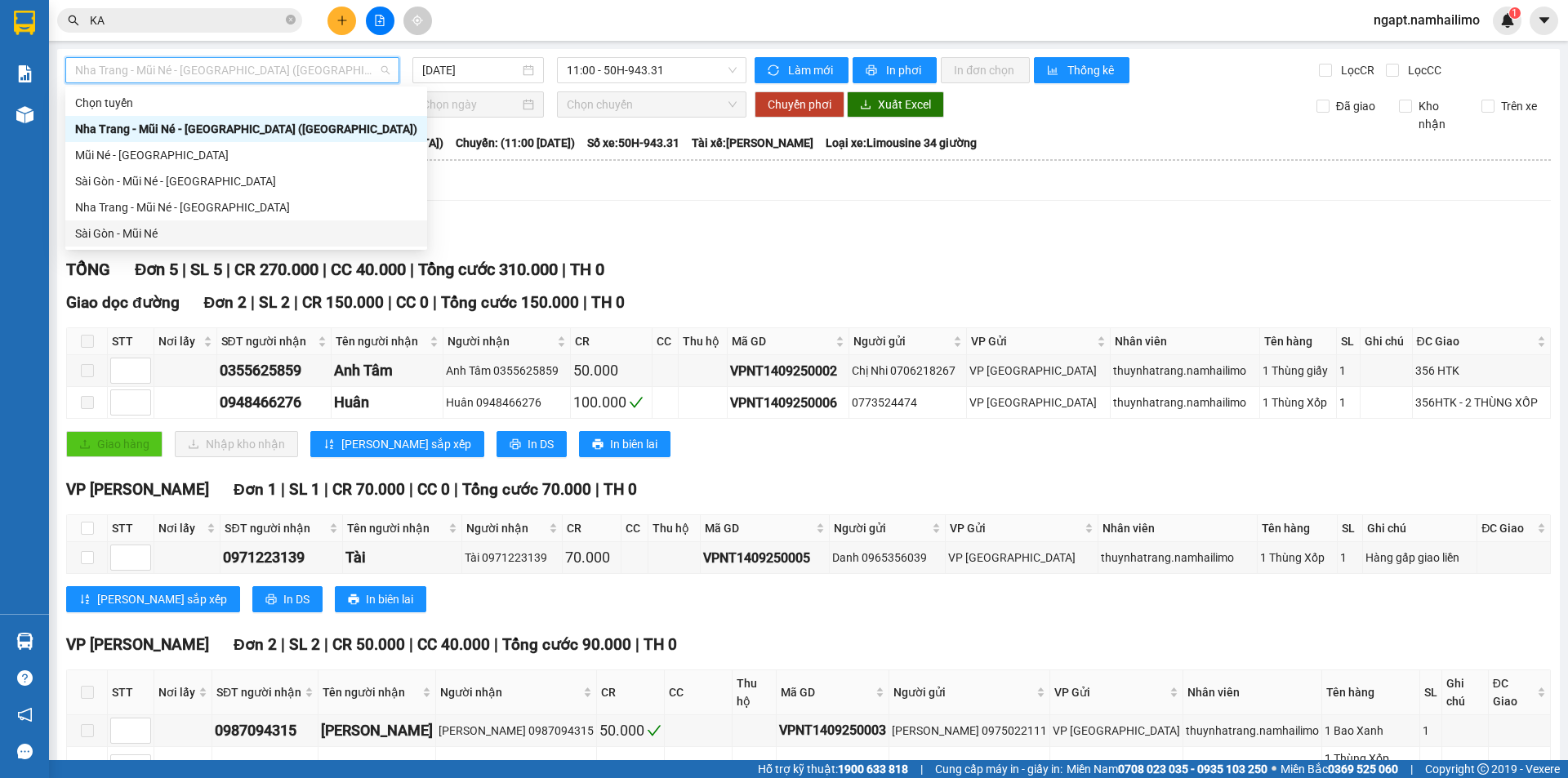
click at [154, 232] on div "Sài Gòn - Mũi Né" at bounding box center [245, 233] width 342 height 18
type input "[DATE]"
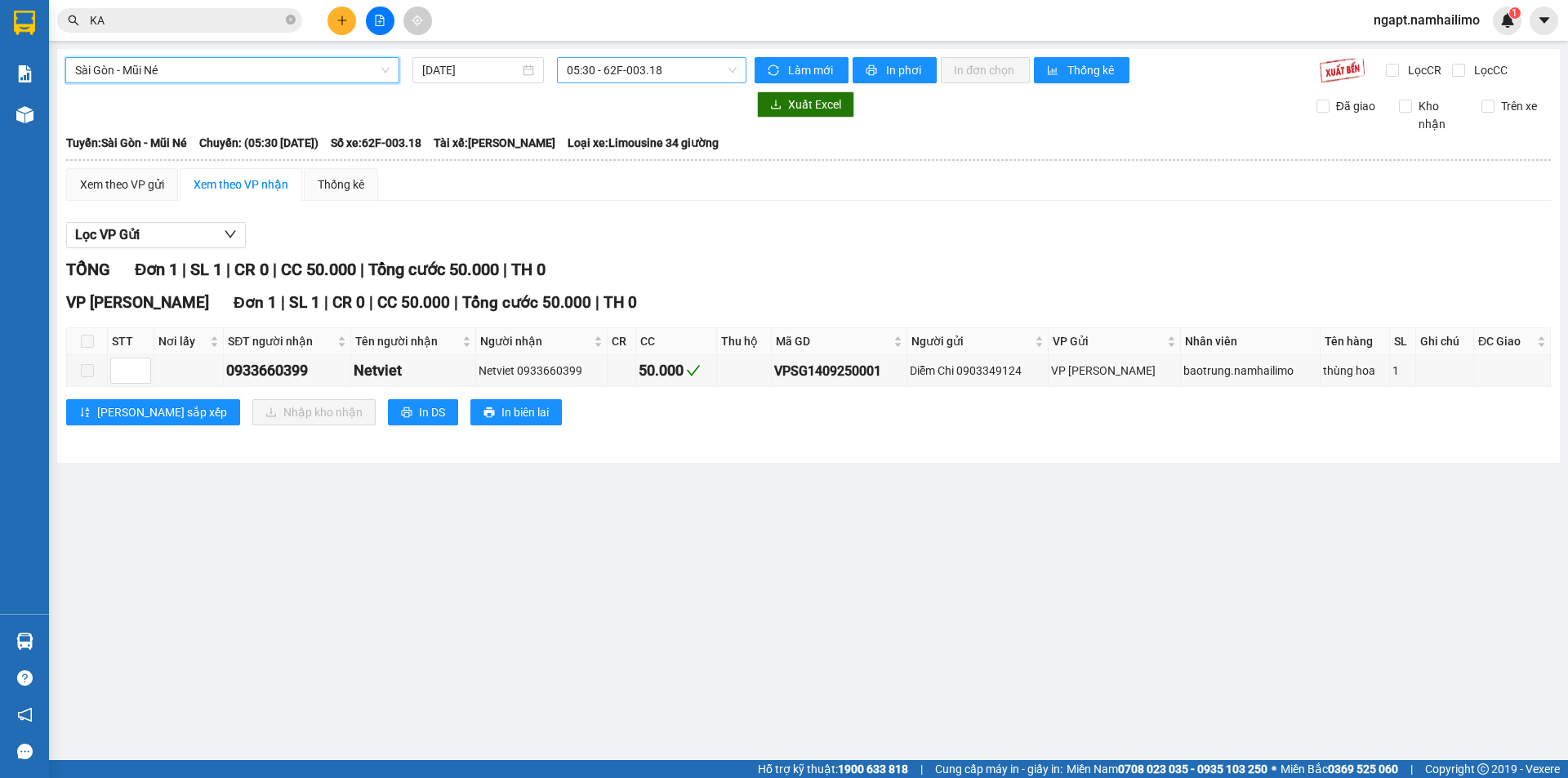
click at [679, 76] on span "05:30 - 62F-003.18" at bounding box center [651, 70] width 170 height 24
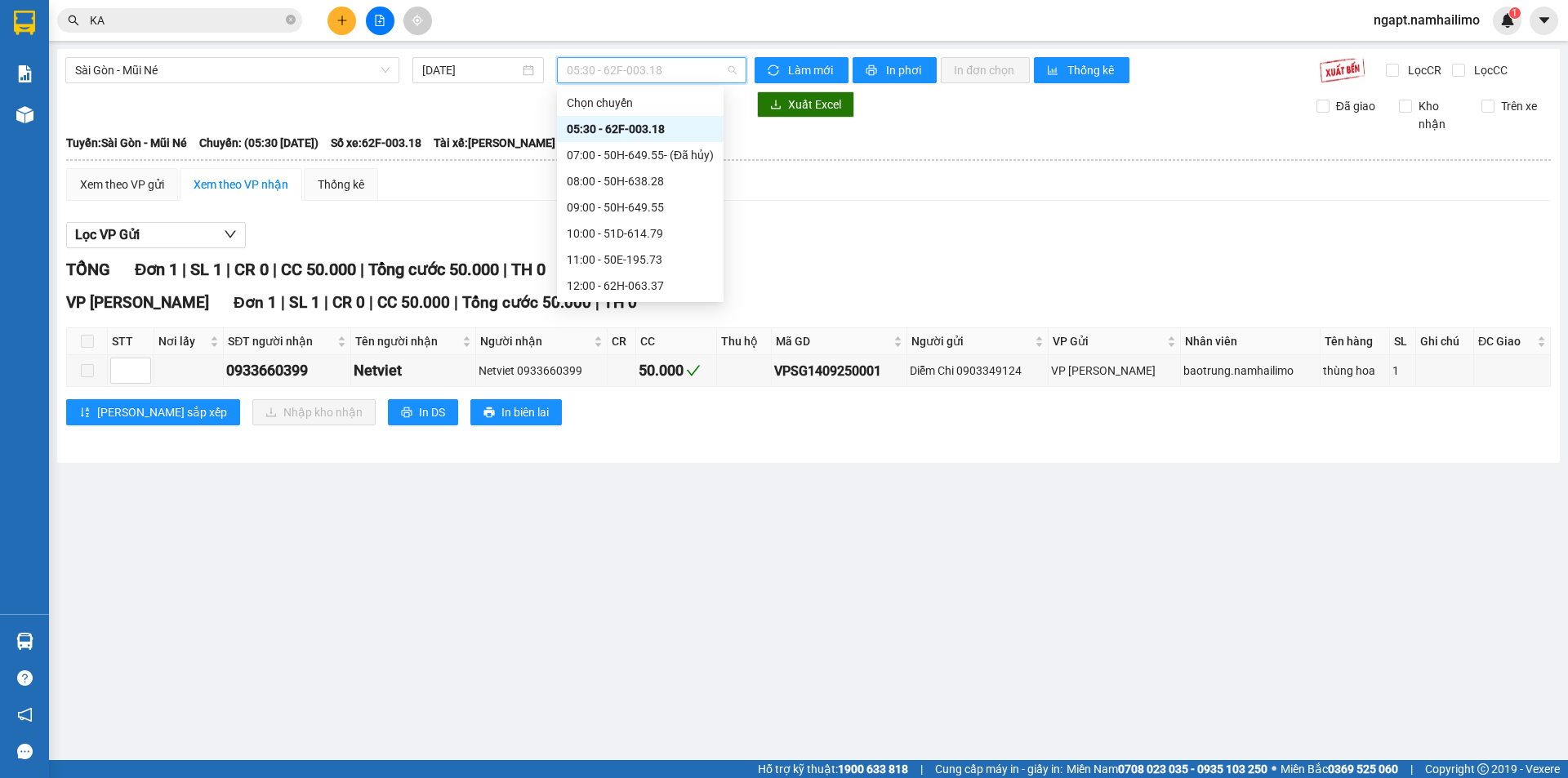
click at [657, 303] on div "14:00 - 51B-172.67" at bounding box center [640, 312] width 147 height 18
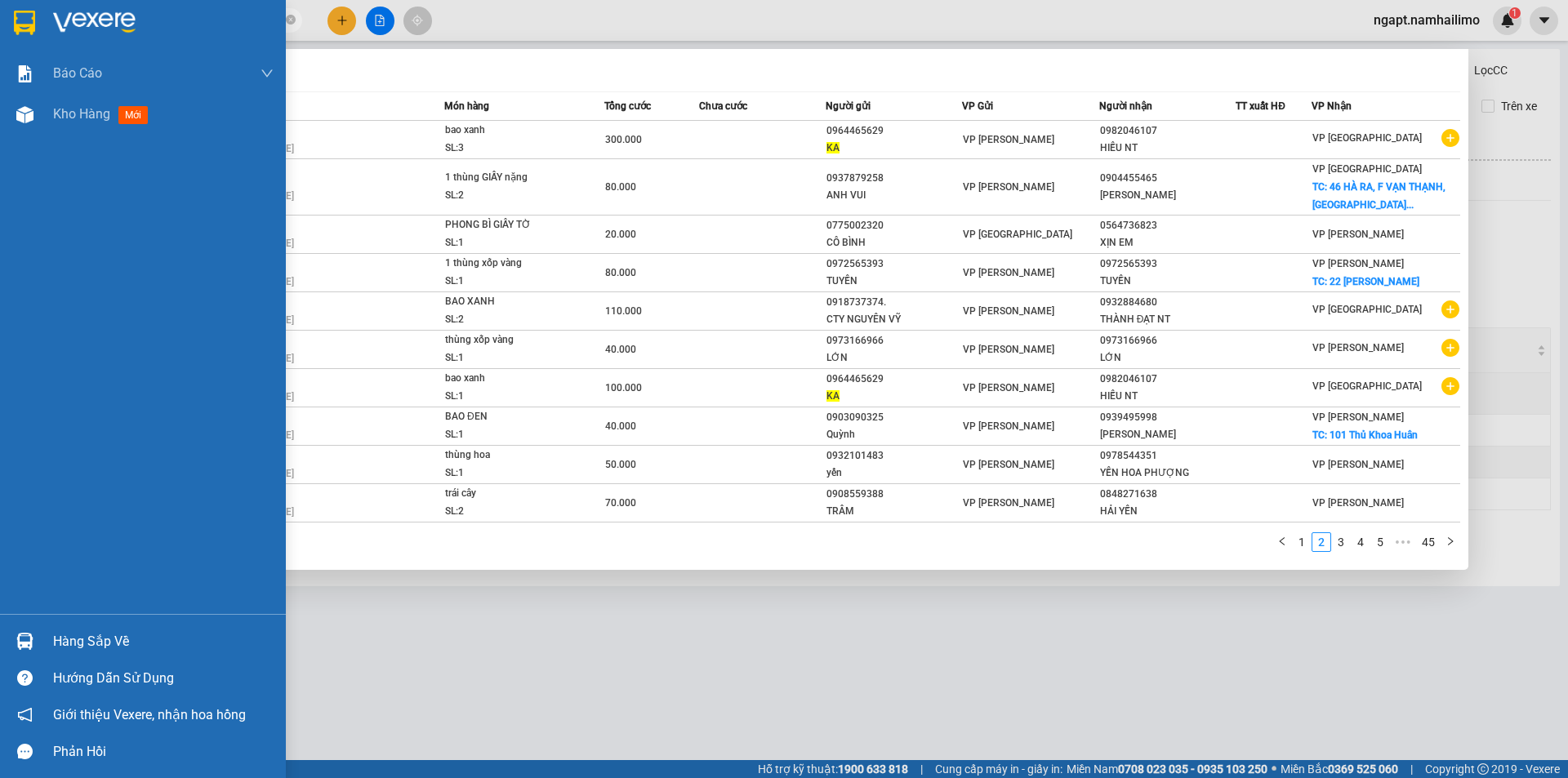
drag, startPoint x: 213, startPoint y: 24, endPoint x: 0, endPoint y: 27, distance: 213.0
click at [0, 27] on section "Kết quả tìm kiếm ( 445 ) Bộ lọc Mã ĐH Trạng thái Món hàng Tổng cước Chưa cước N…" at bounding box center [784, 389] width 1568 height 778
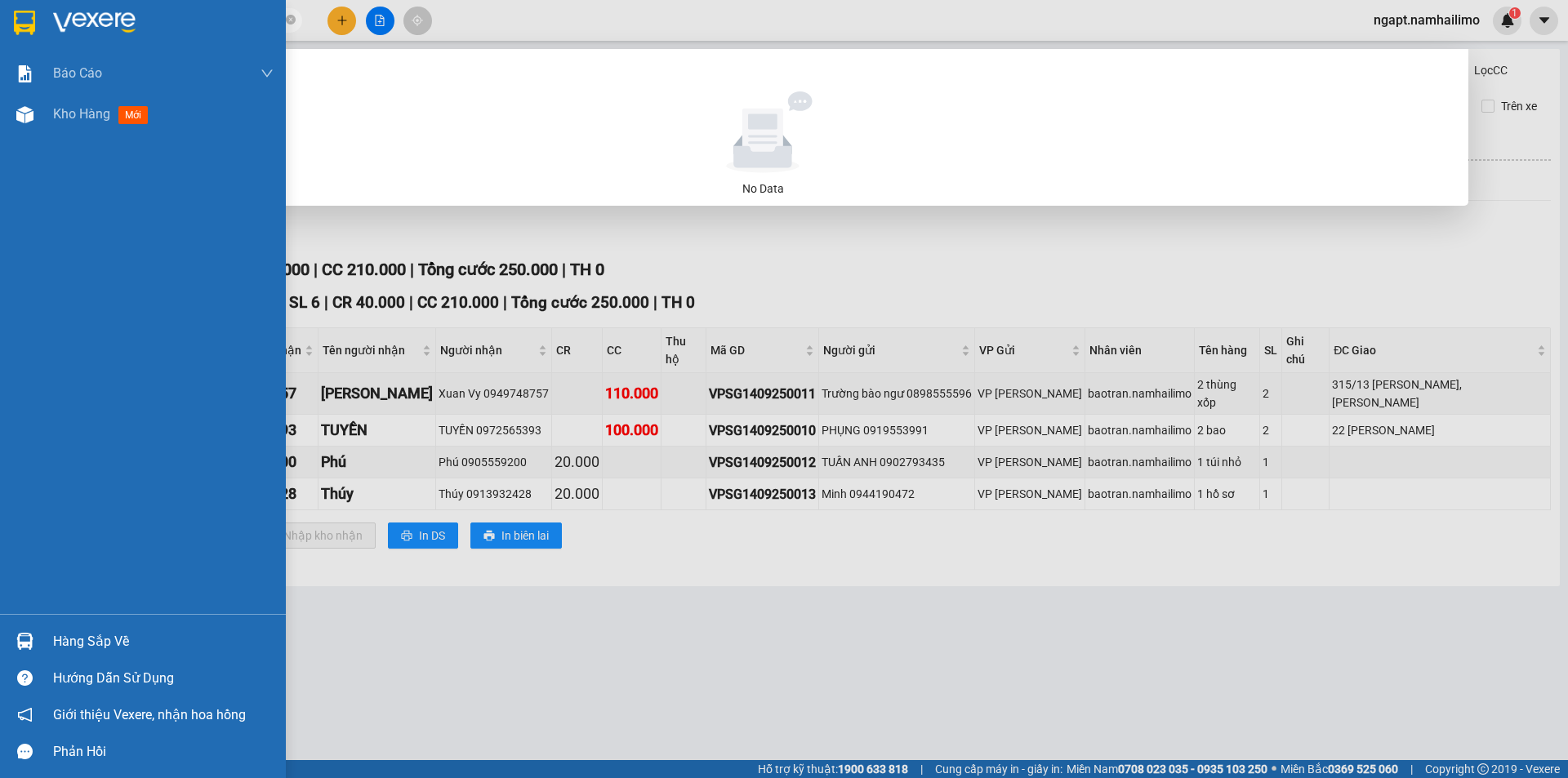
drag, startPoint x: 166, startPoint y: 18, endPoint x: 0, endPoint y: 15, distance: 166.0
click at [0, 15] on section "Kết quả tìm kiếm ( 0 ) Bộ lọc No Data kimanh nt ngapt.namhailimo 1 Báo cáo Báo …" at bounding box center [784, 389] width 1568 height 778
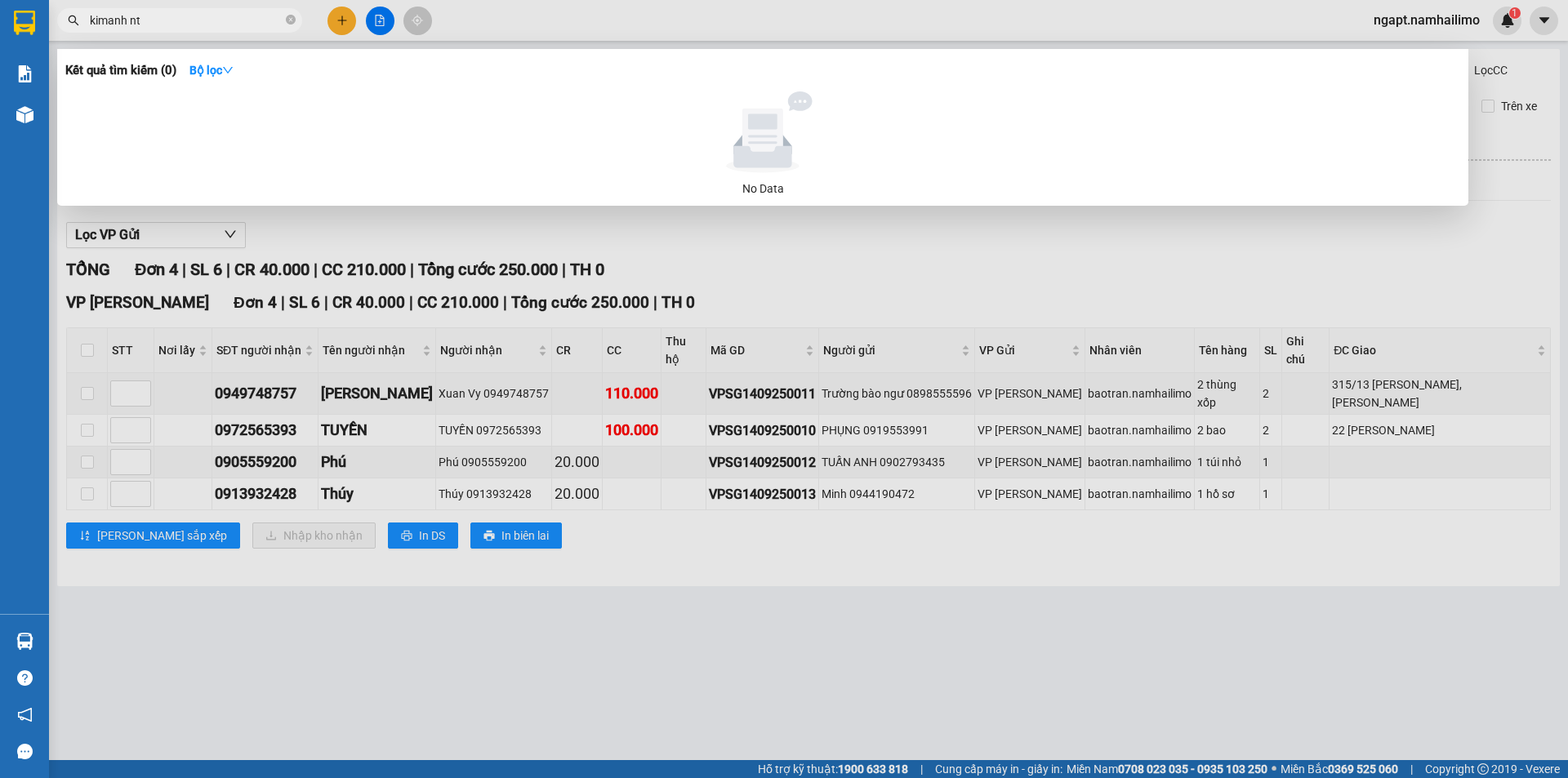
click at [193, 18] on input "kimanh nt" at bounding box center [186, 20] width 193 height 18
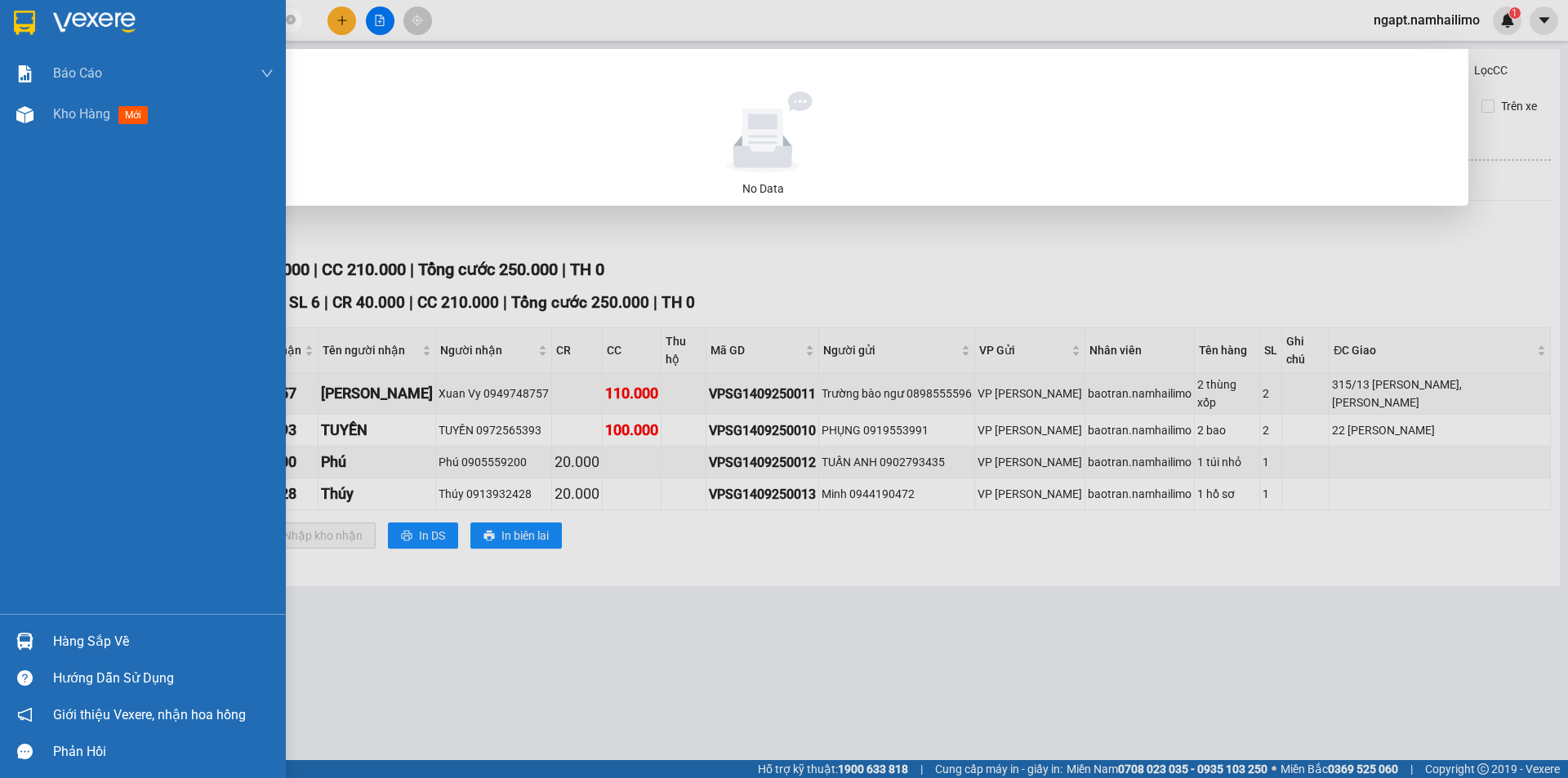
drag, startPoint x: 193, startPoint y: 18, endPoint x: 31, endPoint y: 10, distance: 162.2
click at [29, 16] on section "Kết quả tìm kiếm ( 0 ) Bộ lọc No Data kimanh nt ngapt.namhailimo 1 Báo cáo Báo …" at bounding box center [784, 389] width 1568 height 778
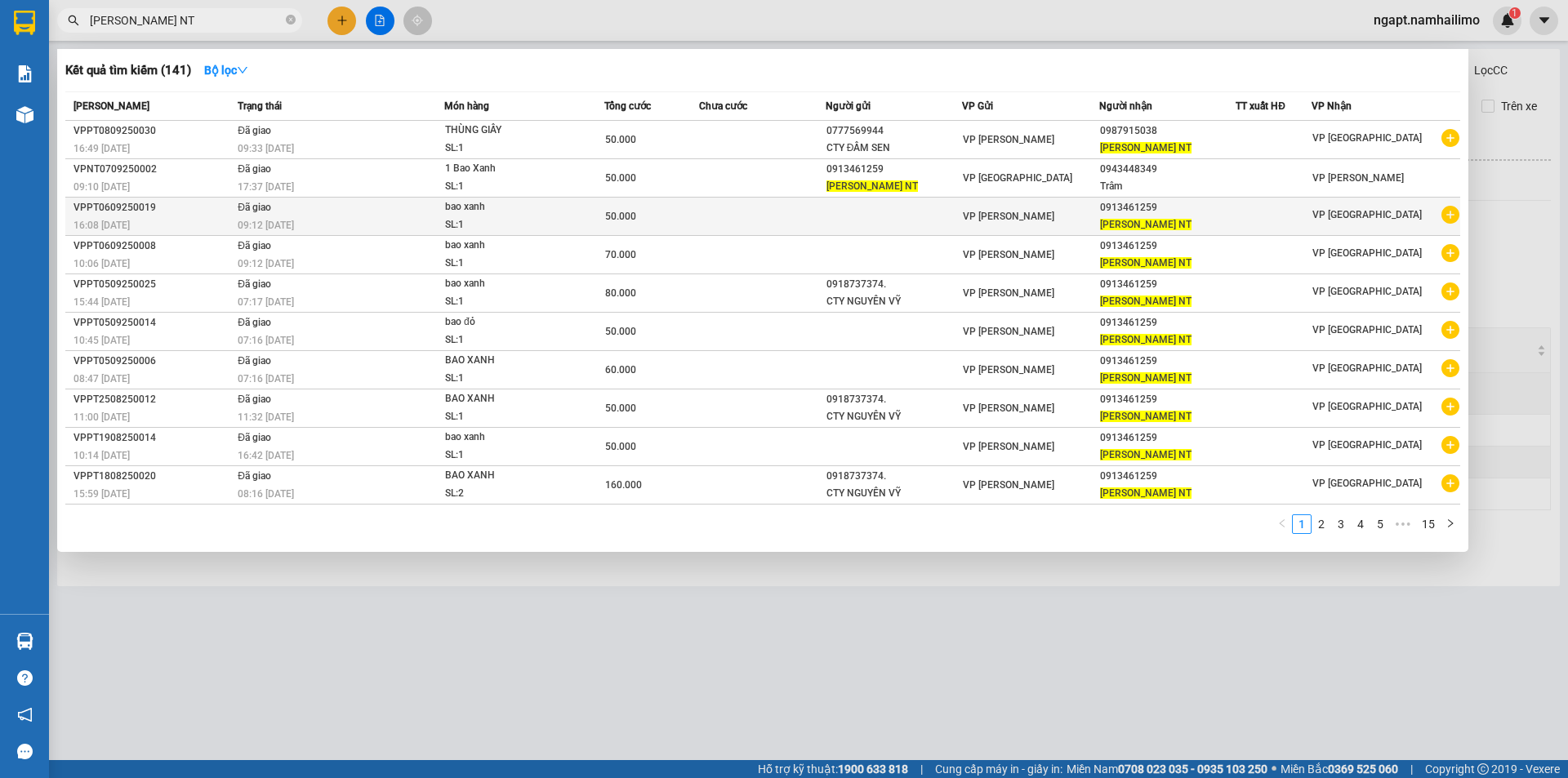
type input "[PERSON_NAME] NT"
click at [1456, 216] on icon "plus-circle" at bounding box center [1450, 214] width 18 height 18
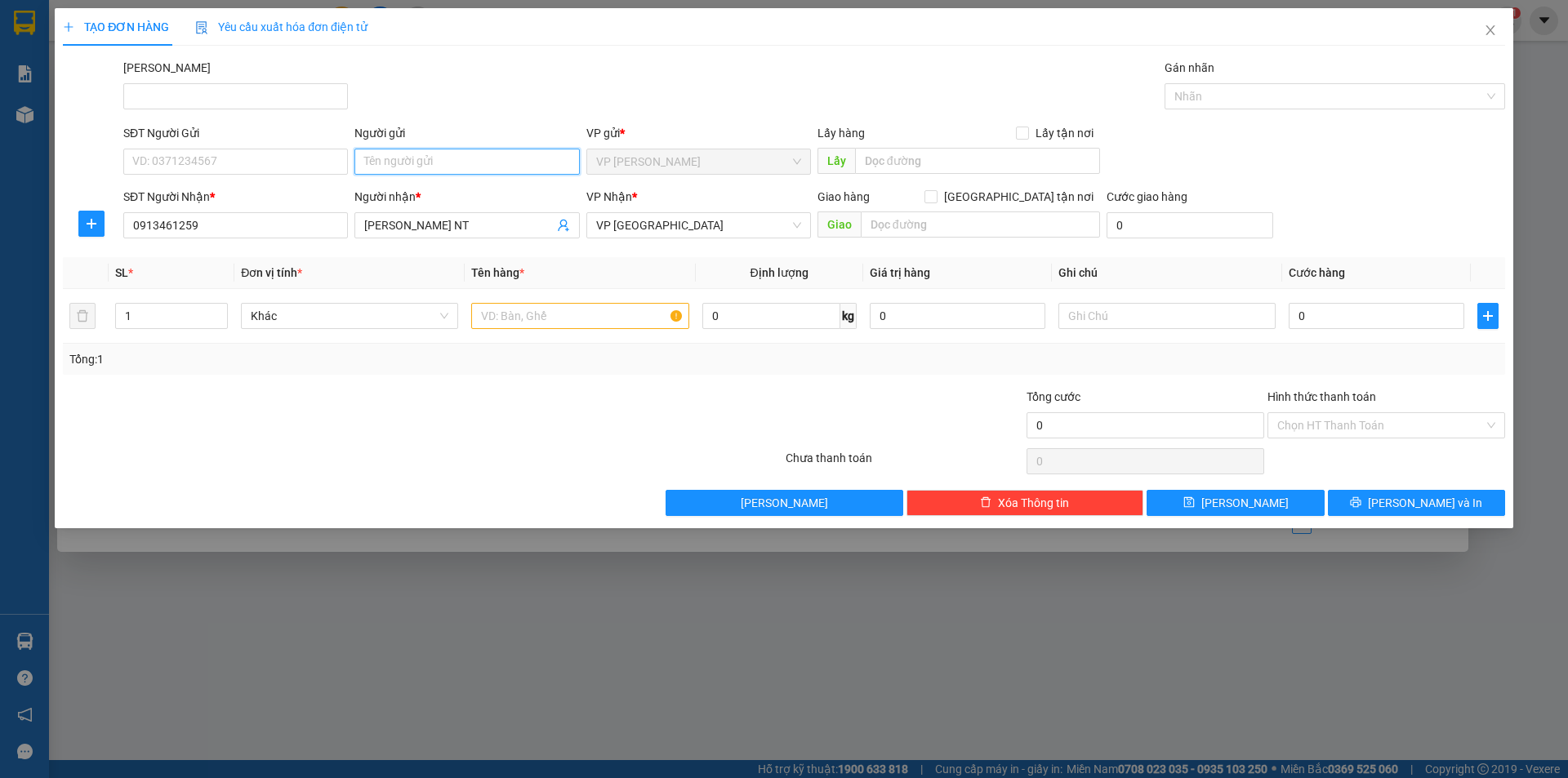
click at [416, 162] on input "Người gửi" at bounding box center [467, 162] width 225 height 26
click at [531, 323] on input "text" at bounding box center [579, 316] width 217 height 26
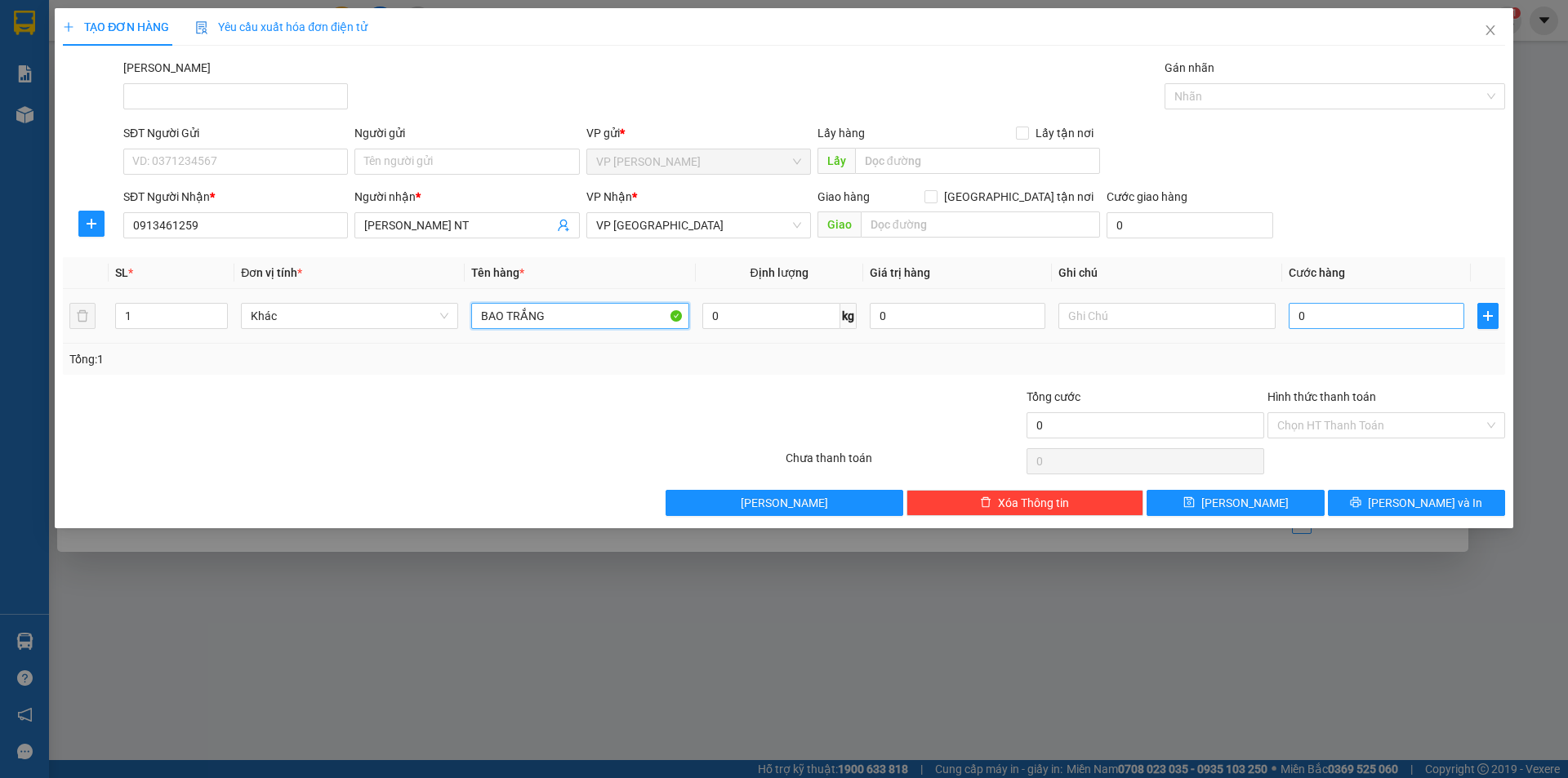
type input "BAO TRẮNG"
click at [1362, 318] on input "0" at bounding box center [1377, 316] width 176 height 26
click at [1282, 372] on div "Tổng: 1" at bounding box center [784, 359] width 1442 height 31
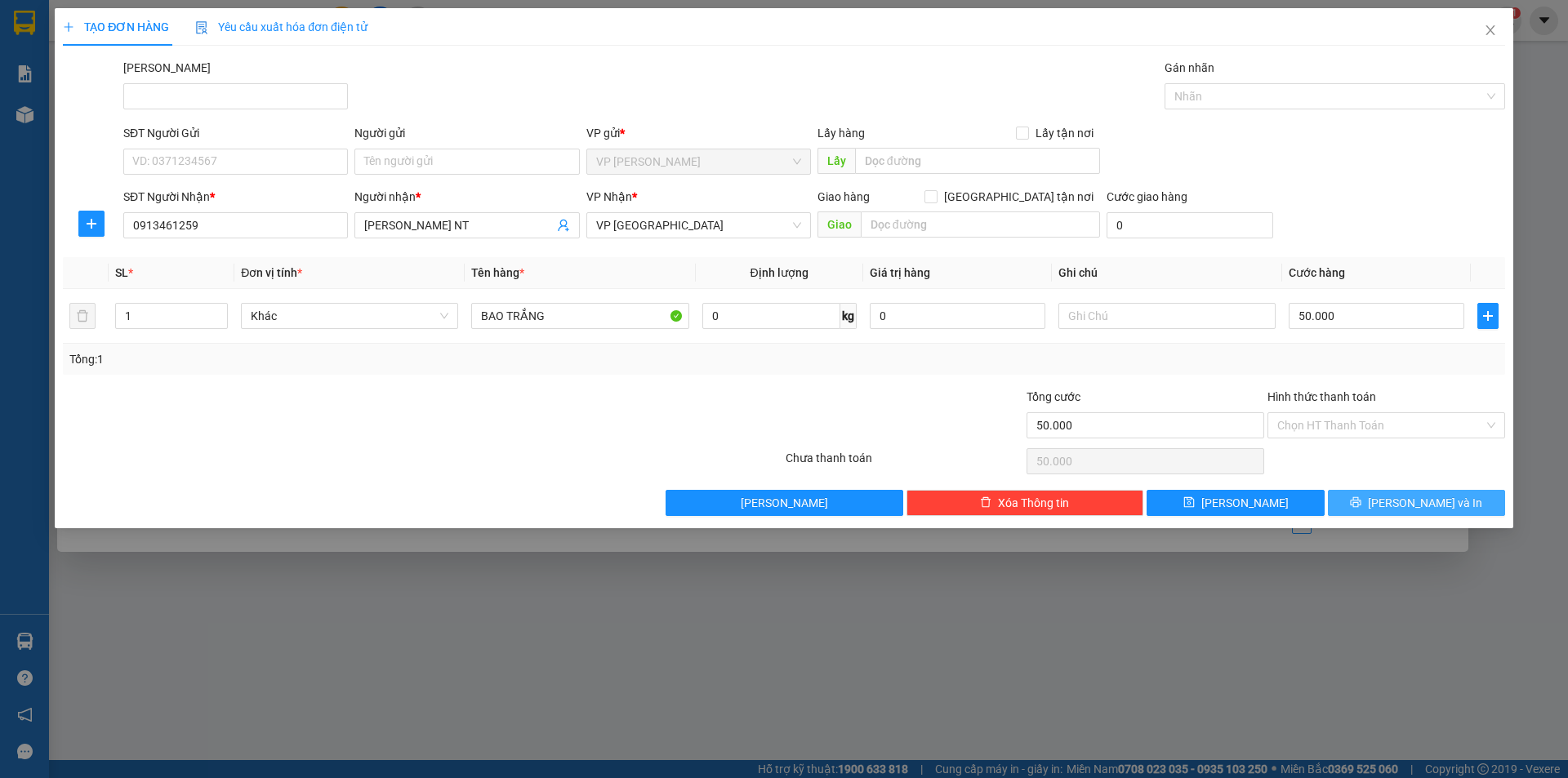
click at [1399, 500] on button "[PERSON_NAME] và In" at bounding box center [1416, 503] width 177 height 26
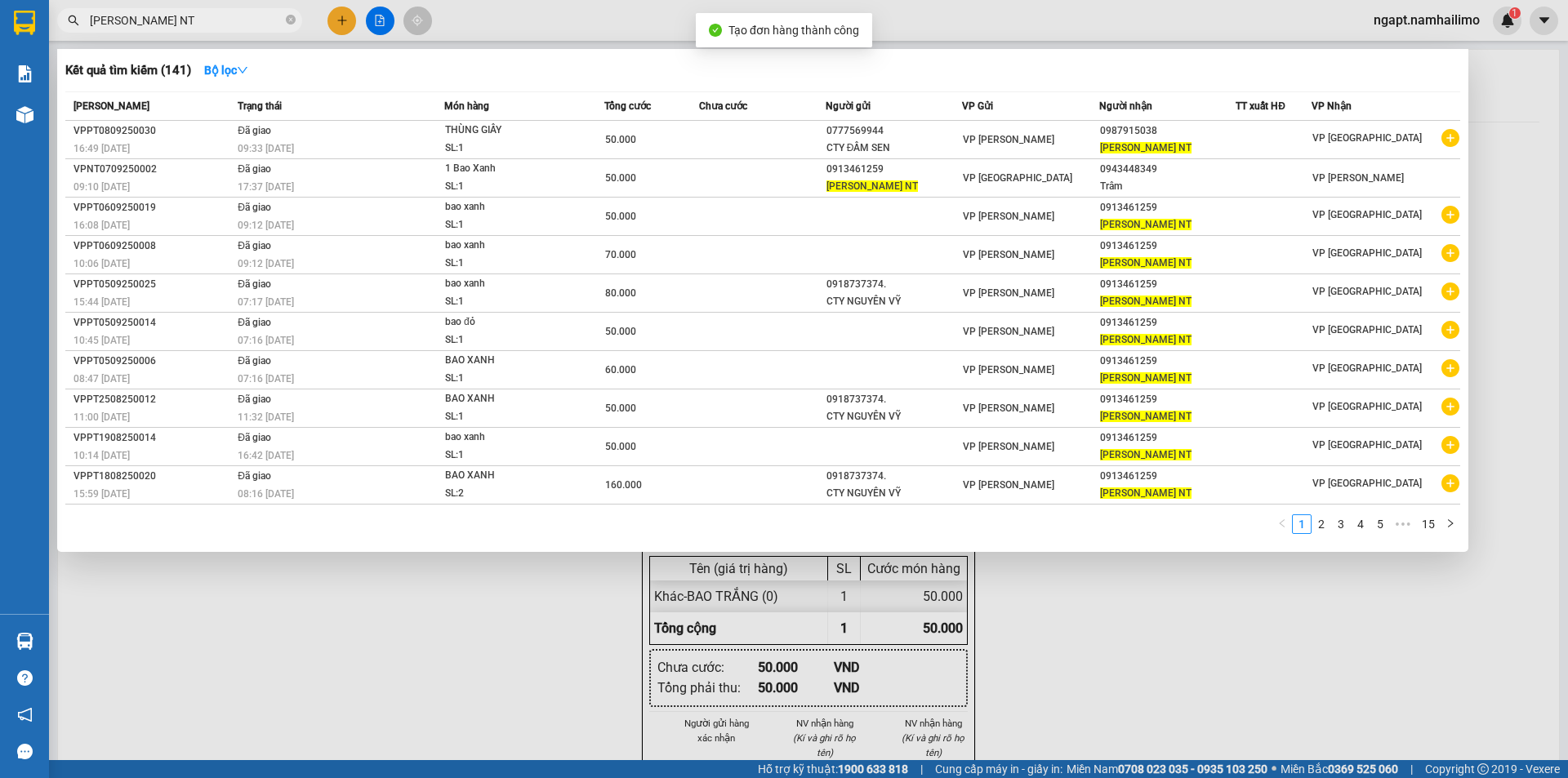
drag, startPoint x: 1352, startPoint y: 605, endPoint x: 1335, endPoint y: 593, distance: 20.8
click at [1351, 604] on div at bounding box center [784, 389] width 1568 height 778
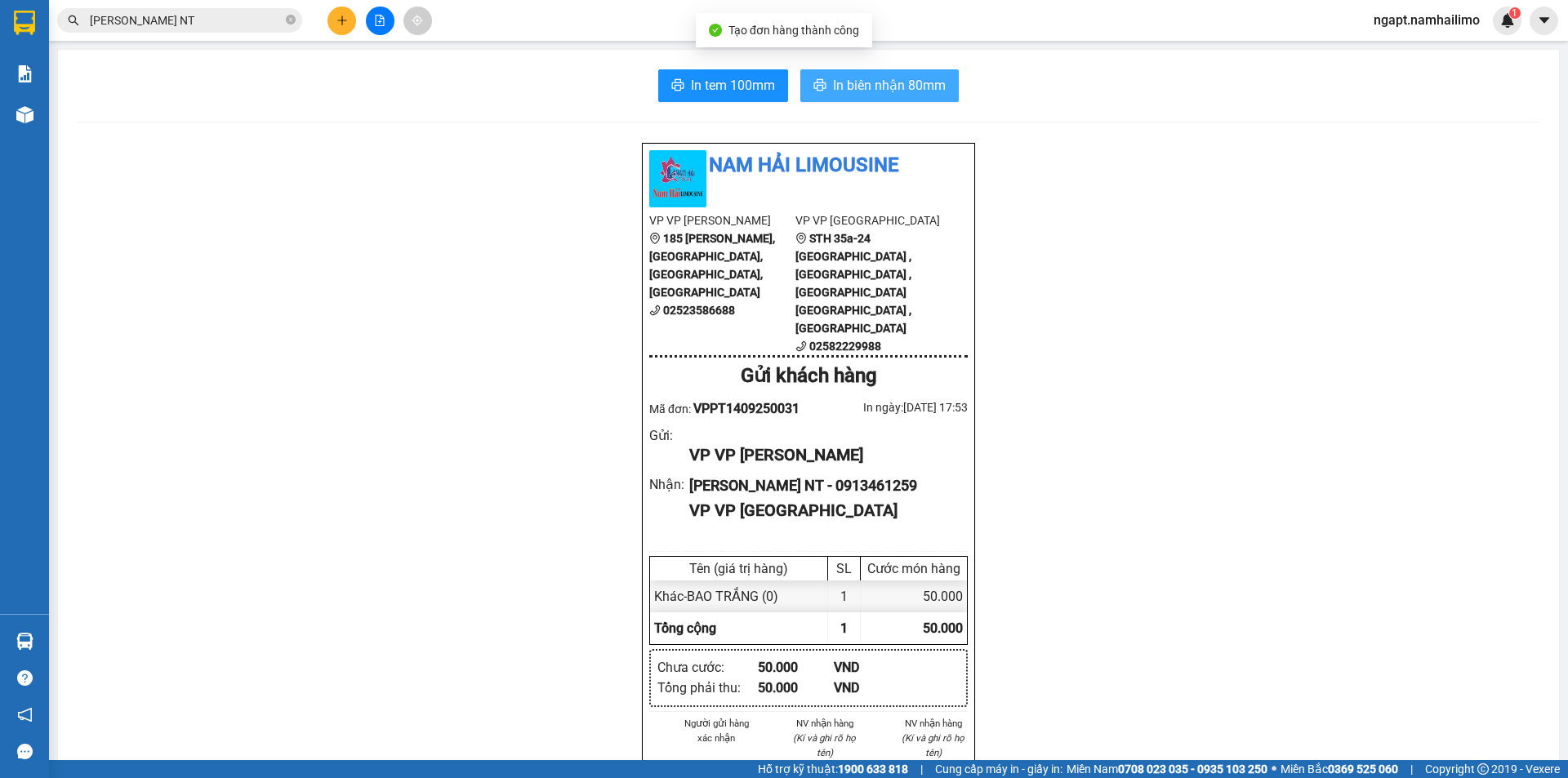
click at [857, 73] on button "In biên nhận 80mm" at bounding box center [879, 86] width 158 height 33
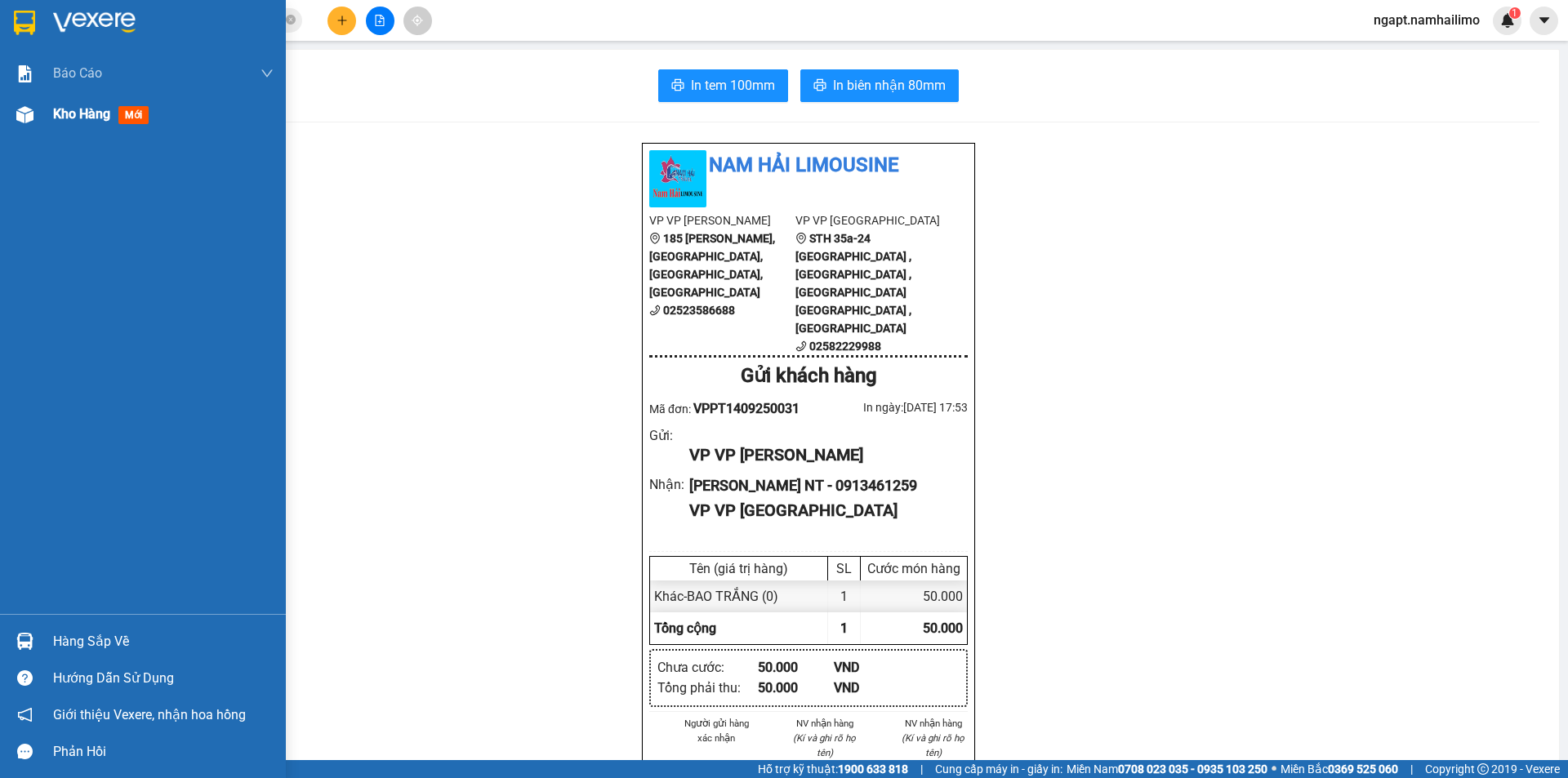
click at [76, 121] on span "Kho hàng" at bounding box center [82, 114] width 57 height 15
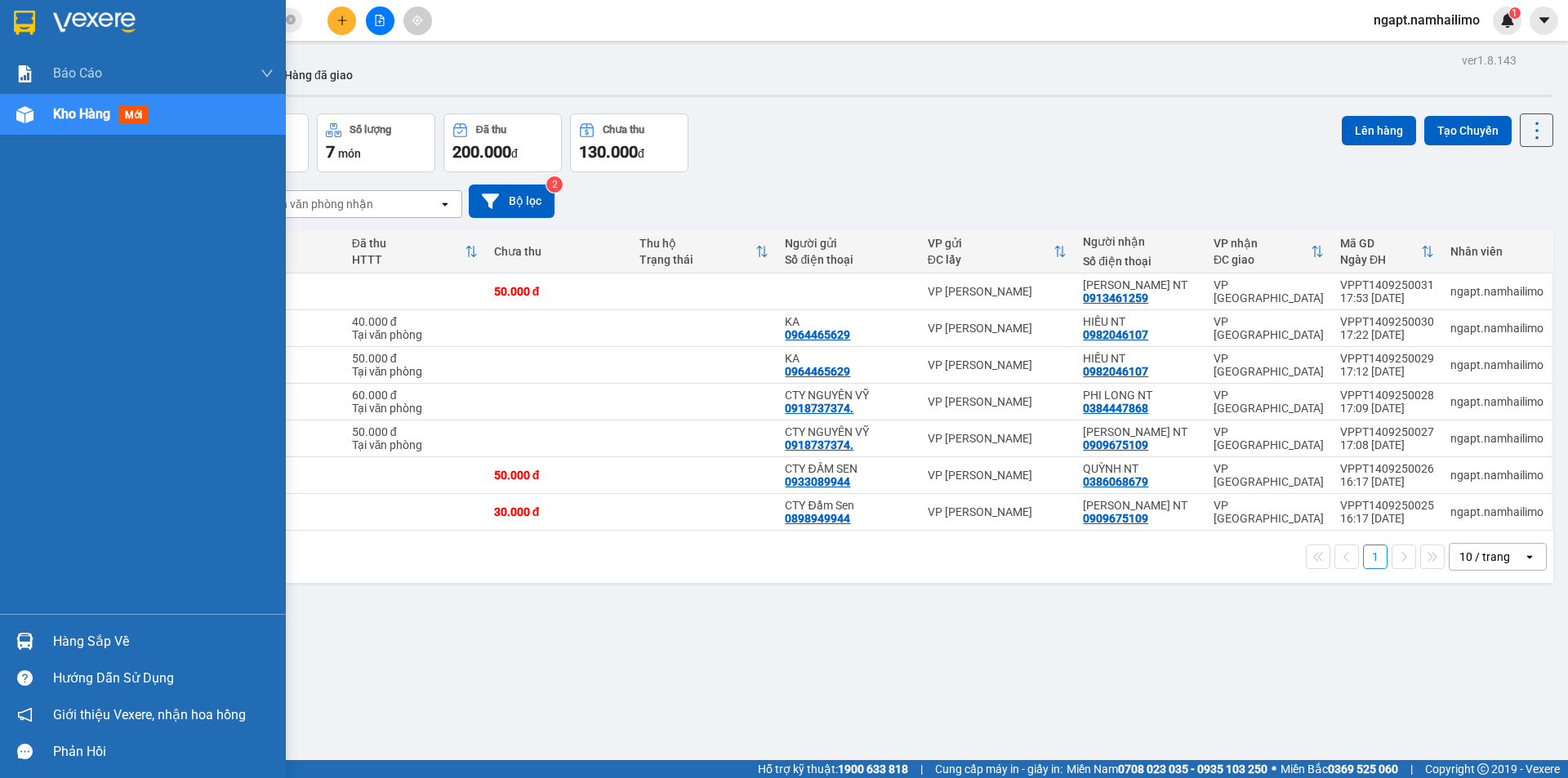
click at [80, 111] on span "Kho hàng" at bounding box center [82, 114] width 57 height 15
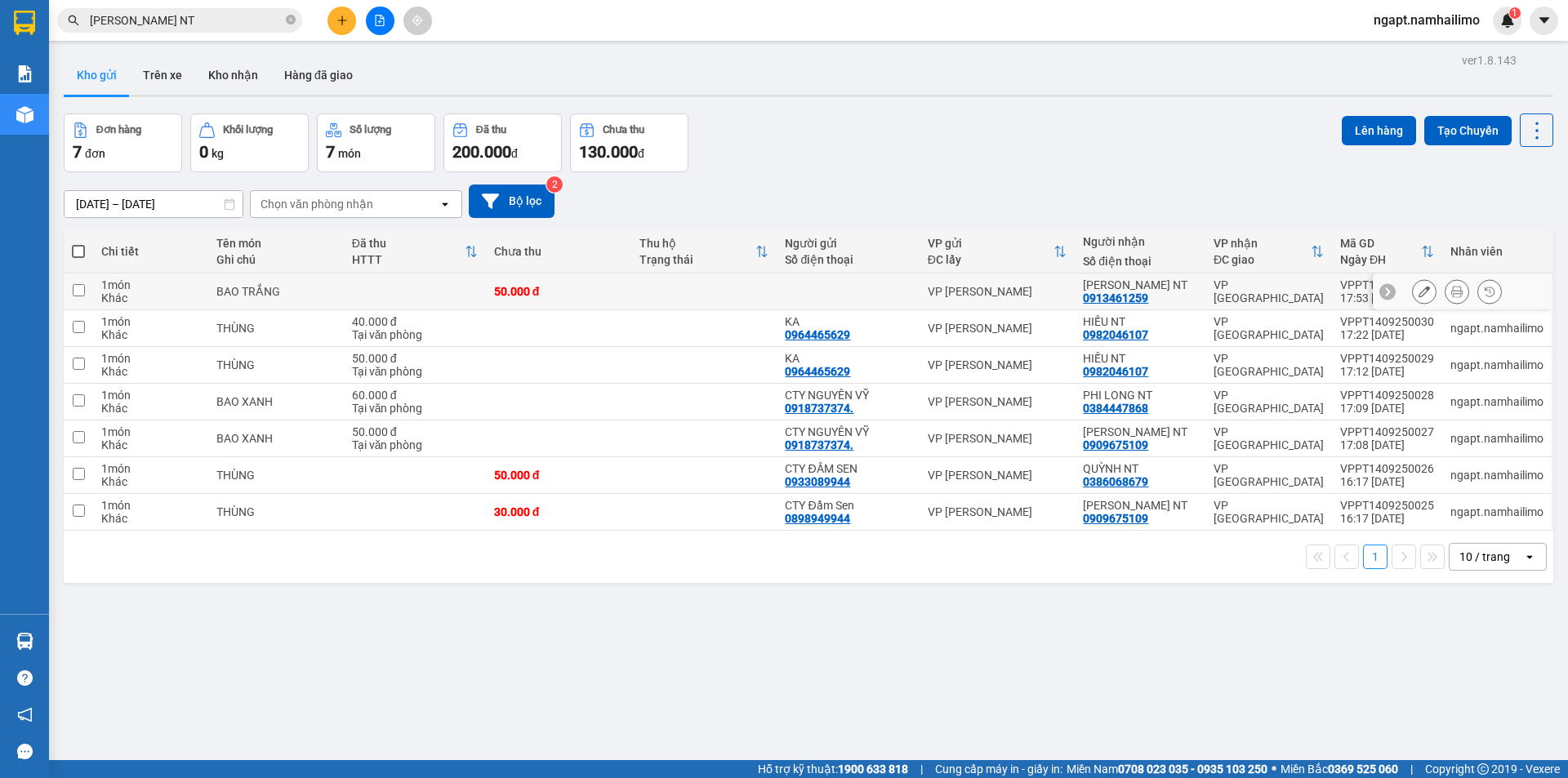
click at [1413, 289] on button at bounding box center [1424, 291] width 23 height 28
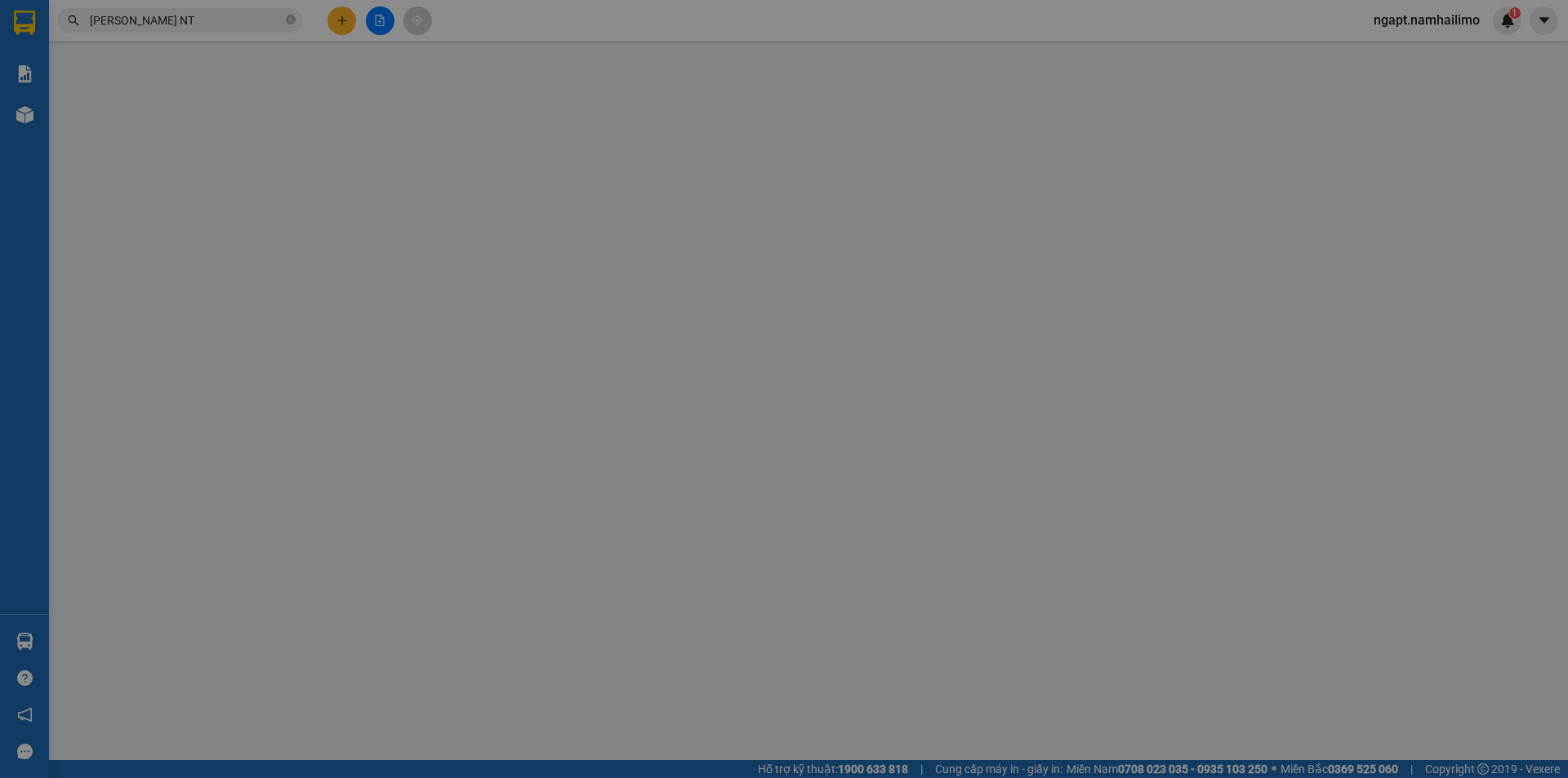
type input "0913461259"
type input "50.000"
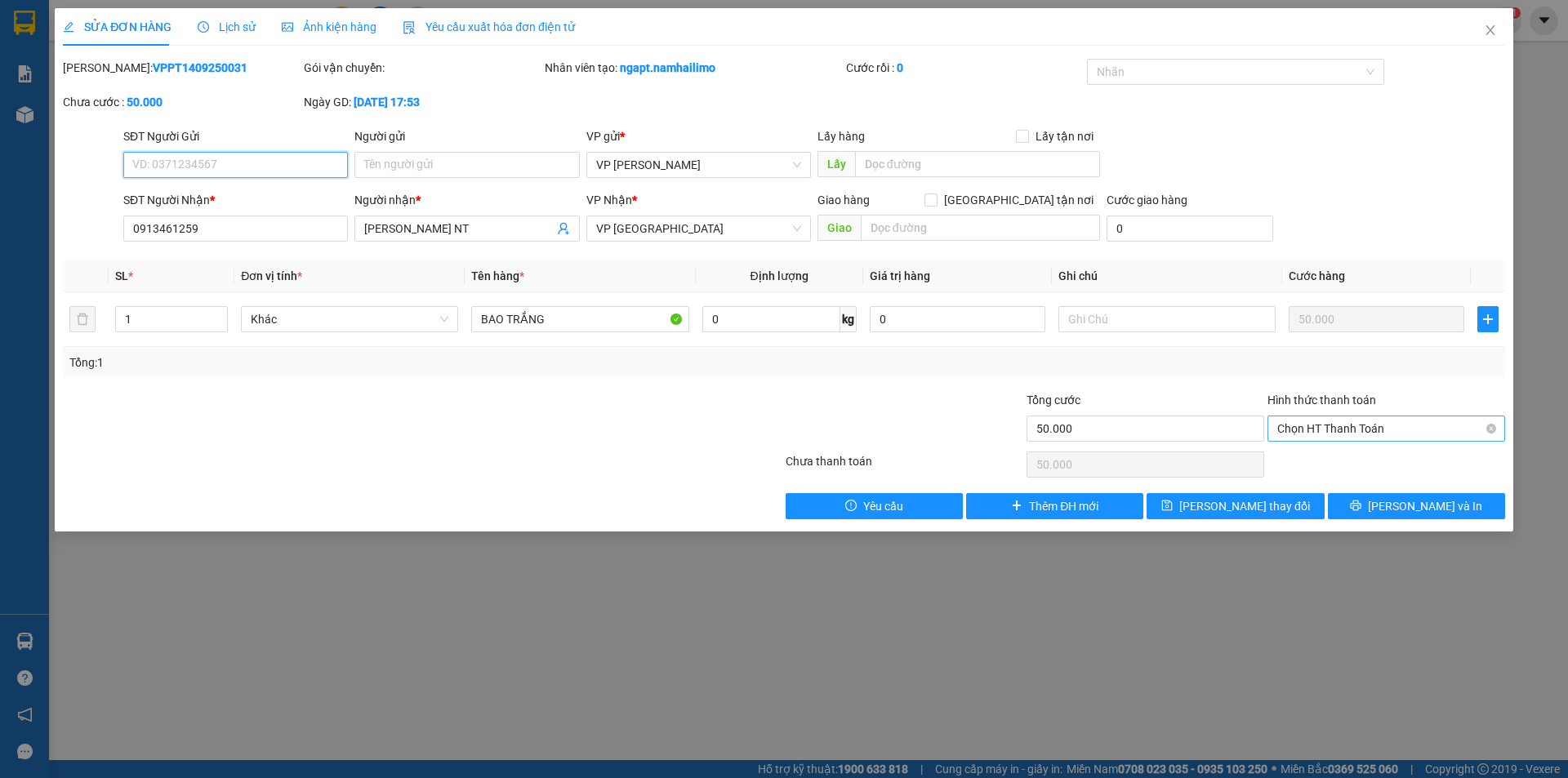
click at [1417, 437] on span "Chọn HT Thanh Toán" at bounding box center [1385, 429] width 218 height 24
click at [1367, 462] on div "Tại văn phòng" at bounding box center [1385, 460] width 218 height 18
click at [1462, 431] on span "Tại văn phòng" at bounding box center [1385, 429] width 218 height 24
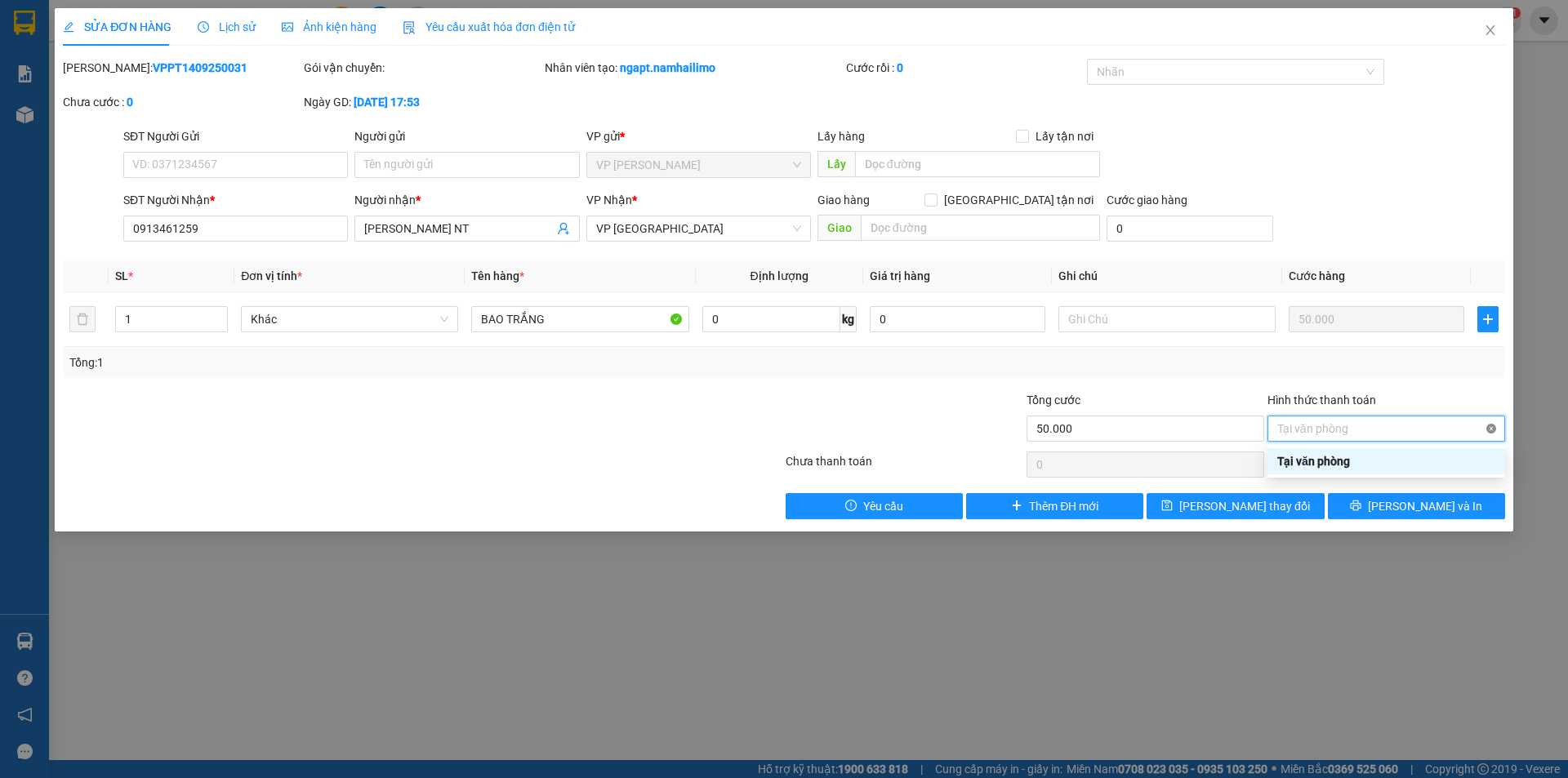
type input "50.000"
click at [1442, 427] on input "Hình thức thanh toán" at bounding box center [1380, 429] width 207 height 24
click at [1441, 421] on input "Hình thức thanh toán" at bounding box center [1380, 429] width 207 height 24
click at [1442, 419] on input "Hình thức thanh toán" at bounding box center [1380, 429] width 207 height 24
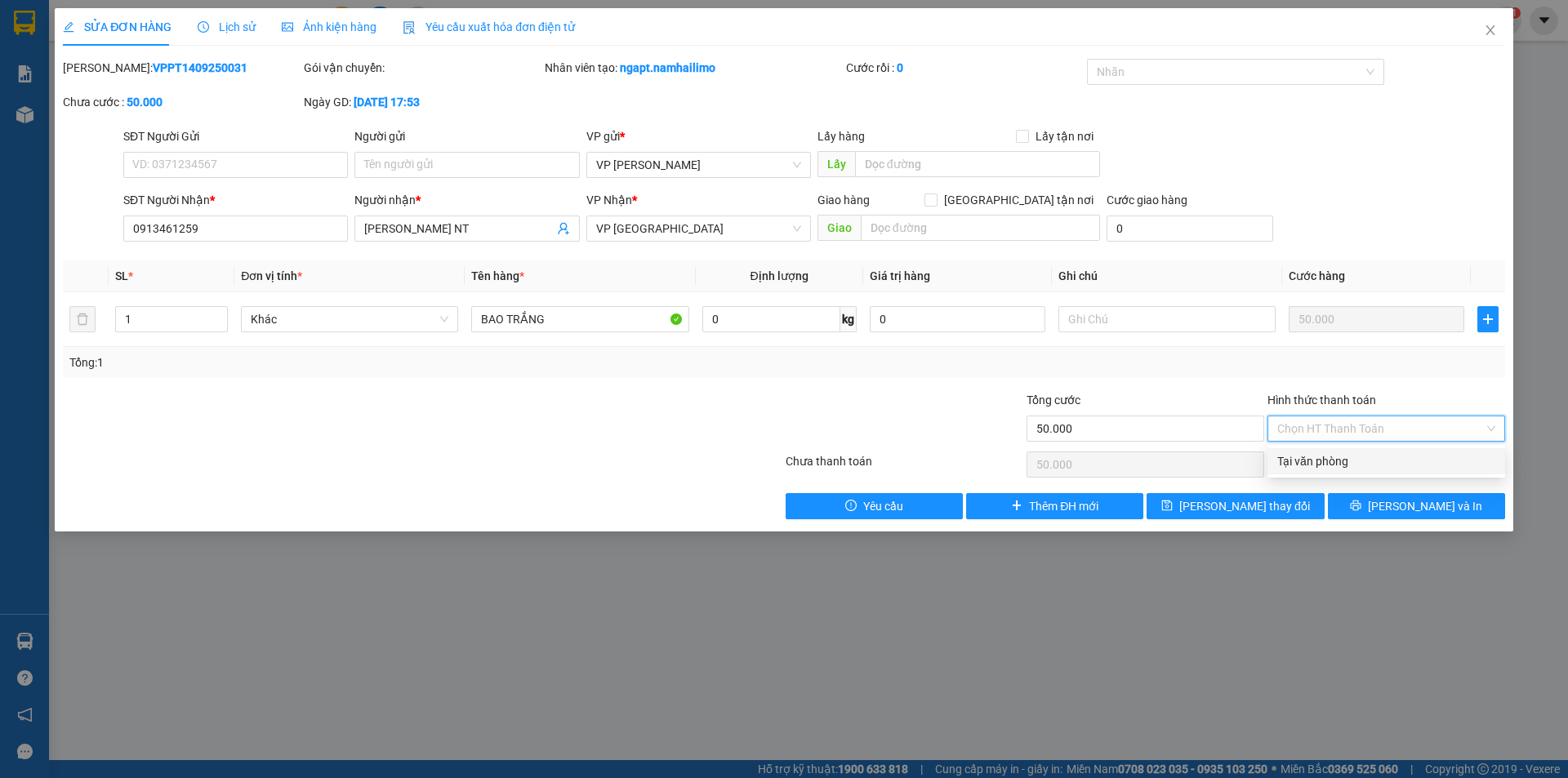
click at [1403, 431] on input "Hình thức thanh toán" at bounding box center [1380, 429] width 207 height 24
click at [1499, 419] on div "Chọn HT Thanh Toán" at bounding box center [1386, 429] width 238 height 26
click at [1491, 424] on div "Chọn HT Thanh Toán" at bounding box center [1386, 429] width 238 height 26
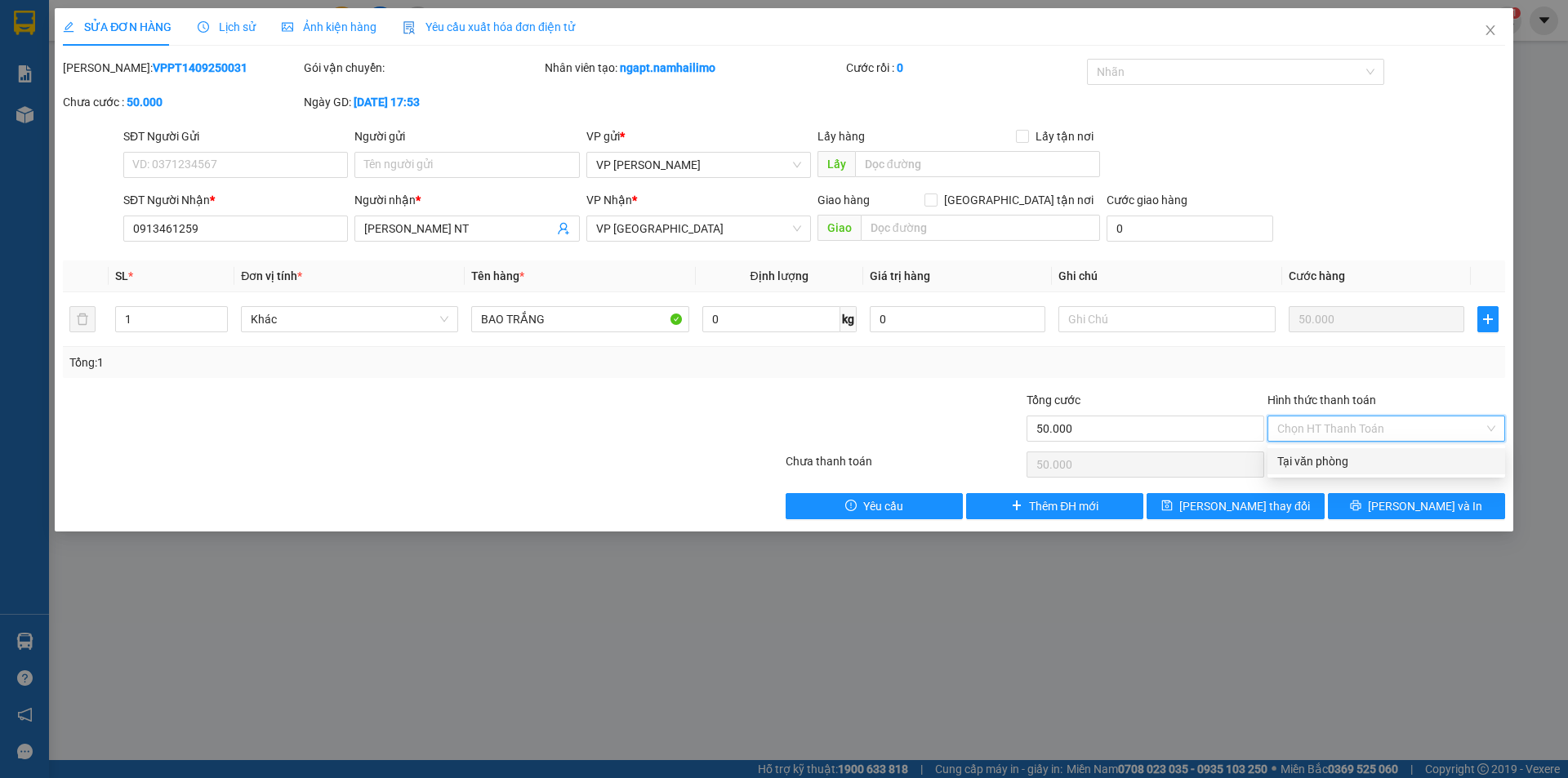
click at [1404, 427] on input "Hình thức thanh toán" at bounding box center [1380, 429] width 207 height 24
drag, startPoint x: 1406, startPoint y: 426, endPoint x: 1413, endPoint y: 419, distance: 9.9
click at [1409, 423] on input "Hình thức thanh toán" at bounding box center [1380, 429] width 207 height 24
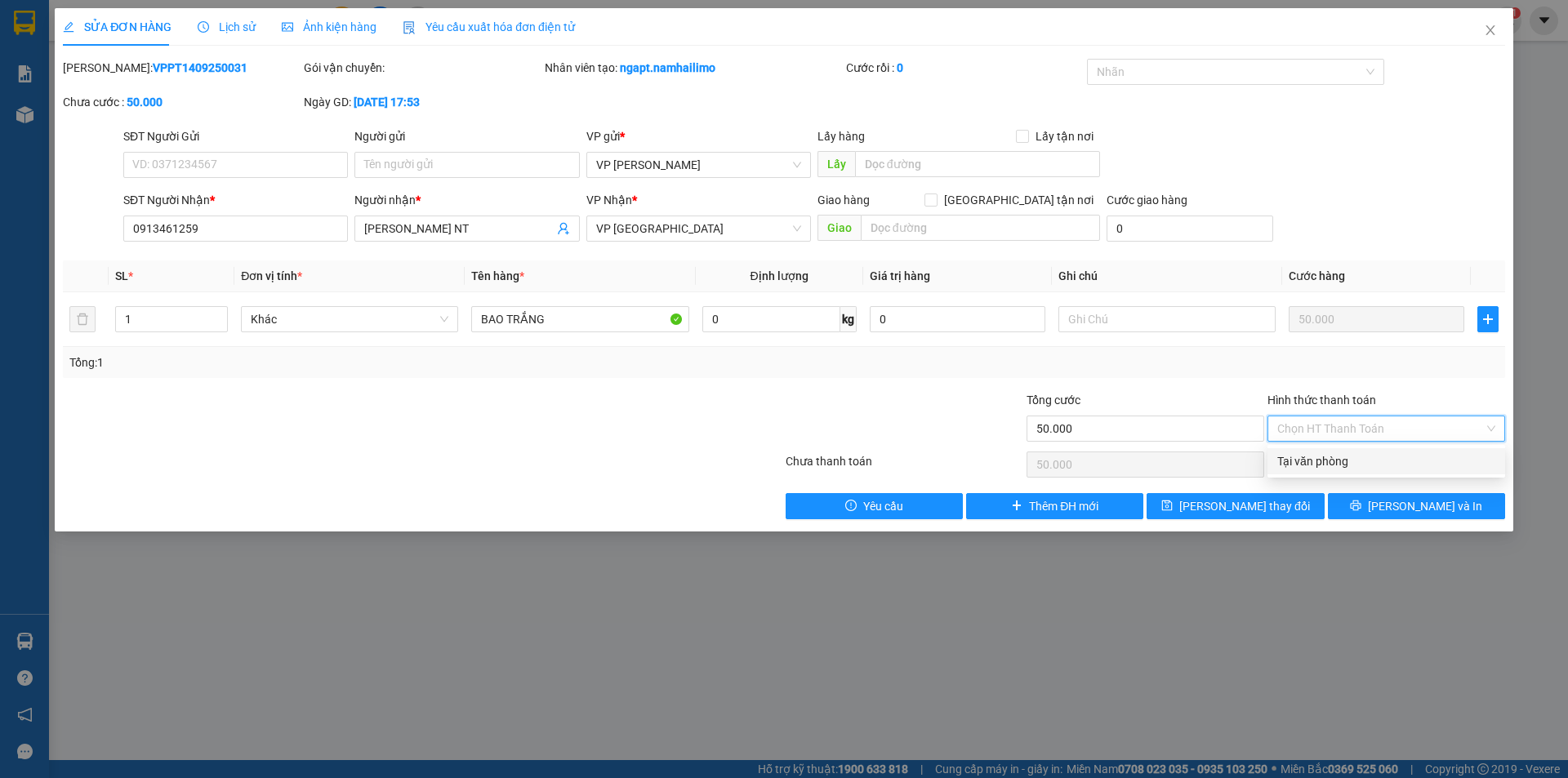
click at [1491, 424] on div "Chọn HT Thanh Toán" at bounding box center [1386, 429] width 238 height 26
click at [1490, 28] on icon "close" at bounding box center [1490, 30] width 13 height 13
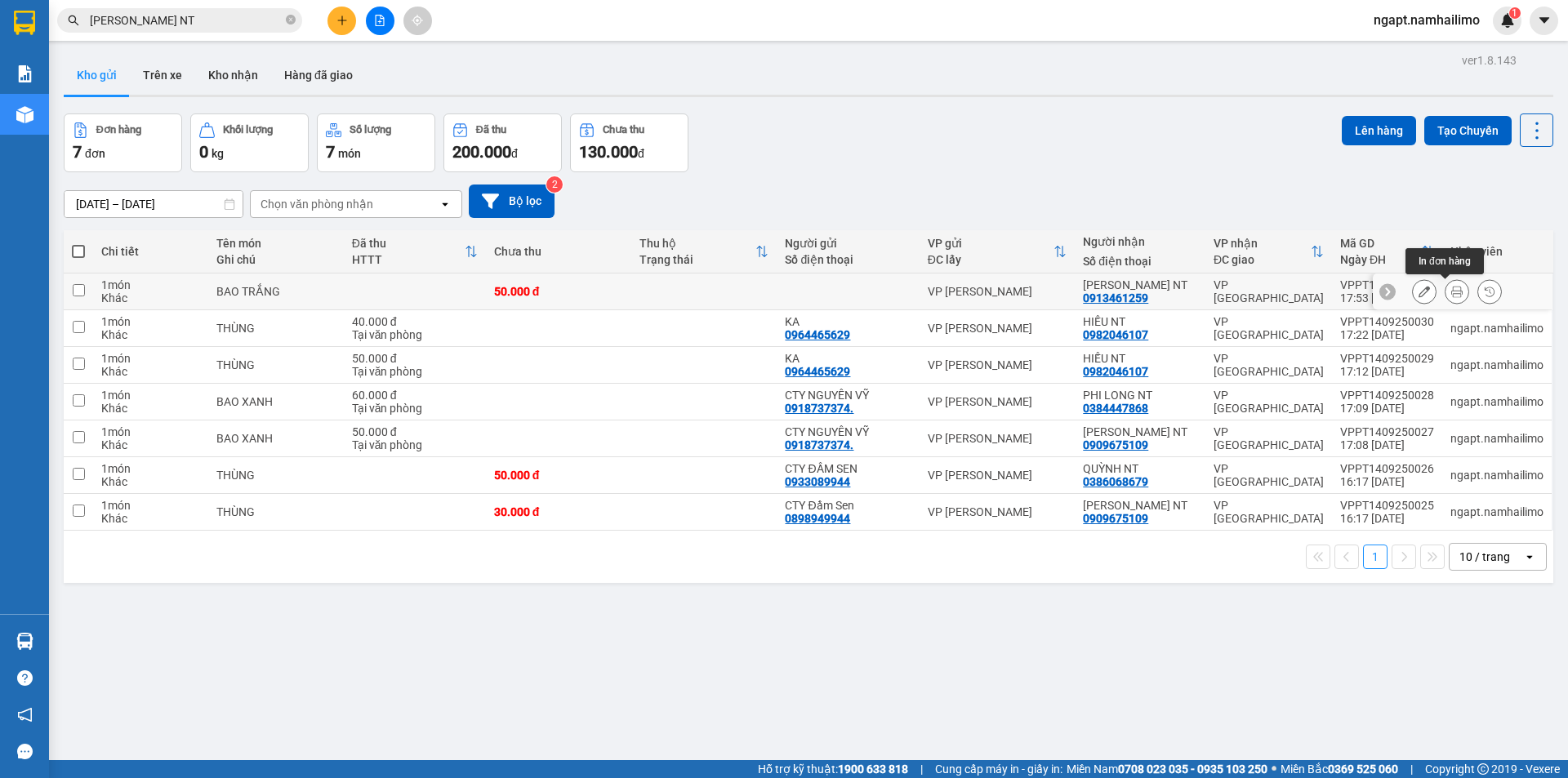
click at [1452, 295] on button at bounding box center [1457, 291] width 23 height 28
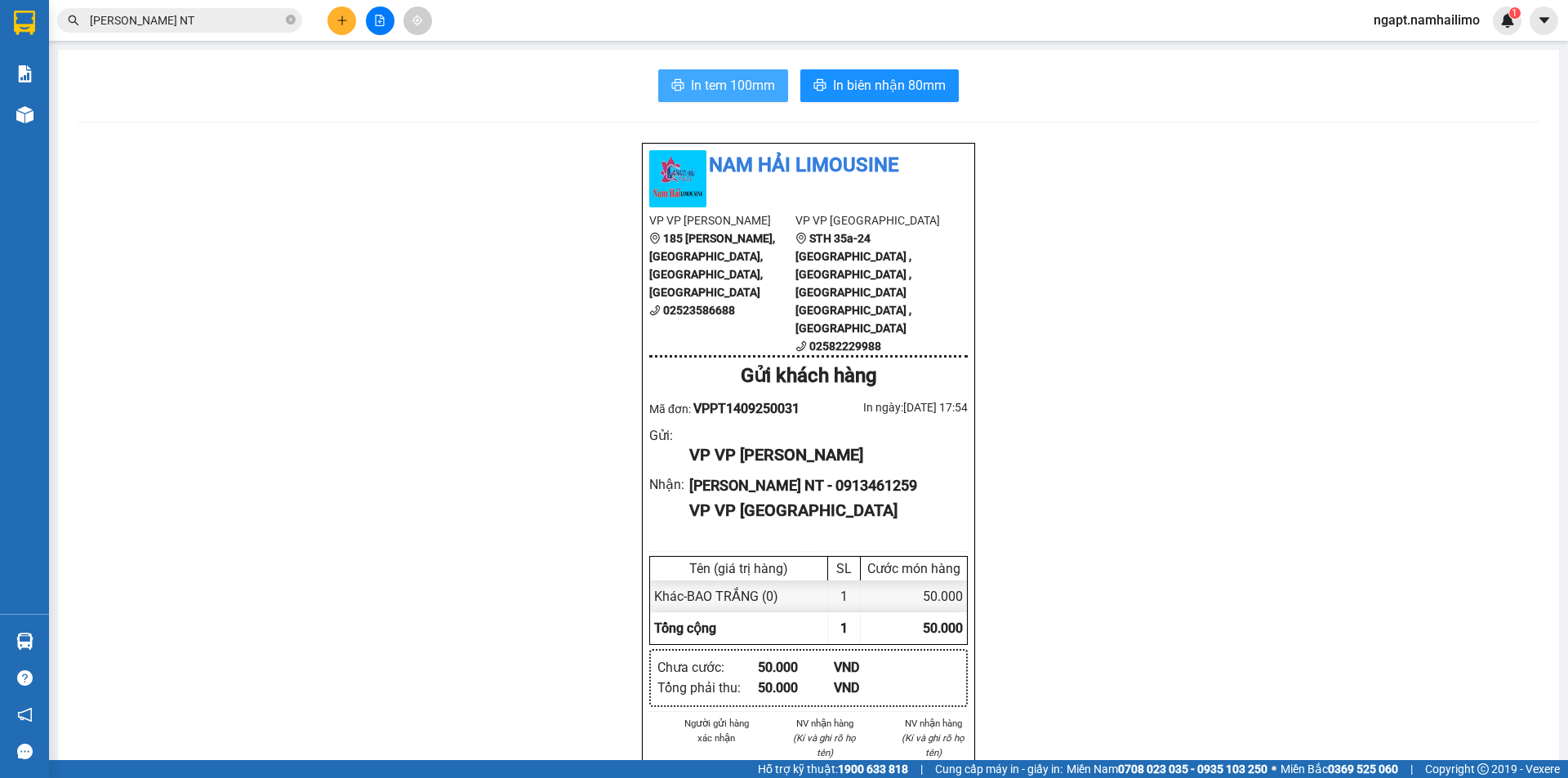
click at [708, 72] on button "In tem 100mm" at bounding box center [722, 86] width 130 height 33
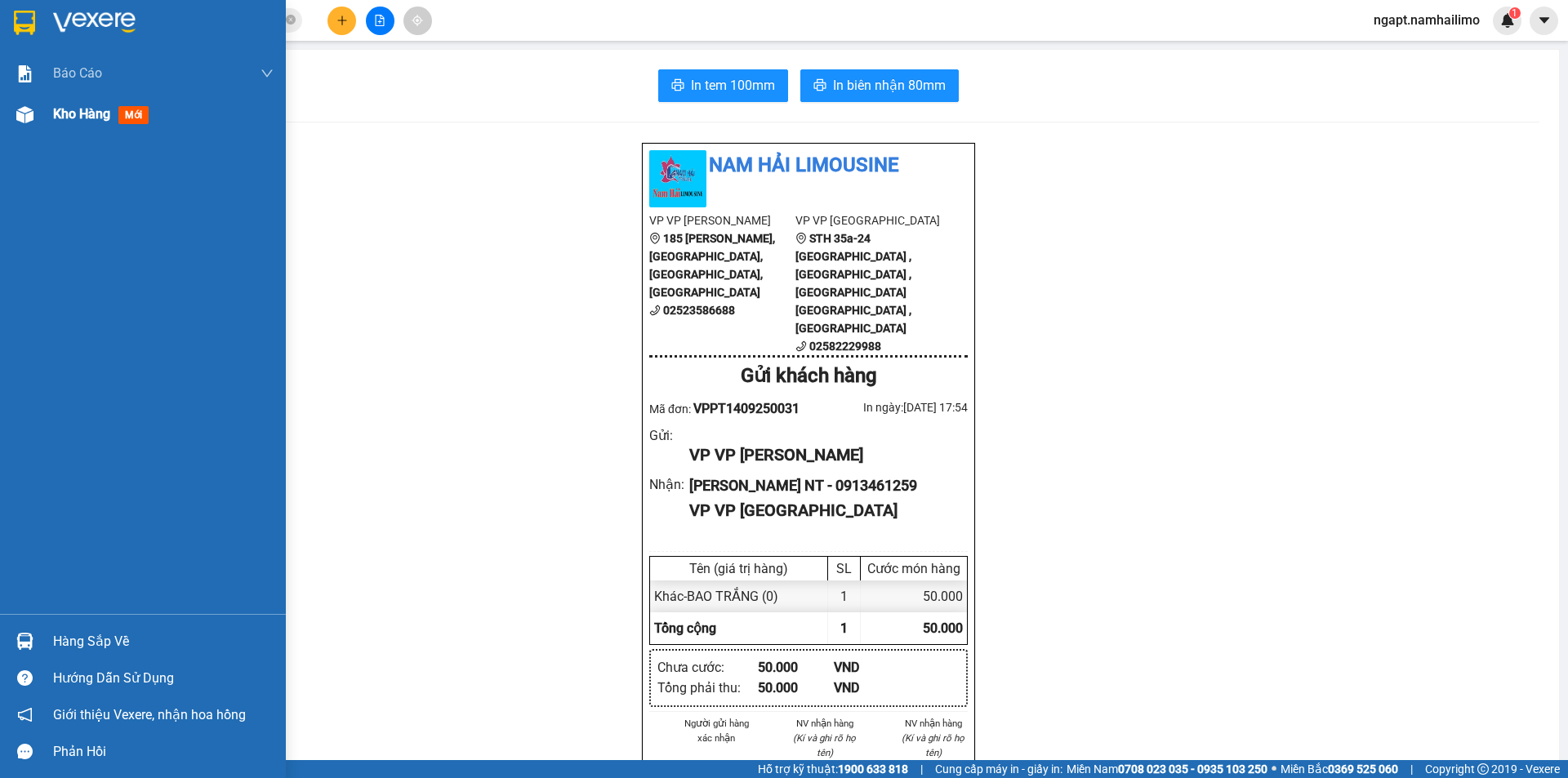
click at [24, 116] on img at bounding box center [25, 114] width 17 height 17
